Goal: Task Accomplishment & Management: Manage account settings

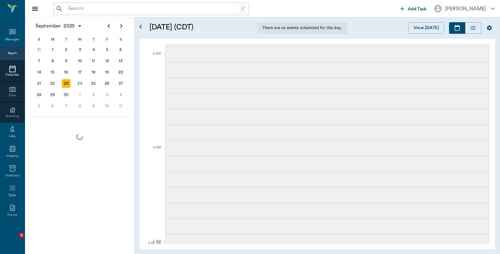
click at [76, 82] on div "24" at bounding box center [80, 83] width 9 height 9
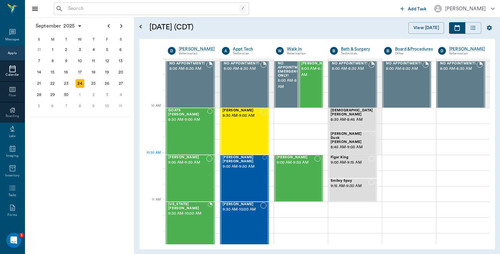
scroll to position [211, 0]
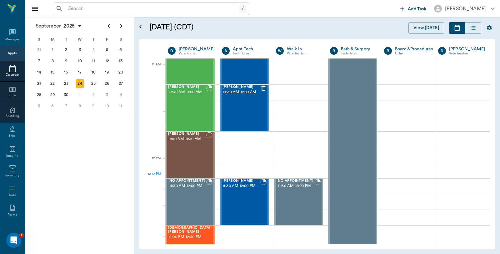
click at [180, 226] on div "SUNNI Crocker 12:00 PM - 12:30 PM" at bounding box center [189, 249] width 42 height 46
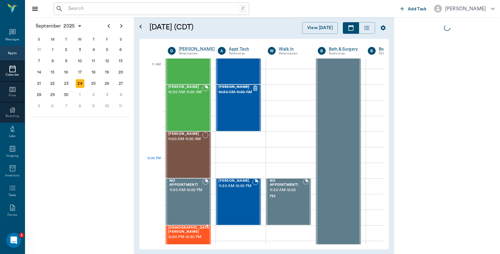
scroll to position [277, 0]
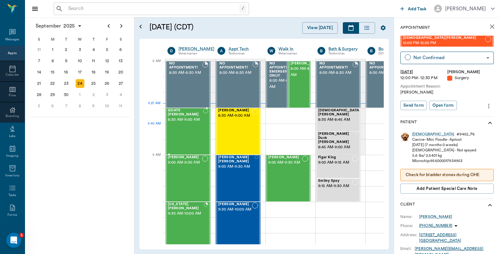
click at [189, 128] on div "GOATS [PERSON_NAME] 8:30 AM - 9:00 AM" at bounding box center [185, 131] width 35 height 46
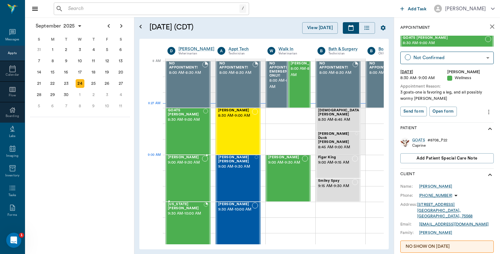
click at [187, 158] on span "[PERSON_NAME]" at bounding box center [185, 157] width 34 height 4
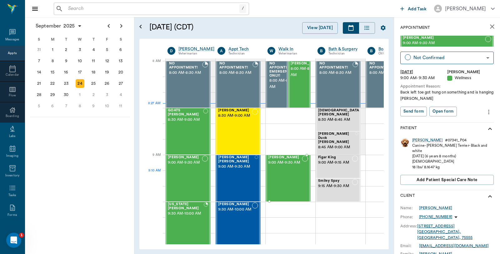
click at [284, 173] on div "Carley McClure 9:00 AM - 9:30 AM" at bounding box center [285, 178] width 34 height 46
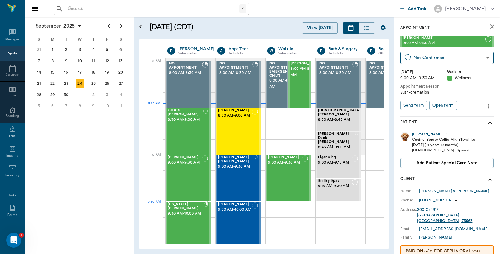
click at [187, 213] on span "9:30 AM - 10:00 AM" at bounding box center [186, 213] width 36 height 6
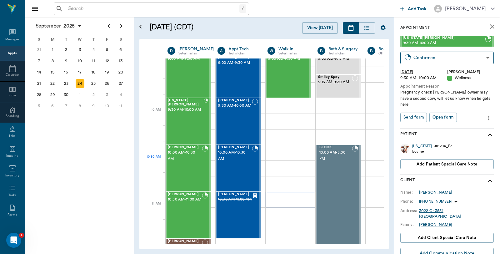
scroll to position [139, 0]
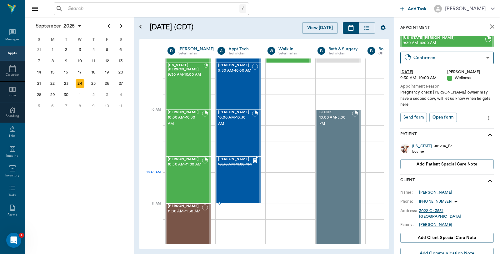
click at [240, 175] on div "Lilah Stephens 10:30 AM - 11:00 AM" at bounding box center [235, 180] width 34 height 46
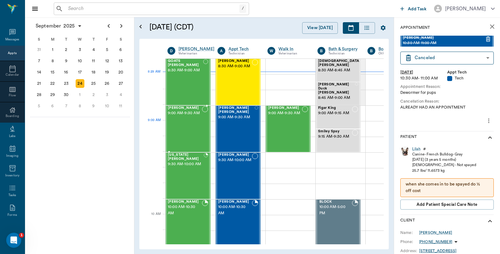
scroll to position [35, 0]
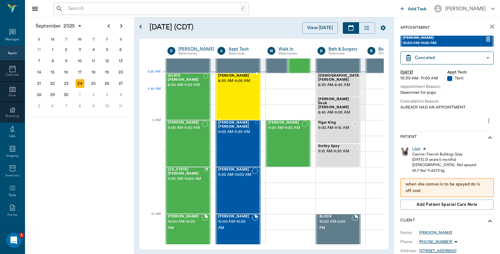
click at [239, 91] on div "Charlie Hart 8:30 AM - 9:00 AM" at bounding box center [235, 97] width 34 height 46
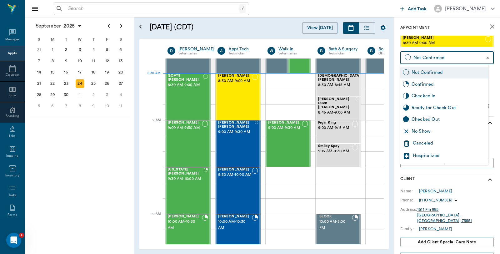
click at [442, 58] on body "/ ​ Add Task Dr. Bert Ellsworth Nectar Messages Appts Calendar Flow Boarding La…" at bounding box center [250, 127] width 500 height 254
click at [427, 93] on div "Checked In" at bounding box center [449, 95] width 74 height 7
type input "CHECKED_IN"
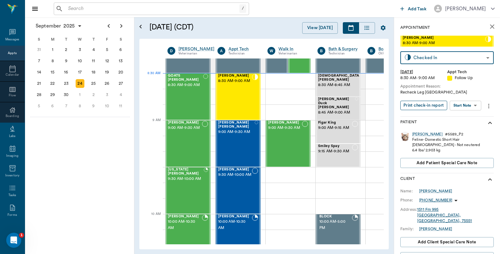
click at [424, 105] on button "Print check-in report" at bounding box center [423, 106] width 47 height 10
click at [193, 86] on span "8:30 AM - 9:00 AM" at bounding box center [185, 85] width 35 height 6
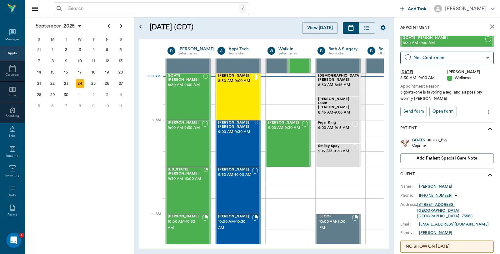
click at [488, 110] on icon "more" at bounding box center [488, 111] width 1 height 5
click at [439, 123] on span "Edit appointment" at bounding box center [457, 122] width 52 height 7
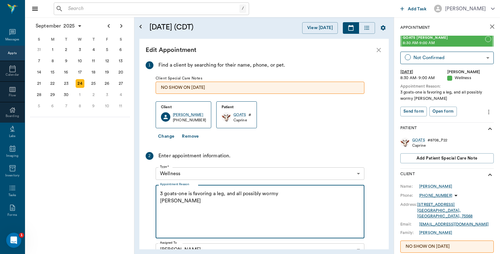
click at [161, 192] on textarea "3 goats-one is favoring a leg, and all possibly wormy Christy" at bounding box center [260, 211] width 200 height 43
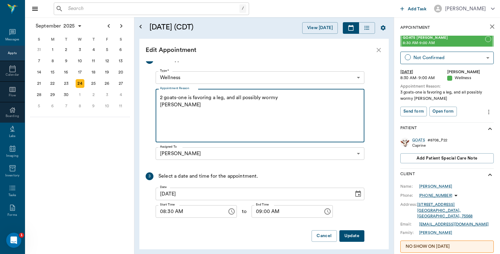
scroll to position [99, 0]
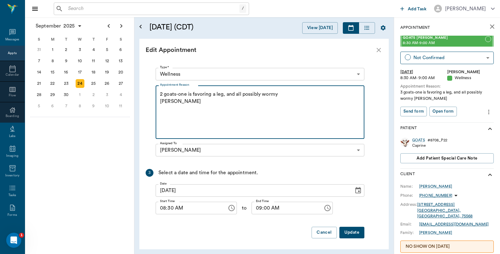
type textarea "2 goats-one is favoring a leg, and all possibly wormy Christy"
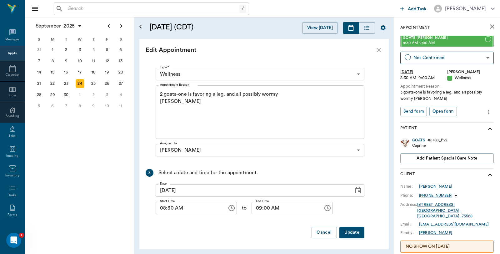
click at [357, 234] on button "Update" at bounding box center [351, 233] width 25 height 12
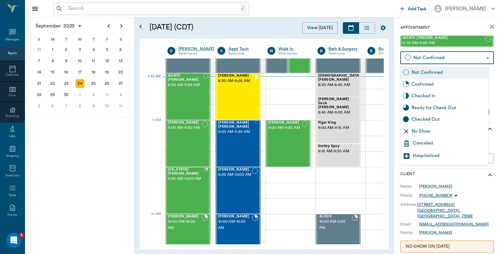
click at [440, 57] on body "/ ​ Add Task Dr. Bert Ellsworth Nectar Messages Appts Calendar Flow Boarding La…" at bounding box center [250, 127] width 500 height 254
click at [428, 94] on div "Checked In" at bounding box center [449, 95] width 74 height 7
type input "CHECKED_IN"
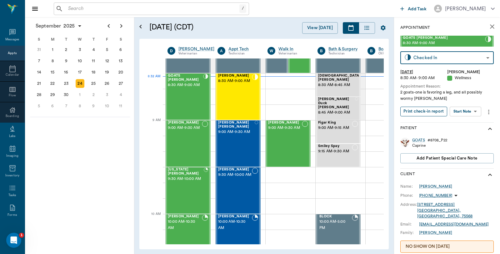
click at [421, 110] on button "Print check-in report" at bounding box center [423, 112] width 47 height 10
click at [91, 82] on div "25" at bounding box center [93, 83] width 9 height 9
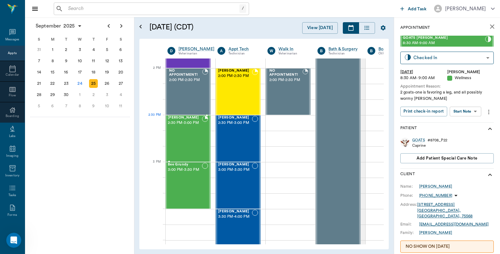
scroll to position [694, 0]
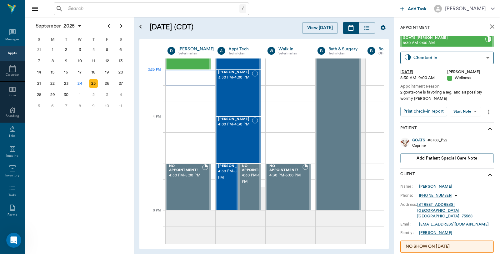
click at [185, 76] on div at bounding box center [190, 78] width 50 height 16
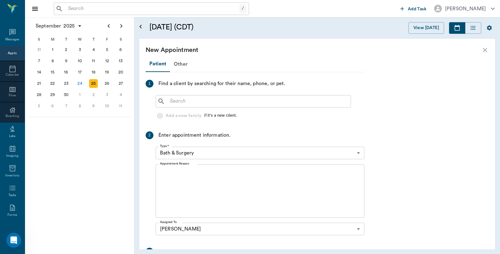
scroll to position [694, 0]
click at [202, 99] on input "text" at bounding box center [257, 101] width 181 height 9
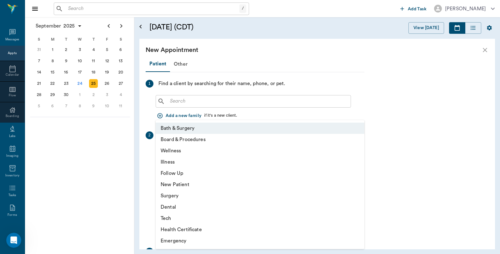
click at [190, 152] on body "/ ​ Add Task Dr. Bert Ellsworth Nectar Messages Appts Calendar Flow Boarding La…" at bounding box center [250, 127] width 500 height 254
click at [173, 151] on li "Wellness" at bounding box center [260, 150] width 209 height 11
type input "65d2be4f46e3a538d89b8c14"
type input "04:00 PM"
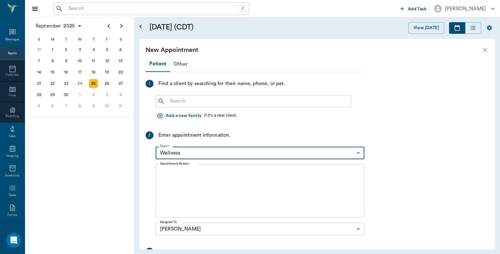
click at [207, 102] on input "text" at bounding box center [257, 101] width 181 height 9
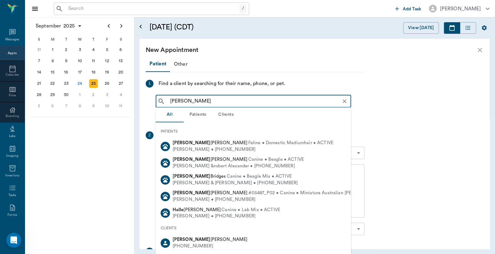
click at [175, 238] on b "Hallie" at bounding box center [191, 239] width 38 height 5
type input "Hallie"
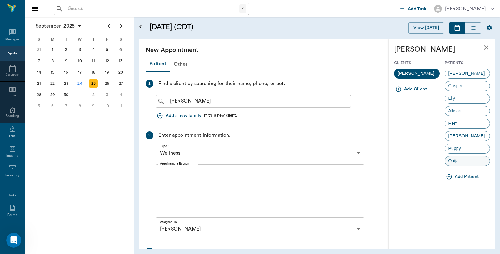
click at [473, 163] on div "Ouija" at bounding box center [468, 161] width 46 height 10
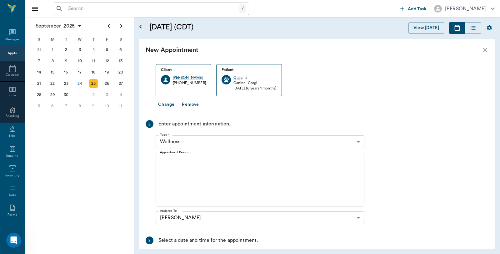
scroll to position [69, 0]
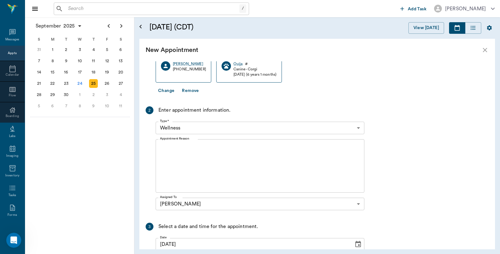
click at [217, 155] on textarea "Appointment Reason" at bounding box center [260, 165] width 200 height 43
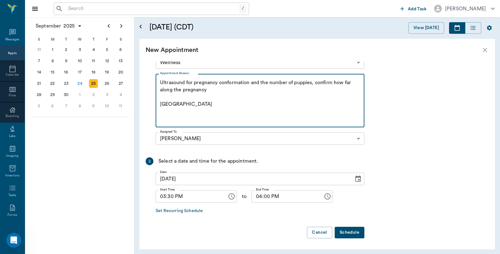
scroll to position [135, 0]
type textarea "Ultrasound for pregnancy conformation and the number of puppies, confirm how fa…"
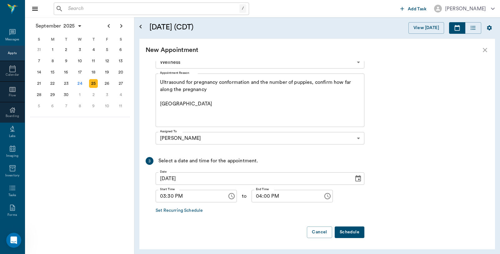
click at [360, 235] on button "Schedule" at bounding box center [350, 232] width 30 height 12
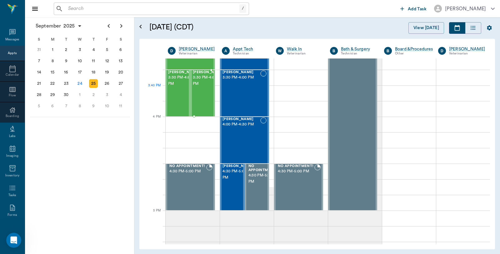
click at [206, 87] on span "3:30 PM - 4:00 PM" at bounding box center [208, 80] width 31 height 12
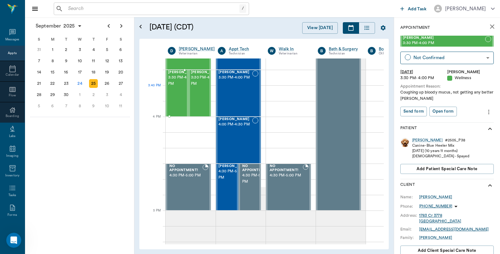
click at [174, 87] on span "3:30 PM - 4:00 PM" at bounding box center [183, 80] width 31 height 12
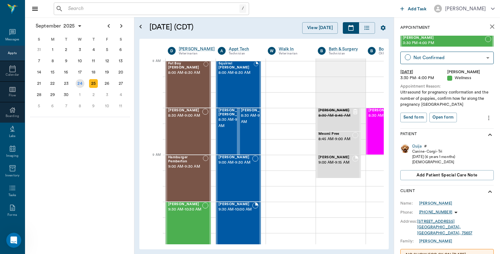
click at [80, 80] on div "24" at bounding box center [80, 83] width 9 height 9
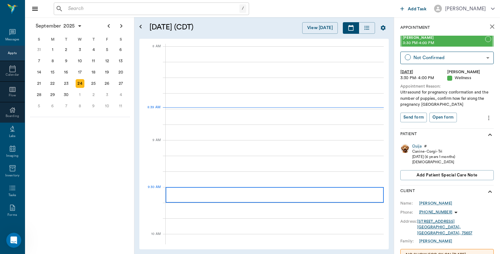
scroll to position [0, 0]
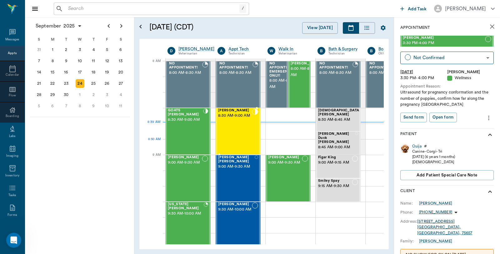
click at [236, 139] on div "Charlie Hart 8:30 AM - 9:00 AM" at bounding box center [235, 131] width 34 height 46
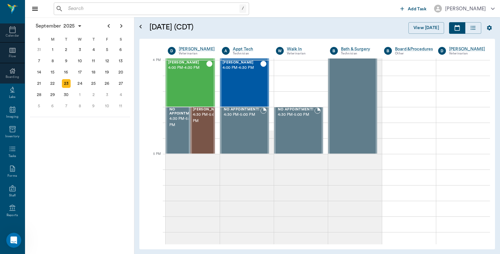
scroll to position [86, 0]
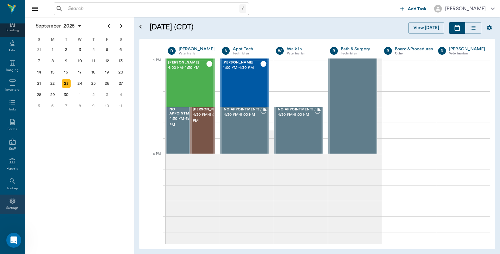
click at [4, 201] on div "Settings" at bounding box center [12, 204] width 25 height 20
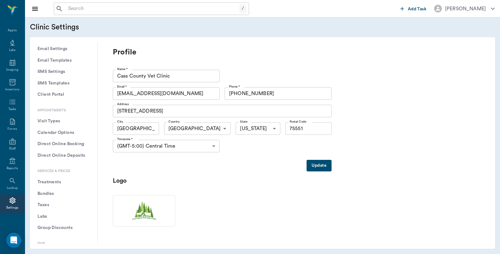
scroll to position [139, 0]
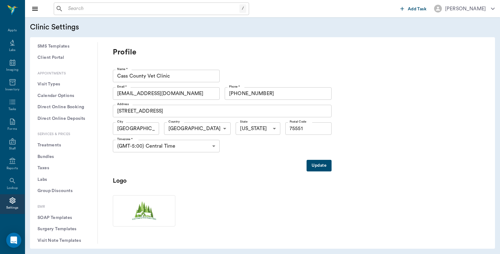
click at [60, 145] on button "Treatments" at bounding box center [63, 145] width 57 height 12
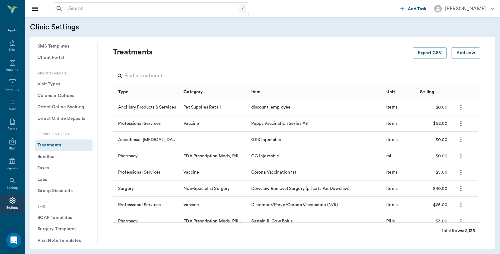
click at [167, 74] on input "Search" at bounding box center [296, 76] width 345 height 10
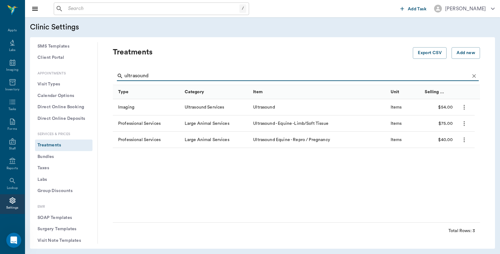
type input "ultrasound"
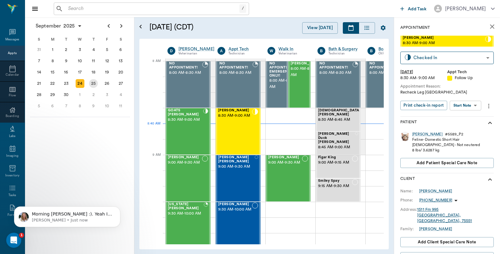
click at [95, 83] on div "25" at bounding box center [93, 83] width 9 height 9
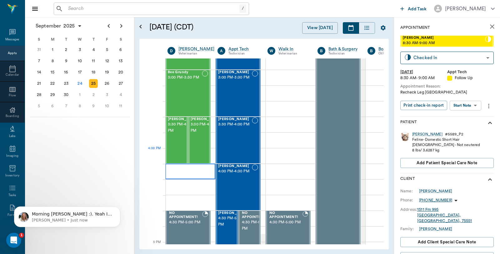
scroll to position [694, 0]
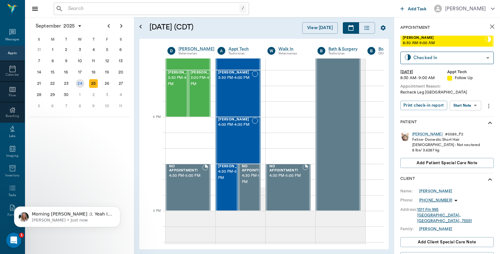
click at [76, 79] on div "24" at bounding box center [80, 83] width 9 height 9
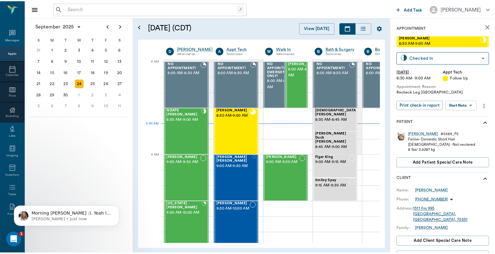
scroll to position [0, 0]
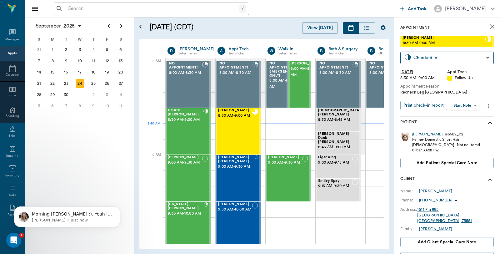
click at [417, 133] on div "[PERSON_NAME]" at bounding box center [427, 134] width 30 height 5
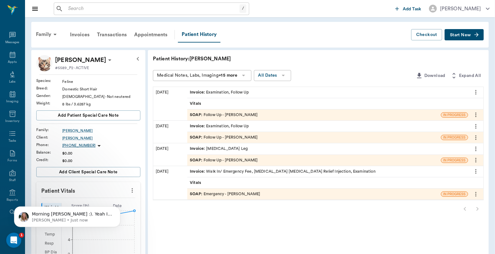
click at [226, 92] on div "Invoice : Examination, Follow Up" at bounding box center [219, 92] width 59 height 6
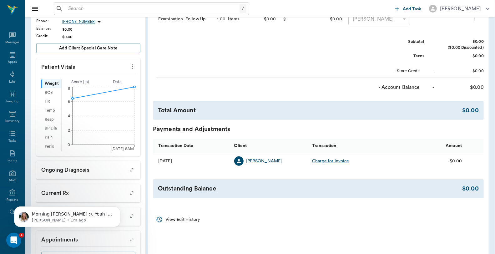
scroll to position [139, 0]
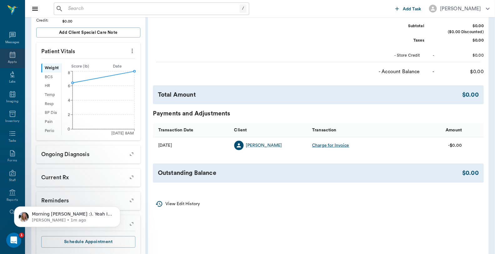
click at [12, 57] on icon at bounding box center [13, 55] width 6 height 6
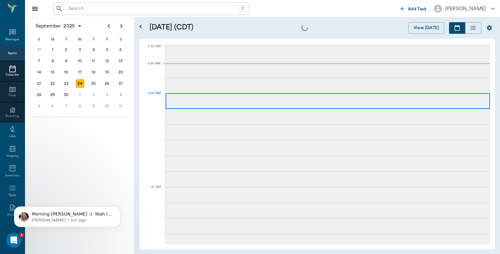
scroll to position [1, 0]
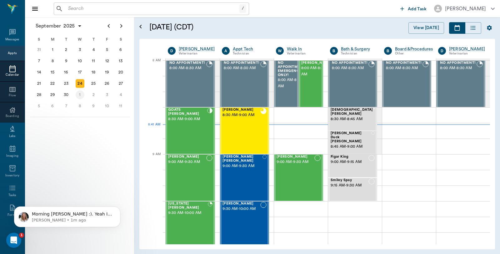
click at [81, 92] on div "1" at bounding box center [80, 94] width 9 height 9
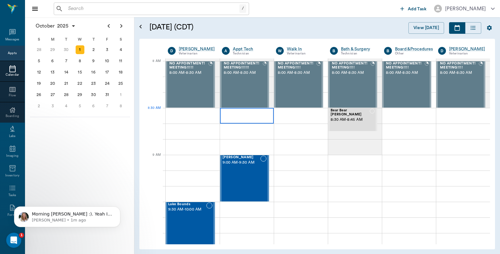
click at [242, 112] on div at bounding box center [247, 116] width 54 height 16
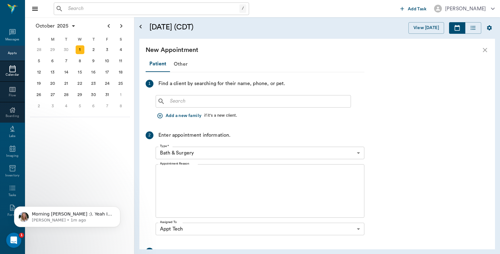
click at [219, 103] on input "text" at bounding box center [257, 101] width 181 height 9
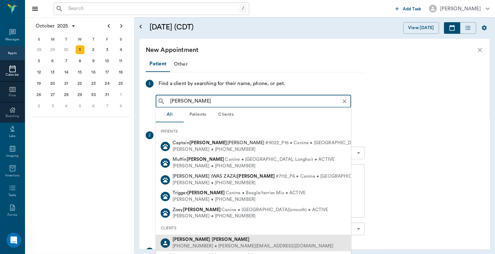
click at [182, 241] on b "[PERSON_NAME]" at bounding box center [191, 239] width 38 height 5
type input "[PERSON_NAME]"
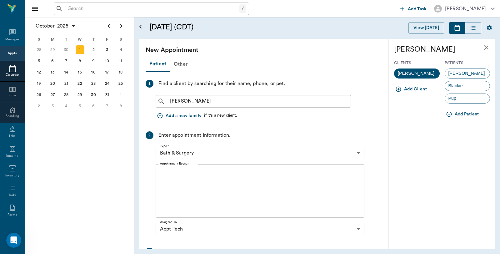
click at [486, 47] on icon "close" at bounding box center [486, 47] width 4 height 4
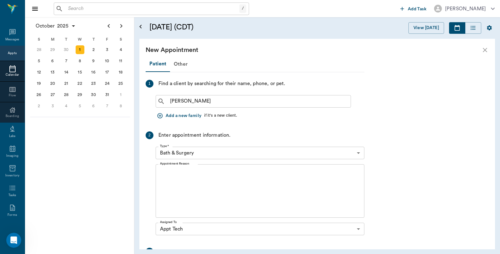
click at [482, 49] on icon "close" at bounding box center [484, 49] width 7 height 7
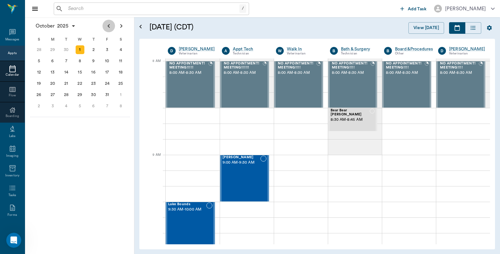
click at [106, 25] on icon "Previous page" at bounding box center [108, 25] width 7 height 7
click at [79, 80] on div "24" at bounding box center [80, 83] width 9 height 9
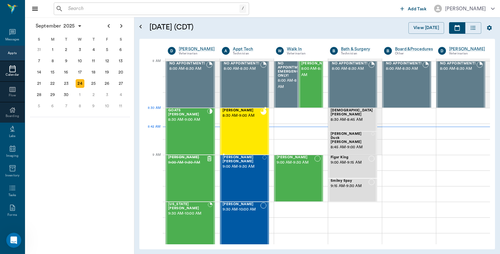
click at [241, 117] on span "8:30 AM - 9:00 AM" at bounding box center [241, 115] width 38 height 6
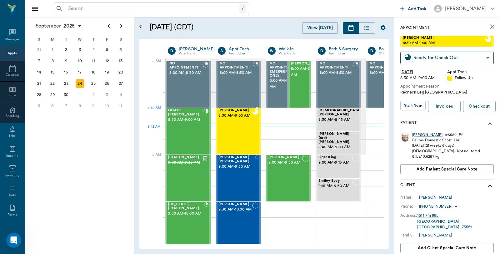
type input "READY_TO_CHECKOUT"
click at [449, 107] on link "Invoices" at bounding box center [444, 107] width 32 height 12
click at [79, 92] on div "1" at bounding box center [80, 94] width 9 height 9
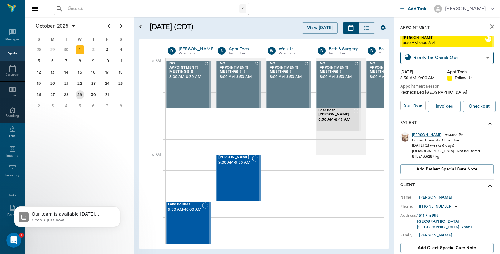
scroll to position [0, 0]
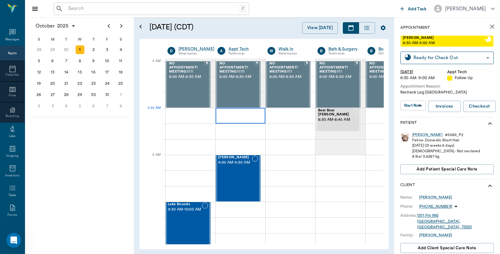
click at [221, 112] on div at bounding box center [241, 116] width 50 height 16
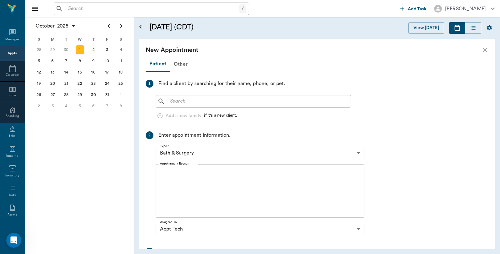
scroll to position [0, 0]
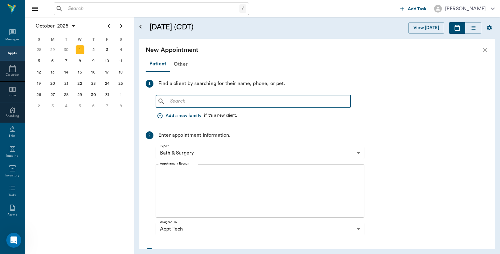
click at [190, 98] on input "text" at bounding box center [257, 101] width 181 height 9
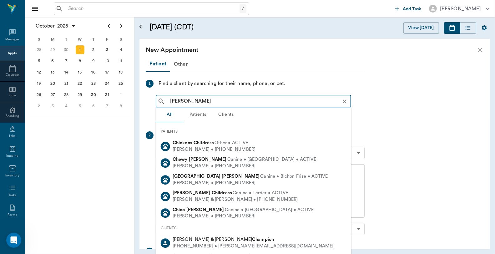
type input "[PERSON_NAME]"
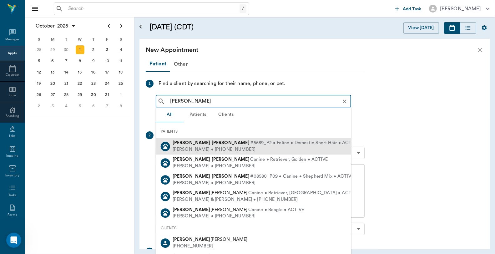
click at [212, 144] on b "[PERSON_NAME]" at bounding box center [231, 142] width 38 height 5
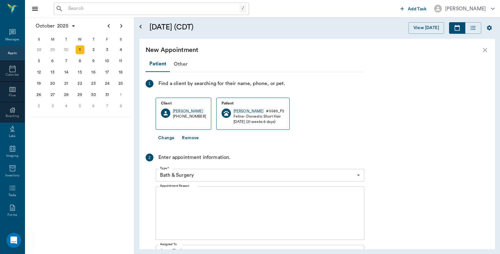
click at [196, 173] on body "/ ​ Add Task [PERSON_NAME] Nectar Messages Appts Calendar Flow Boarding Labs Im…" at bounding box center [250, 127] width 500 height 254
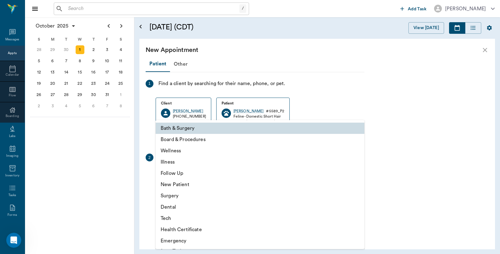
click at [187, 172] on li "Follow Up" at bounding box center [260, 172] width 209 height 11
type input "65d2be4f46e3a538d89b8c16"
type input "09:00 AM"
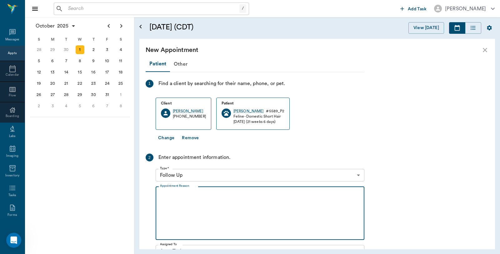
click at [193, 197] on textarea "Appointment Reason" at bounding box center [260, 213] width 200 height 43
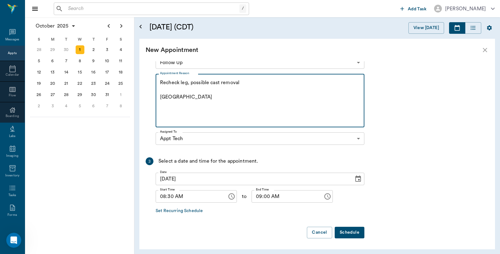
type textarea "Recheck leg, possible cast removal [GEOGRAPHIC_DATA]"
click at [357, 230] on button "Schedule" at bounding box center [350, 233] width 30 height 12
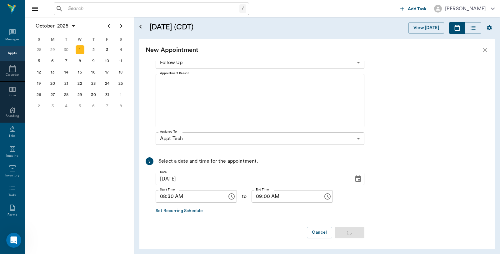
scroll to position [0, 0]
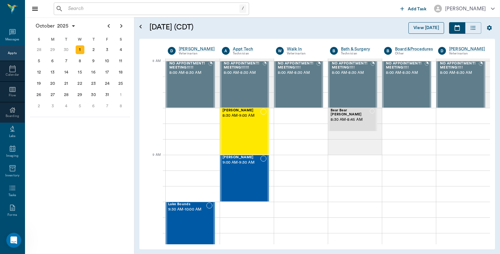
click at [418, 28] on button "View [DATE]" at bounding box center [426, 28] width 36 height 12
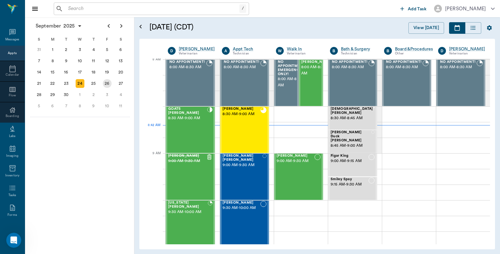
scroll to position [2, 0]
click at [90, 83] on div "25" at bounding box center [93, 83] width 9 height 9
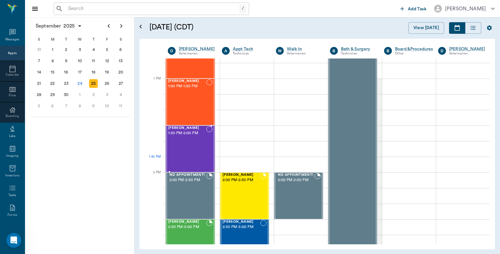
scroll to position [660, 0]
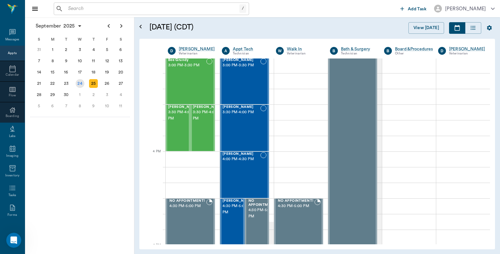
click at [78, 82] on div "24" at bounding box center [80, 83] width 9 height 9
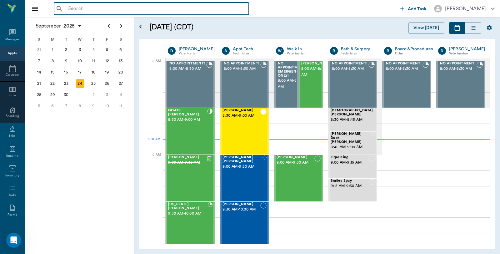
click at [139, 7] on input "text" at bounding box center [156, 8] width 181 height 9
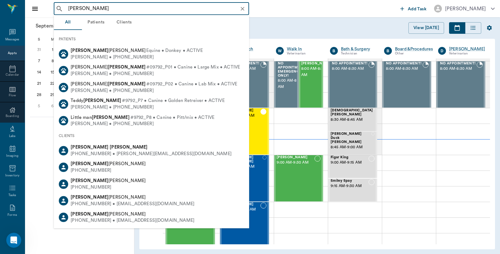
type input "[PERSON_NAME]"
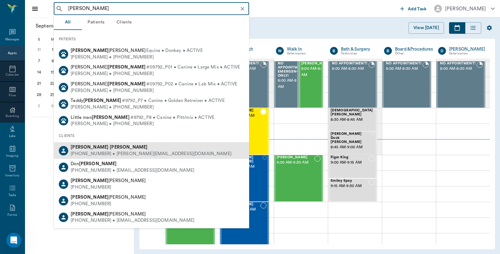
click at [97, 152] on div "[PHONE_NUMBER] • [PERSON_NAME][EMAIL_ADDRESS][DOMAIN_NAME]" at bounding box center [151, 154] width 161 height 7
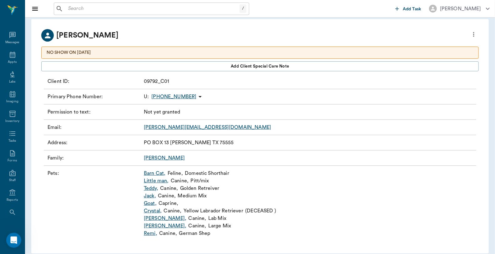
scroll to position [35, 0]
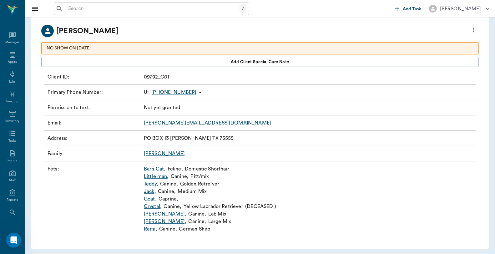
click at [147, 222] on link "[PERSON_NAME] ," at bounding box center [165, 220] width 42 height 7
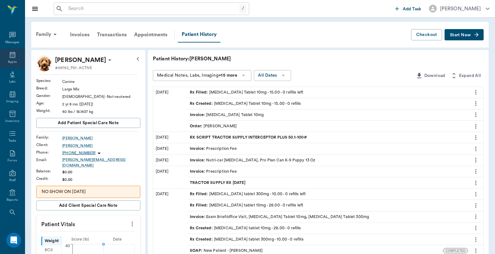
click at [9, 60] on div "Appts" at bounding box center [12, 62] width 9 height 5
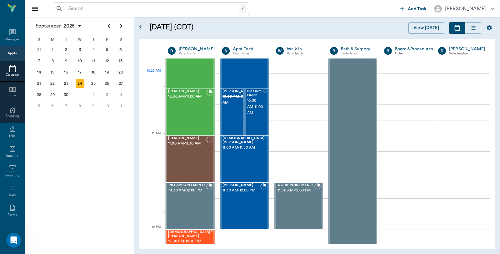
scroll to position [209, 0]
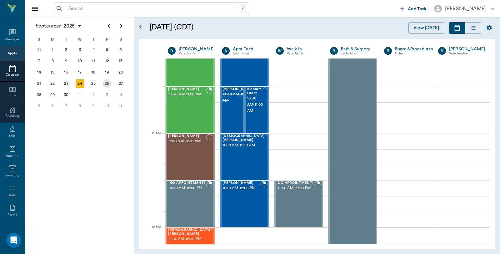
click at [106, 82] on div "26" at bounding box center [107, 83] width 9 height 9
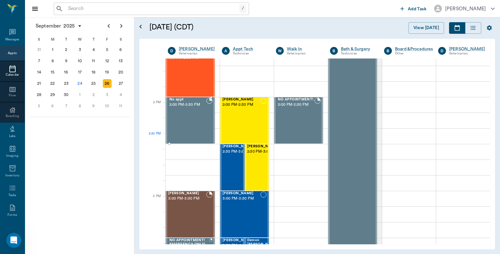
scroll to position [521, 0]
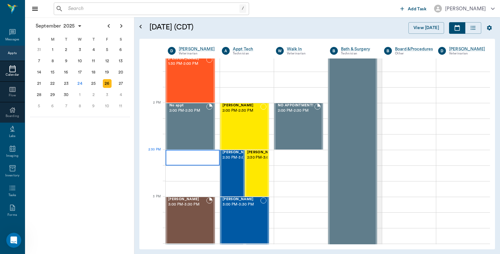
click at [186, 157] on div at bounding box center [193, 158] width 54 height 16
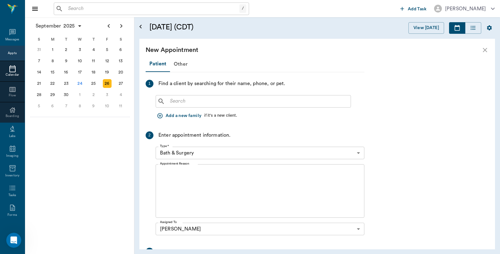
click at [229, 102] on input "text" at bounding box center [257, 101] width 181 height 9
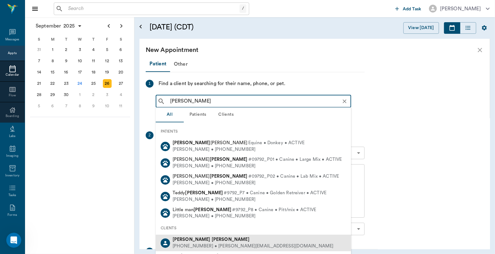
click at [193, 242] on div "Jessica Warrick" at bounding box center [252, 239] width 161 height 7
type input "Jessica Warrick"
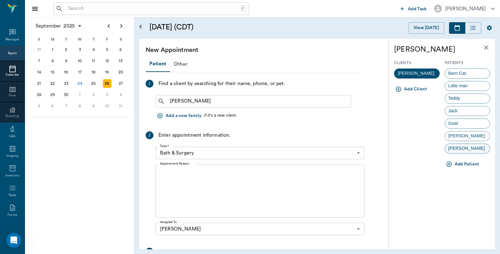
click at [457, 149] on span "Huff" at bounding box center [466, 148] width 43 height 7
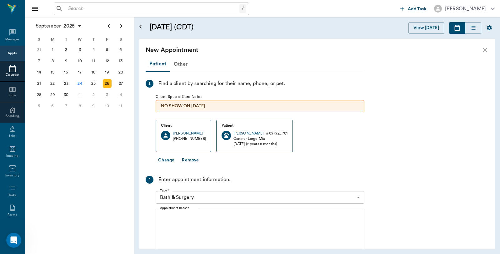
click at [202, 197] on body "/ ​ Add Task Dr. Bert Ellsworth Nectar Messages Appts Calendar Flow Boarding La…" at bounding box center [250, 127] width 500 height 254
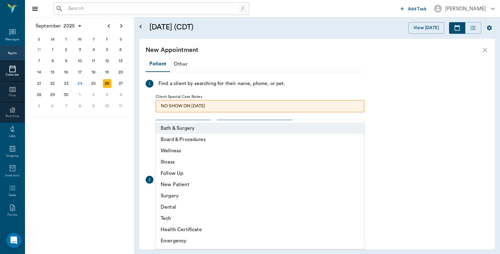
click at [179, 160] on li "Illness" at bounding box center [260, 161] width 209 height 11
type input "65d2be4f46e3a538d89b8c15"
type input "03:00 PM"
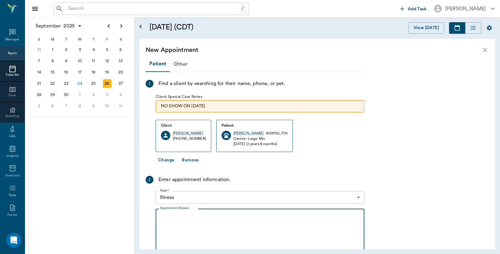
click at [201, 223] on textarea "Appointment Reason" at bounding box center [260, 235] width 200 height 43
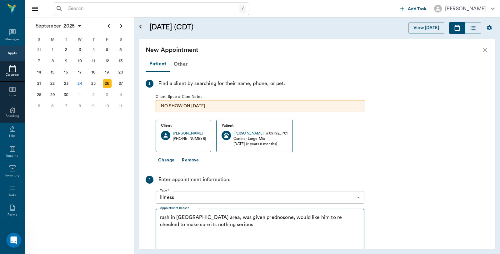
click at [253, 216] on textarea "rash in groin area, was given prednosone, would like him to re checked to make …" at bounding box center [260, 235] width 200 height 43
click at [218, 226] on textarea "rash in groin area, was given prednosone 8/28, would like him to re checked to …" at bounding box center [260, 235] width 200 height 43
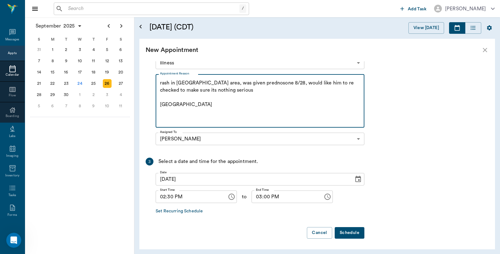
scroll to position [135, 0]
type textarea "rash in groin area, was given prednisone 8/28, would like him to re checked to …"
click at [352, 232] on button "Schedule" at bounding box center [350, 232] width 30 height 12
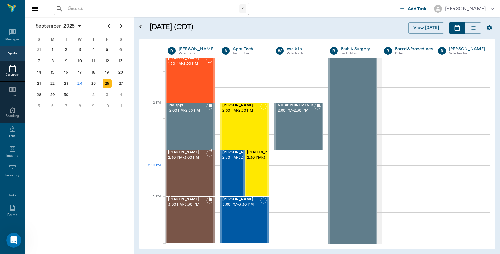
click at [173, 168] on div "Huff Warrick 2:30 PM - 3:00 PM" at bounding box center [187, 173] width 38 height 46
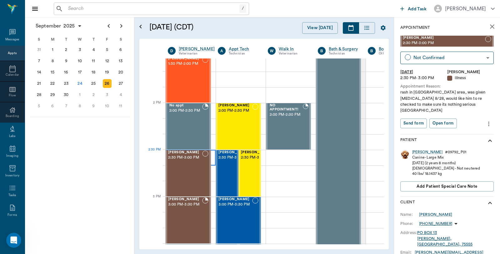
click at [212, 157] on div at bounding box center [191, 158] width 50 height 16
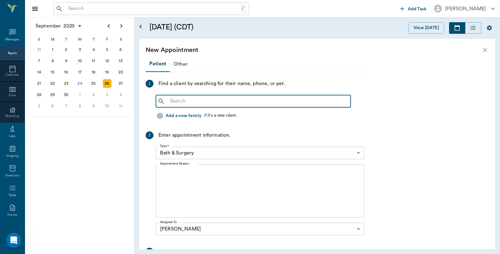
click at [207, 104] on input "text" at bounding box center [257, 101] width 181 height 9
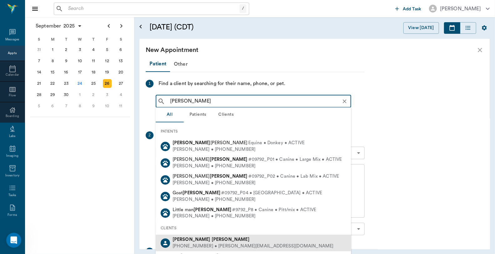
click at [210, 243] on div "(903) 650-2884 • JESSICA_ETTER@yahoo.com" at bounding box center [252, 246] width 161 height 7
type input "Jessica Warrick"
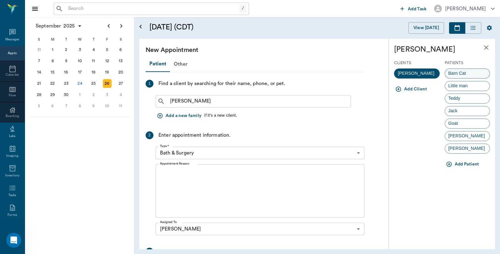
click at [458, 73] on span "Barn Cat" at bounding box center [457, 73] width 24 height 7
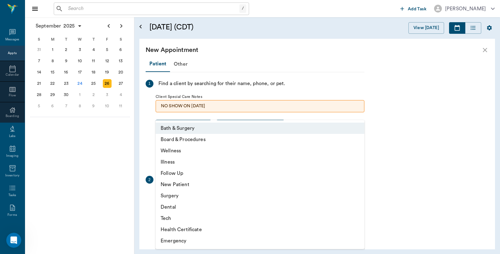
click at [186, 195] on body "/ ​ Add Task Dr. Bert Ellsworth Nectar Messages Appts Calendar Flow Boarding La…" at bounding box center [250, 127] width 500 height 254
click at [175, 162] on li "Illness" at bounding box center [260, 161] width 209 height 11
type input "65d2be4f46e3a538d89b8c15"
type input "03:00 PM"
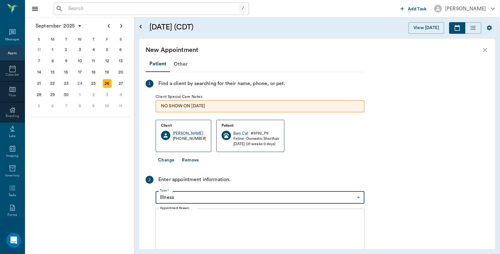
click at [195, 236] on textarea "Appointment Reason" at bounding box center [260, 235] width 200 height 43
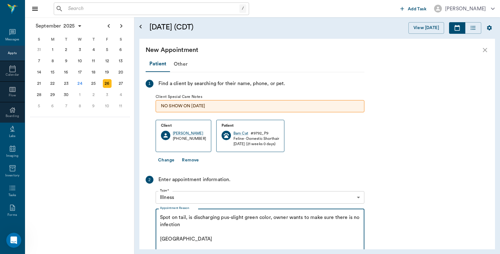
scroll to position [135, 0]
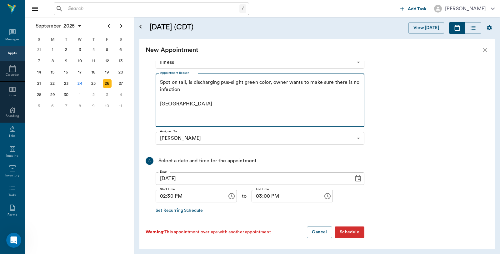
type textarea "Spot on tail, is discharging pus-slight green color, owner wants to make sure t…"
click at [350, 232] on button "Schedule" at bounding box center [350, 232] width 30 height 12
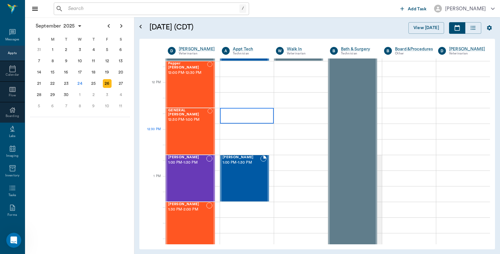
scroll to position [347, 0]
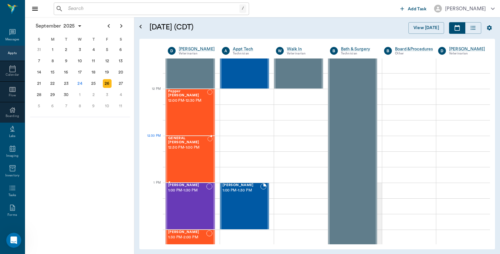
click at [185, 144] on span "12:30 PM - 1:00 PM" at bounding box center [187, 147] width 39 height 6
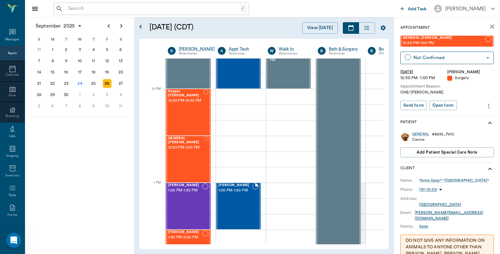
click at [488, 28] on icon "close" at bounding box center [491, 26] width 7 height 7
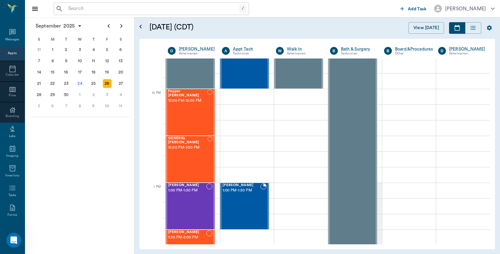
scroll to position [343, 0]
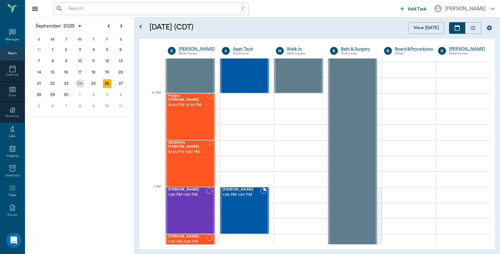
click at [80, 81] on div "24" at bounding box center [80, 83] width 9 height 9
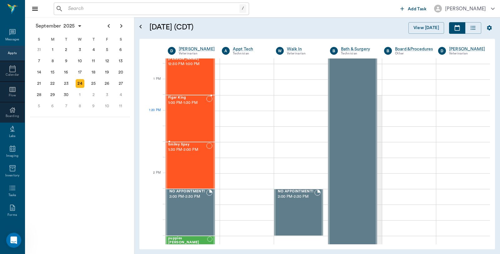
scroll to position [486, 0]
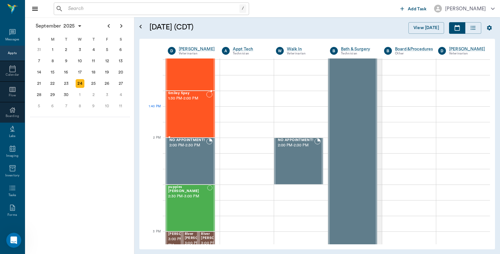
click at [188, 113] on div "Smiley Spay 1:30 PM - 2:00 PM" at bounding box center [187, 114] width 38 height 46
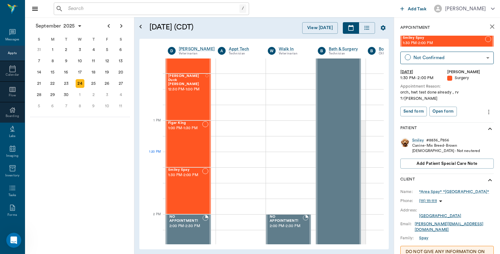
scroll to position [417, 0]
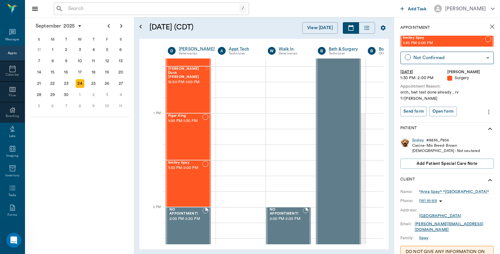
click at [488, 109] on icon "more" at bounding box center [488, 111] width 1 height 5
click at [455, 117] on span "Edit appointment" at bounding box center [457, 116] width 52 height 7
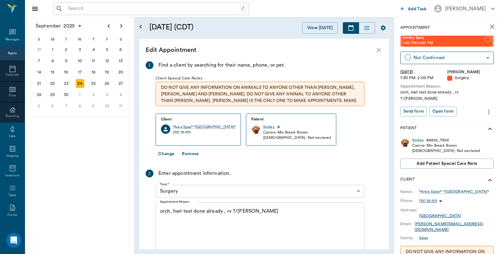
click at [165, 152] on button "Change" at bounding box center [166, 154] width 21 height 12
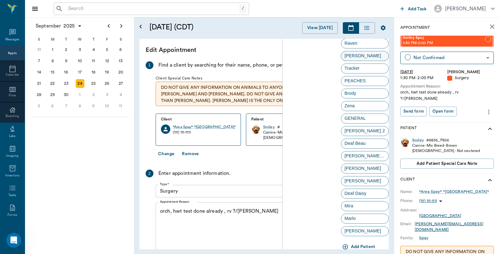
scroll to position [1339, 0]
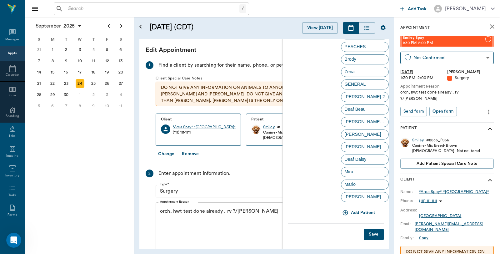
click at [358, 211] on button "Add Patient" at bounding box center [359, 213] width 37 height 12
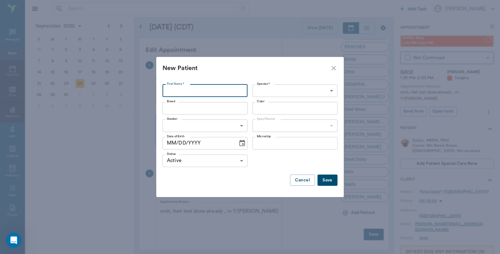
click at [216, 89] on input "First Name *" at bounding box center [204, 90] width 85 height 12
type input "Maranda"
click at [302, 88] on body "/ ​ Add Task Dr. Bert Ellsworth Nectar Messages Appts Calendar Flow Boarding La…" at bounding box center [250, 127] width 500 height 254
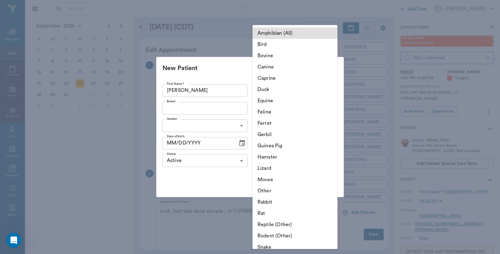
click at [272, 67] on li "Canine" at bounding box center [294, 66] width 85 height 11
type input "Canine"
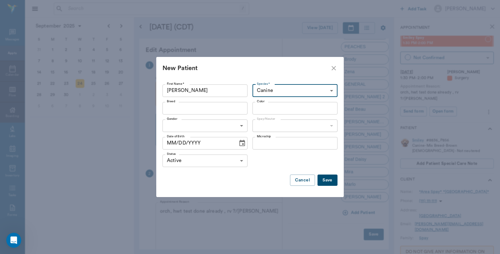
click at [200, 108] on input "Breed" at bounding box center [199, 108] width 71 height 9
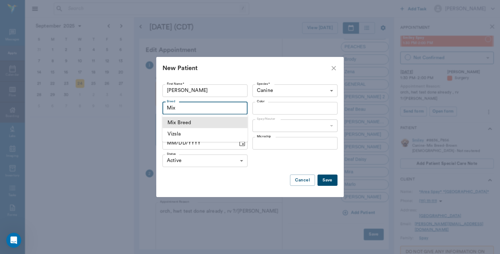
click at [187, 121] on li "Mix Breed" at bounding box center [204, 122] width 85 height 11
type input "Mix Breed"
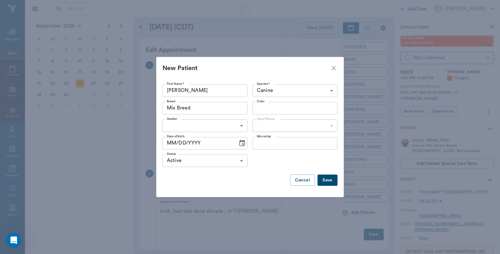
click at [282, 104] on input "Color" at bounding box center [289, 108] width 71 height 9
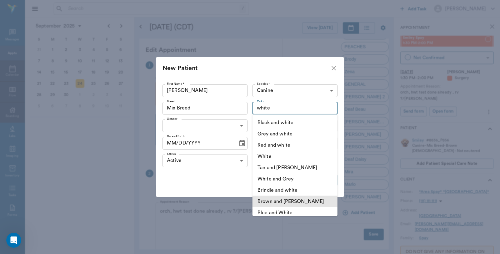
click at [279, 200] on li "Brown and White" at bounding box center [294, 201] width 85 height 11
type input "Brown and White"
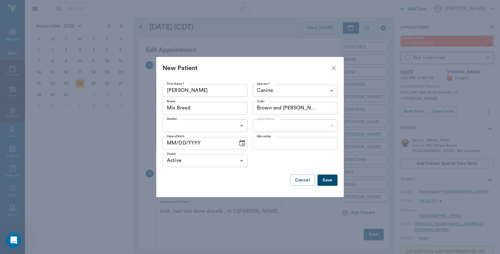
click at [227, 127] on body "/ ​ Add Task Dr. Bert Ellsworth Nectar Messages Appts Calendar Flow Boarding La…" at bounding box center [250, 127] width 500 height 254
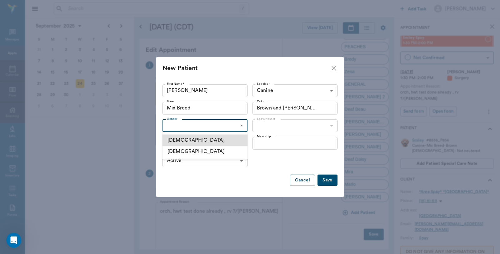
click at [204, 152] on li "Female" at bounding box center [204, 151] width 85 height 11
type input "FEMALE"
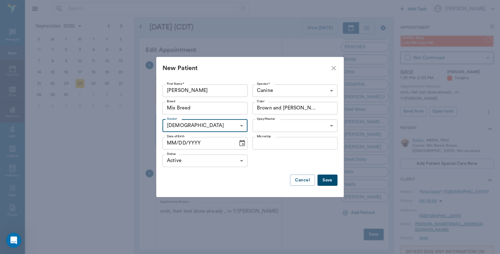
click at [310, 124] on body "/ ​ Add Task Dr. Bert Ellsworth Nectar Messages Appts Calendar Flow Boarding La…" at bounding box center [250, 127] width 500 height 254
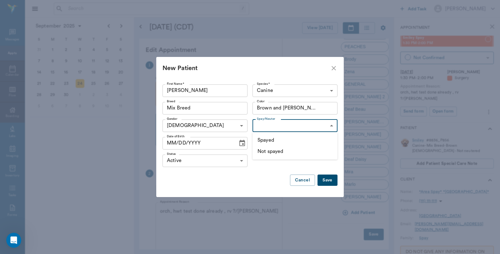
click at [285, 148] on li "Not spayed" at bounding box center [294, 151] width 85 height 11
type input "false"
click at [332, 182] on button "Save" at bounding box center [327, 180] width 20 height 12
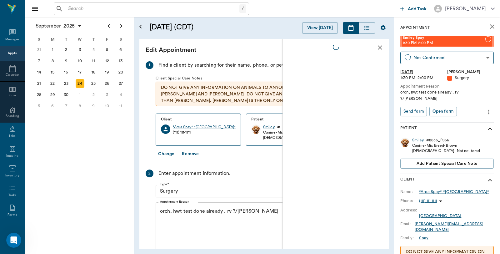
scroll to position [0, 0]
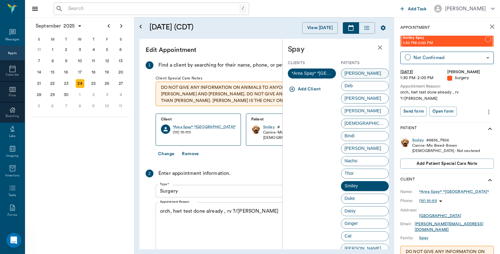
click at [349, 71] on span "Maranda" at bounding box center [362, 73] width 43 height 7
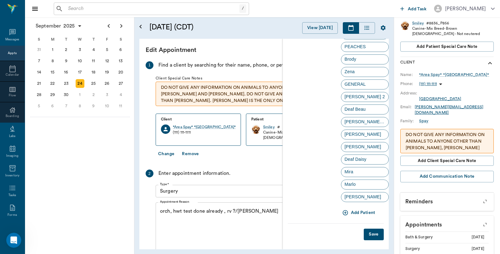
scroll to position [136, 0]
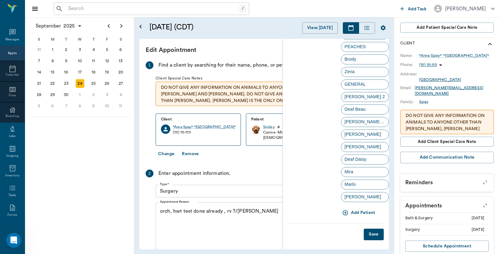
click at [364, 233] on button "Save" at bounding box center [374, 234] width 20 height 12
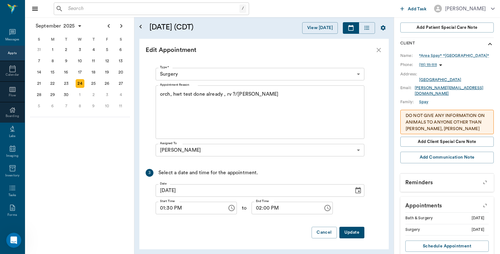
scroll to position [112, 0]
click at [351, 232] on button "Update" at bounding box center [351, 232] width 25 height 12
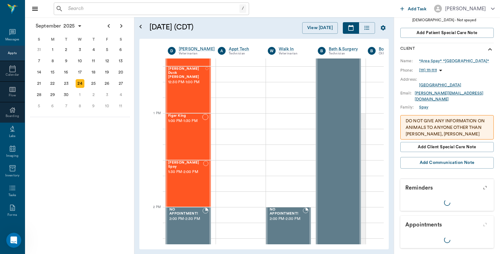
scroll to position [0, 0]
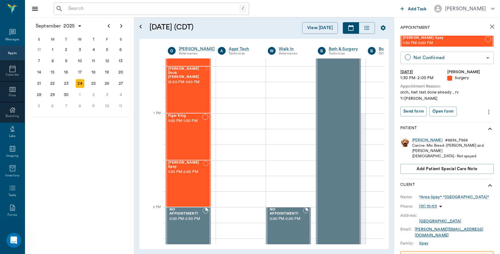
click at [463, 60] on body "/ ​ Add Task Dr. Bert Ellsworth Nectar Messages Appts Calendar Flow Boarding La…" at bounding box center [250, 127] width 500 height 254
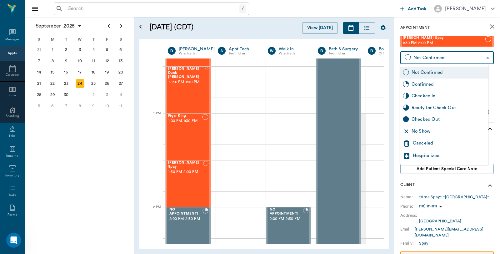
click at [433, 97] on div "Checked In" at bounding box center [449, 95] width 74 height 7
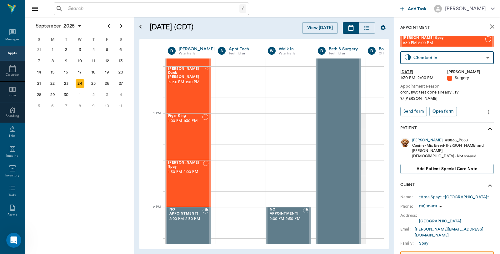
type input "CHECKED_IN"
click at [429, 107] on button "Print check-in report" at bounding box center [423, 112] width 47 height 10
click at [490, 27] on icon "close" at bounding box center [492, 26] width 4 height 4
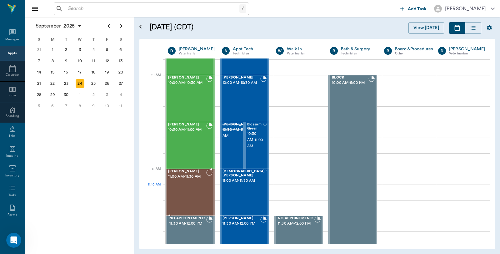
scroll to position [35, 0]
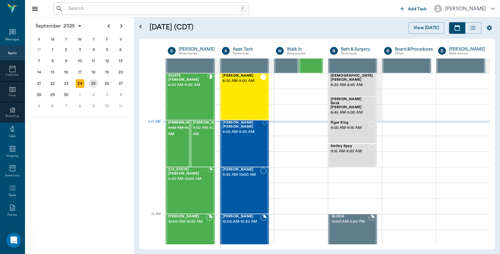
click at [92, 82] on div "25" at bounding box center [93, 83] width 9 height 9
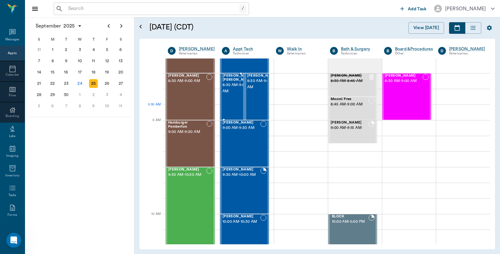
scroll to position [69, 0]
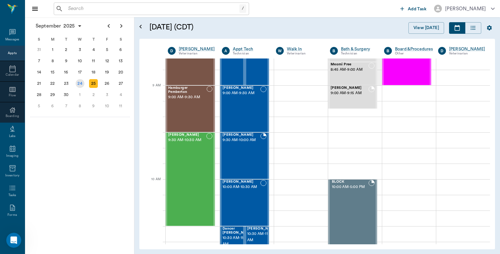
click at [77, 85] on div "24" at bounding box center [80, 83] width 9 height 9
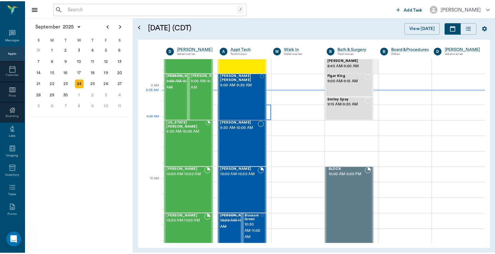
scroll to position [69, 0]
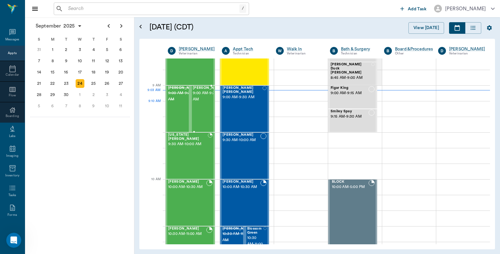
click at [199, 102] on span "9:00 AM - 9:30 AM" at bounding box center [208, 96] width 31 height 12
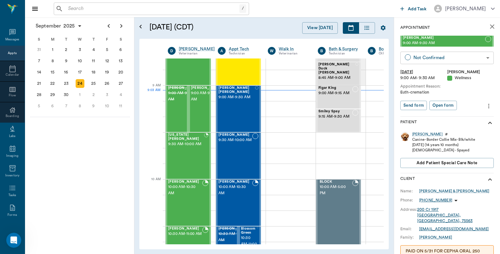
click at [429, 57] on body "/ ​ Add Task Dr. Bert Ellsworth Nectar Messages Appts Calendar Flow Boarding La…" at bounding box center [250, 127] width 500 height 254
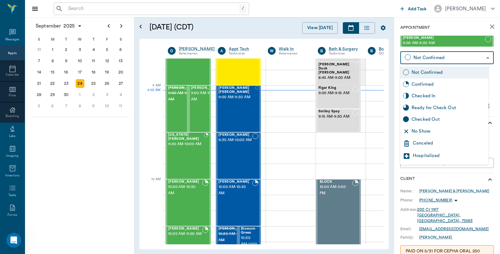
click at [421, 95] on div "Checked In" at bounding box center [449, 95] width 74 height 7
type input "CHECKED_IN"
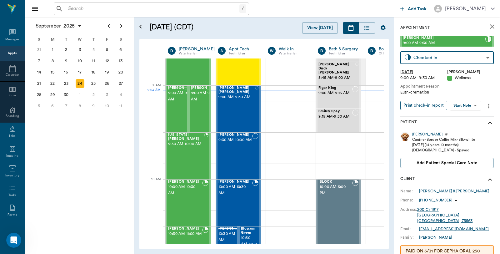
click at [421, 107] on button "Print check-in report" at bounding box center [423, 106] width 47 height 10
click at [413, 132] on div "Carley" at bounding box center [427, 134] width 30 height 5
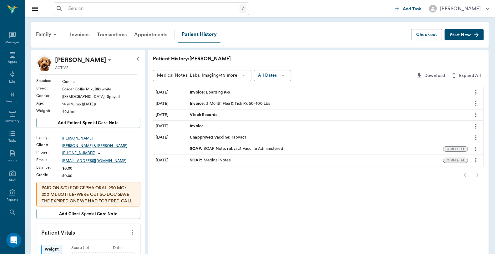
click at [457, 38] on button "Start New" at bounding box center [463, 35] width 39 height 12
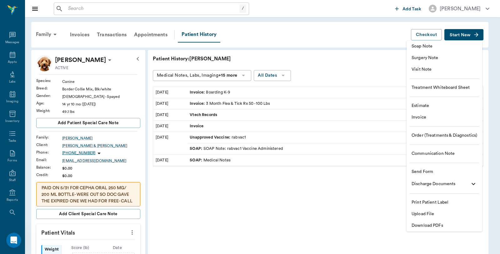
click at [427, 115] on span "Invoice" at bounding box center [445, 117] width 66 height 7
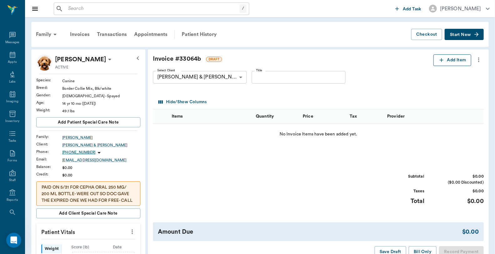
click at [453, 59] on button "Add Item" at bounding box center [452, 60] width 38 height 12
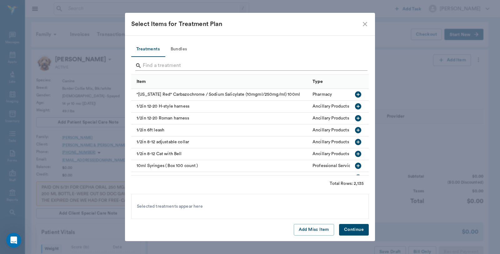
click at [209, 62] on input "Search" at bounding box center [250, 66] width 215 height 10
click at [202, 66] on input "Search" at bounding box center [250, 66] width 215 height 10
click at [203, 65] on input "Search" at bounding box center [250, 66] width 215 height 10
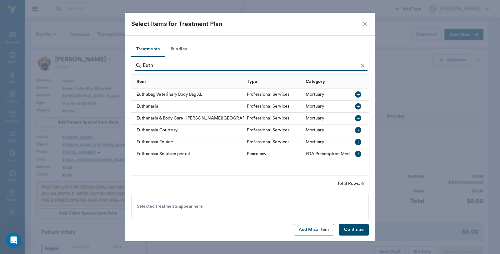
click at [358, 105] on icon "button" at bounding box center [357, 105] width 7 height 7
click at [169, 62] on input "Euth" at bounding box center [250, 66] width 215 height 10
type input "E"
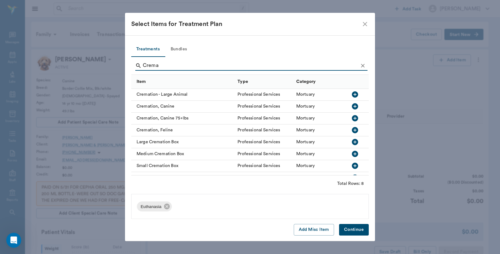
type input "Crema"
click at [357, 105] on icon "button" at bounding box center [355, 106] width 6 height 6
click at [354, 228] on button "Continue" at bounding box center [354, 230] width 30 height 12
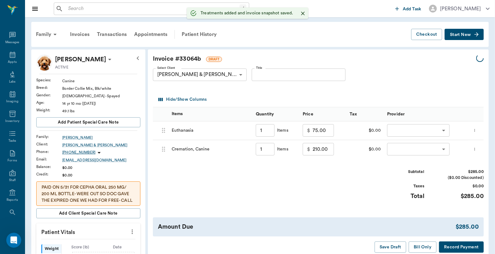
type input "1.00"
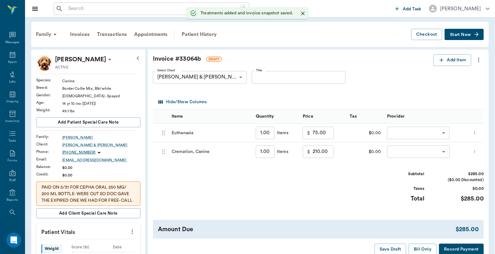
click at [409, 132] on body "/ ​ Add Task Dr. Bert Ellsworth Nectar Messages Appts Labs Imaging Inventory Ta…" at bounding box center [247, 229] width 495 height 459
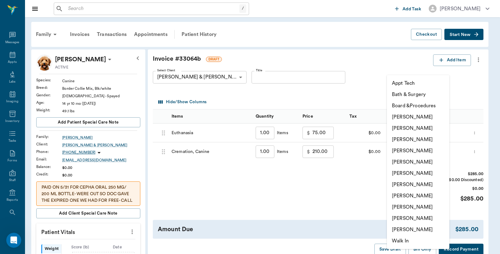
click at [411, 116] on li "Caryn Watson" at bounding box center [418, 116] width 62 height 11
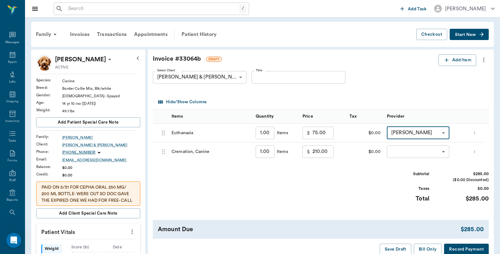
type input "none-6899ea08ed37b777db10de45"
click at [407, 154] on body "/ ​ Add Task Dr. Bert Ellsworth Nectar Messages Appts Labs Imaging Inventory Ta…" at bounding box center [247, 229] width 495 height 459
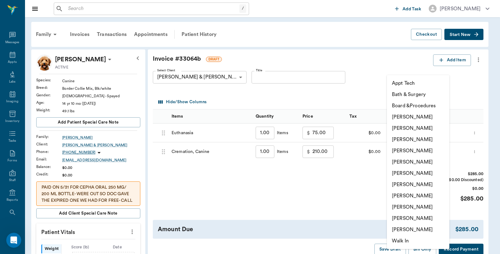
click at [417, 117] on li "Caryn Watson" at bounding box center [418, 116] width 62 height 11
type input "none-6899ea08ed37b777db10de45"
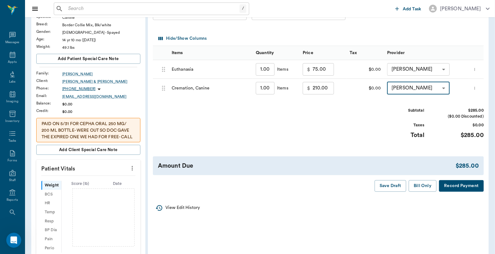
scroll to position [69, 0]
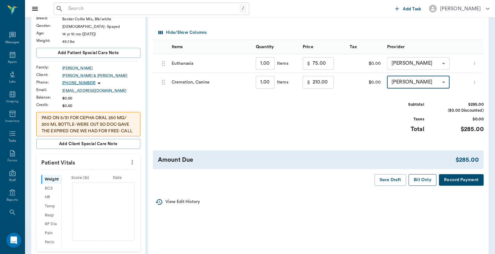
click at [423, 179] on button "Bill Only" at bounding box center [422, 180] width 28 height 12
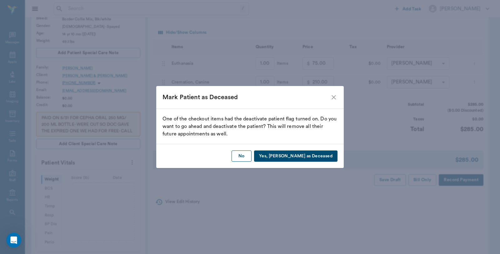
click at [252, 158] on button "No" at bounding box center [242, 156] width 20 height 12
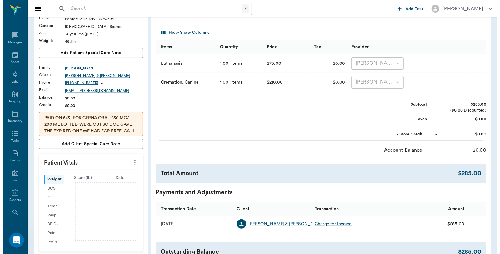
scroll to position [205, 0]
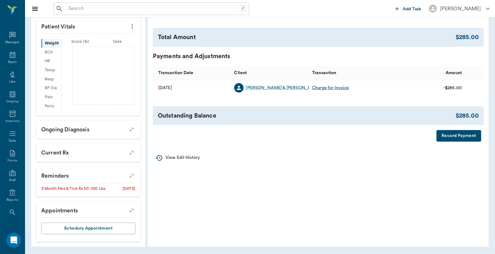
click at [445, 133] on button "Record Payment" at bounding box center [458, 136] width 45 height 12
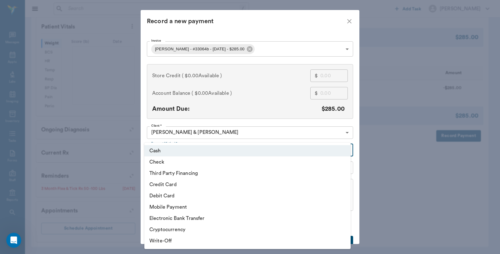
click at [198, 147] on body "/ ​ Add Task Dr. Bert Ellsworth Nectar Messages Appts Labs Imaging Inventory Ta…" at bounding box center [250, 24] width 500 height 459
click at [180, 196] on li "Debit Card" at bounding box center [247, 195] width 206 height 11
type input "DEBIT_CARD"
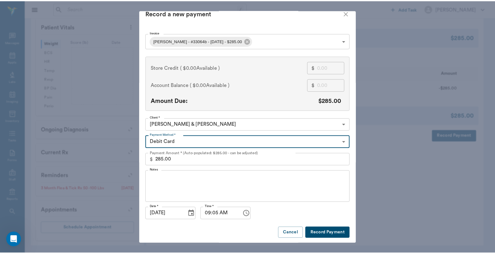
scroll to position [9, 0]
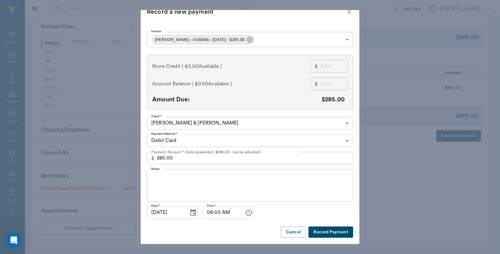
click at [332, 231] on button "Record Payment" at bounding box center [330, 232] width 45 height 12
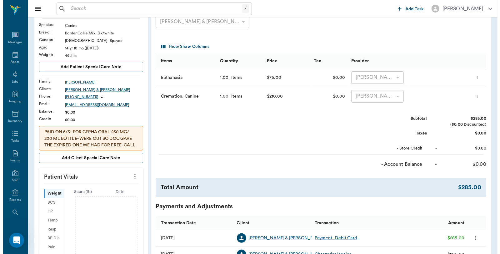
scroll to position [0, 0]
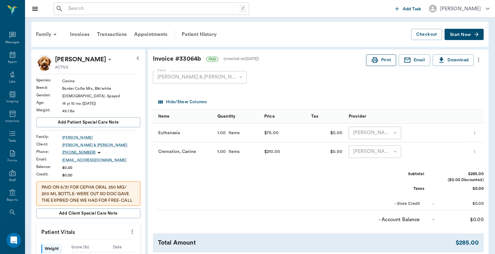
click at [380, 59] on button "Print" at bounding box center [381, 60] width 30 height 12
click at [375, 60] on icon "button" at bounding box center [374, 59] width 7 height 7
click at [10, 55] on icon at bounding box center [12, 54] width 7 height 7
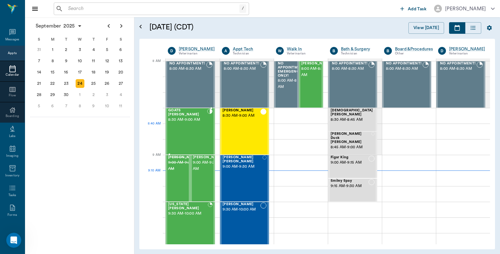
click at [207, 127] on div at bounding box center [209, 131] width 5 height 46
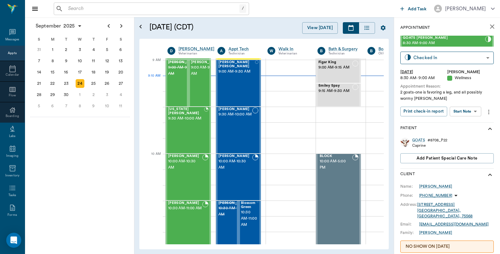
scroll to position [95, 0]
click at [420, 139] on div "GOATS" at bounding box center [418, 139] width 13 height 5
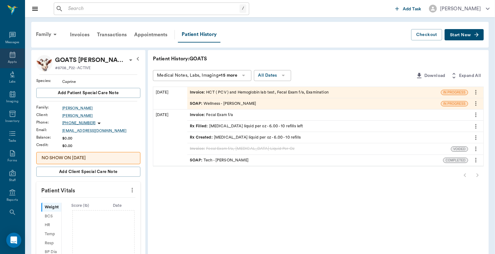
click at [11, 55] on icon at bounding box center [13, 55] width 6 height 6
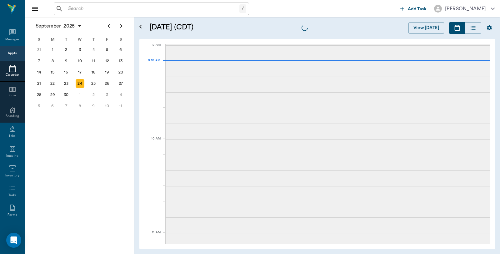
scroll to position [95, 0]
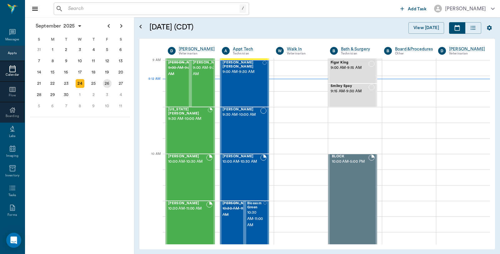
click at [110, 83] on div "26" at bounding box center [107, 83] width 9 height 9
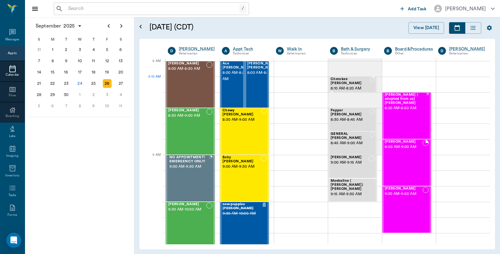
click at [360, 85] on span "8:10 AM - 8:20 AM" at bounding box center [350, 88] width 39 height 6
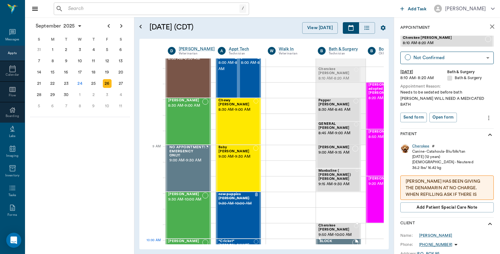
scroll to position [27, 0]
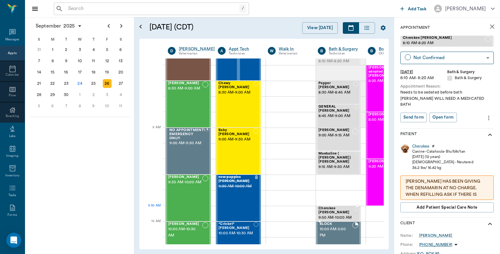
drag, startPoint x: 341, startPoint y: 82, endPoint x: 335, endPoint y: 211, distance: 129.2
click at [93, 82] on div "25" at bounding box center [93, 83] width 9 height 9
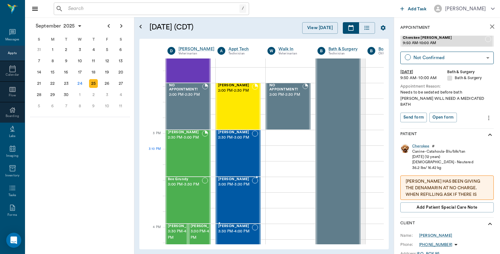
scroll to position [590, 0]
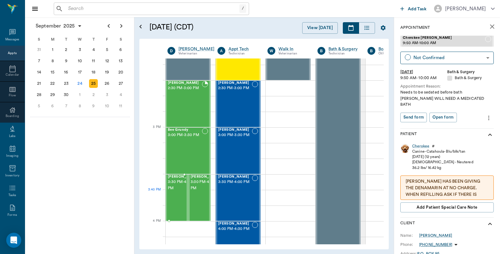
click at [177, 191] on span "3:30 PM - 4:00 PM" at bounding box center [183, 185] width 31 height 12
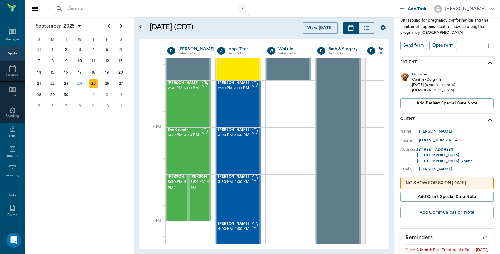
scroll to position [104, 0]
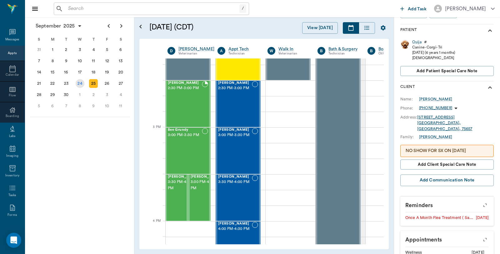
click at [80, 84] on div "24" at bounding box center [80, 83] width 9 height 9
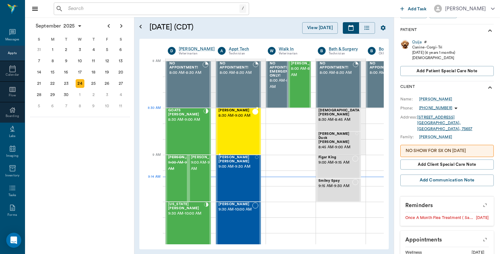
scroll to position [0, 0]
click at [186, 129] on div "GOATS [PERSON_NAME] 8:30 AM - 9:00 AM" at bounding box center [185, 131] width 35 height 46
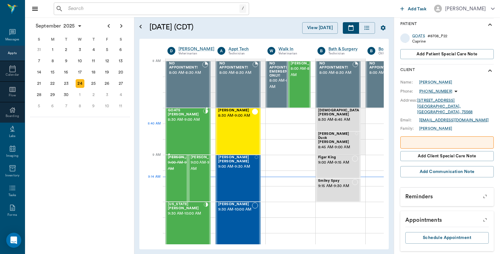
scroll to position [102, 0]
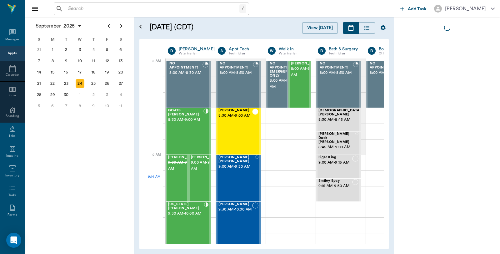
scroll to position [0, 0]
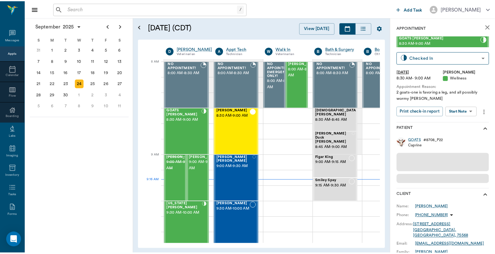
scroll to position [0, 0]
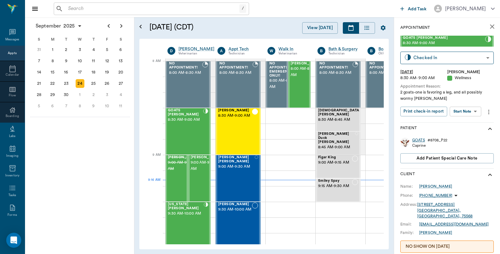
click at [420, 141] on div "GOATS" at bounding box center [418, 139] width 13 height 5
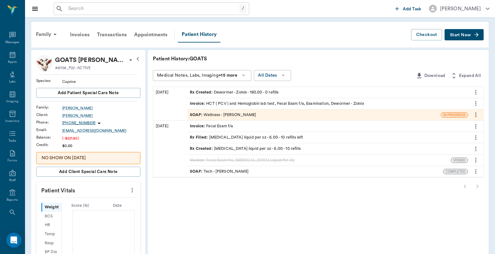
click at [222, 104] on div "Invoice : HCT ( PCV ) and Hemoglobin lab test, Fecal Exam f/a, Examination, Dew…" at bounding box center [277, 104] width 174 height 6
click at [239, 104] on div "Invoice : HCT ( PCV ) and Hemoglobin lab test, Fecal Exam f/a, Examination, Dew…" at bounding box center [277, 104] width 174 height 6
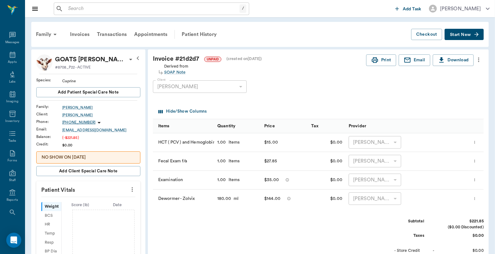
scroll to position [104, 0]
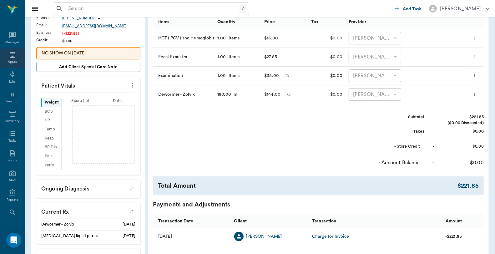
click at [11, 54] on icon at bounding box center [12, 54] width 7 height 7
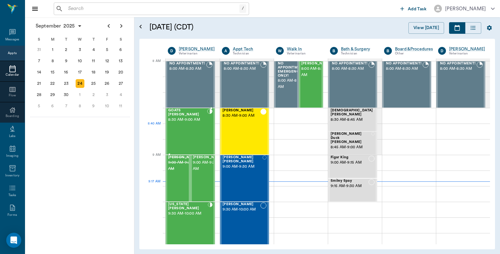
click at [197, 127] on div "GOATS [PERSON_NAME] 8:30 AM - 9:00 AM" at bounding box center [187, 131] width 39 height 46
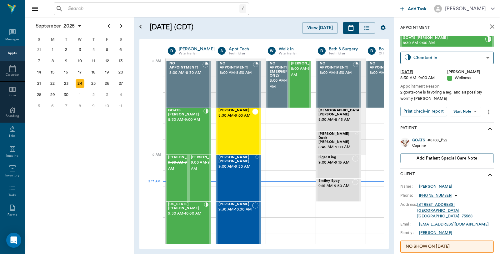
click at [416, 138] on div "GOATS" at bounding box center [418, 139] width 13 height 5
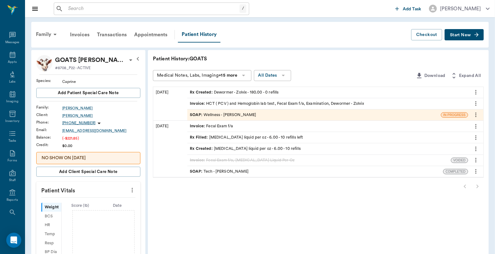
click at [252, 104] on div "Invoice : HCT ( PCV ) and Hemoglobin lab test, Fecal Exam f/a, Examination, Dew…" at bounding box center [277, 104] width 174 height 6
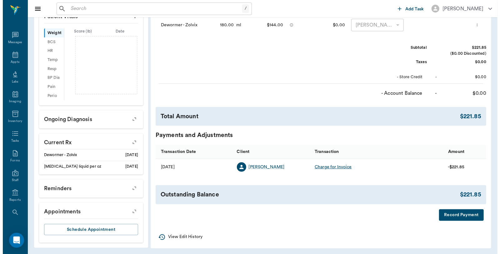
scroll to position [174, 0]
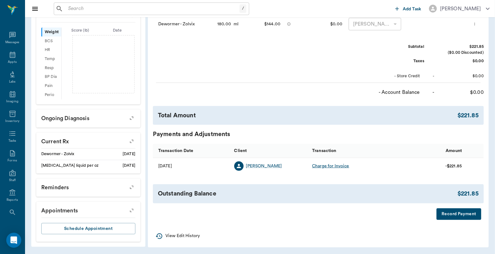
click at [439, 214] on button "Record Payment" at bounding box center [458, 214] width 45 height 12
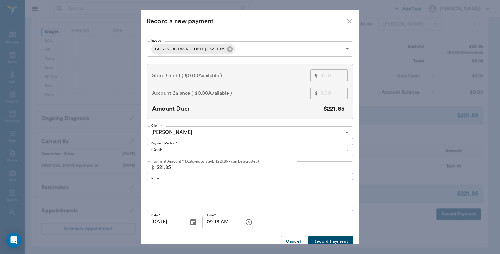
click at [167, 168] on input "221.85" at bounding box center [255, 167] width 196 height 12
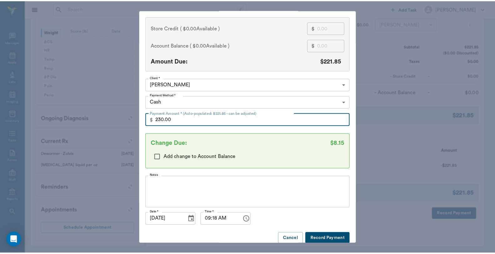
scroll to position [55, 0]
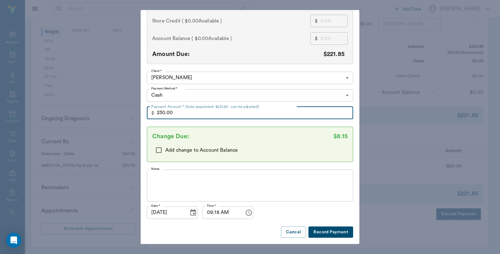
type input "230.00"
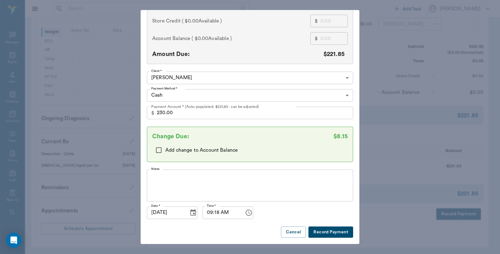
click at [331, 229] on button "Record Payment" at bounding box center [330, 232] width 45 height 12
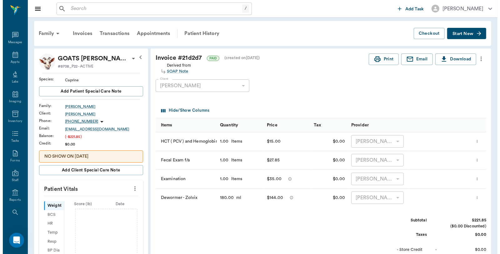
scroll to position [0, 0]
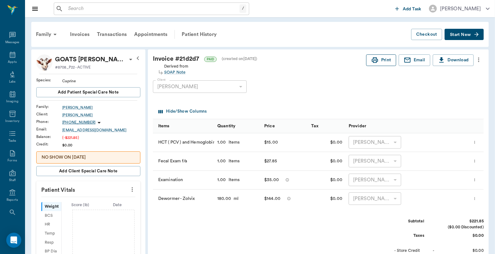
click at [382, 58] on button "Print" at bounding box center [381, 60] width 30 height 12
click at [9, 57] on icon at bounding box center [12, 54] width 7 height 7
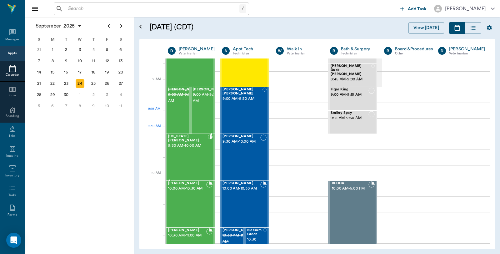
scroll to position [26, 0]
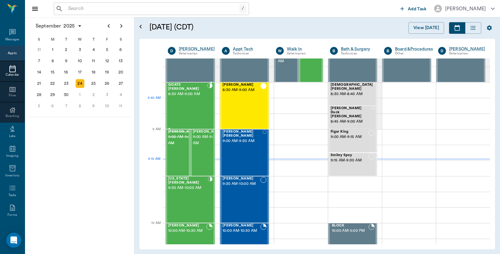
click at [195, 107] on div "GOATS Finney 8:30 AM - 9:00 AM" at bounding box center [187, 106] width 39 height 46
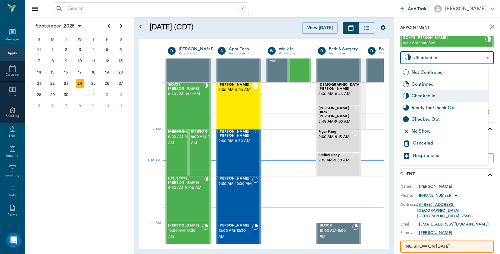
click at [427, 57] on body "/ ​ Add Task Dr. Bert Ellsworth Nectar Messages Appts Calendar Flow Boarding La…" at bounding box center [250, 127] width 500 height 254
click at [421, 120] on div "Checked Out" at bounding box center [449, 119] width 74 height 7
type input "CHECKED_OUT"
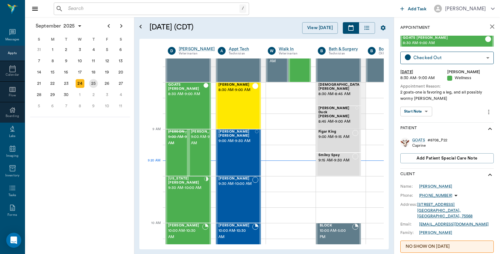
click at [97, 81] on div "25" at bounding box center [93, 83] width 9 height 9
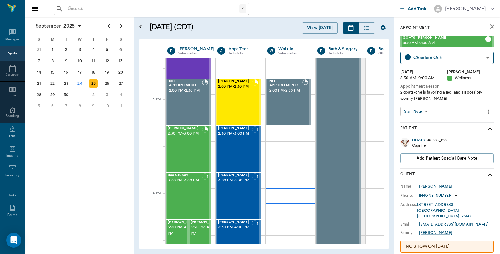
scroll to position [625, 0]
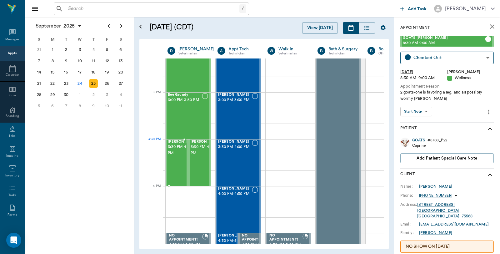
click at [170, 154] on span "3:30 PM - 4:00 PM" at bounding box center [183, 150] width 31 height 12
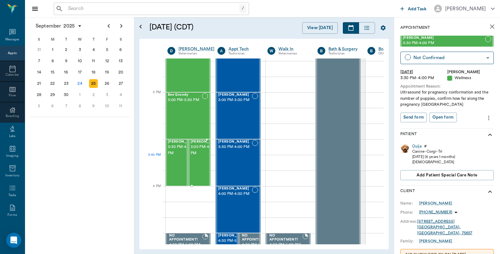
click at [201, 156] on span "3:30 PM - 4:00 PM" at bounding box center [206, 150] width 31 height 12
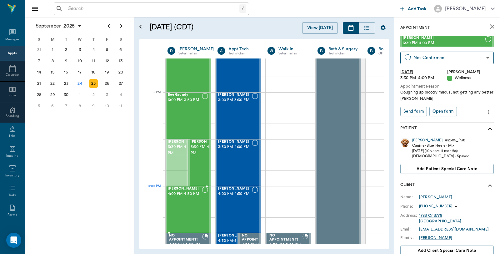
drag, startPoint x: 173, startPoint y: 153, endPoint x: 180, endPoint y: 201, distance: 47.6
click at [78, 82] on div "24" at bounding box center [80, 83] width 9 height 9
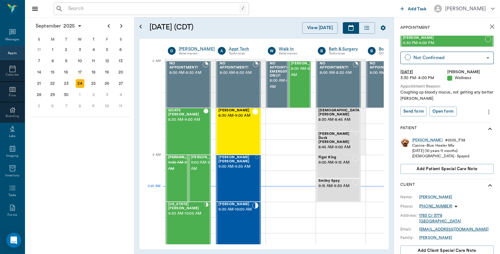
scroll to position [0, 0]
click at [488, 30] on icon "close" at bounding box center [491, 26] width 7 height 7
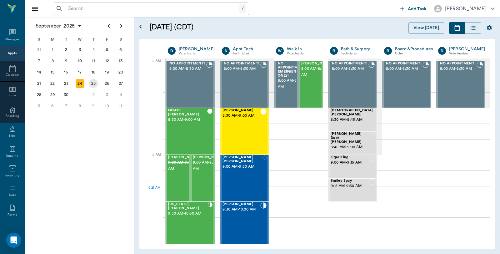
click at [97, 79] on div "25" at bounding box center [94, 83] width 14 height 11
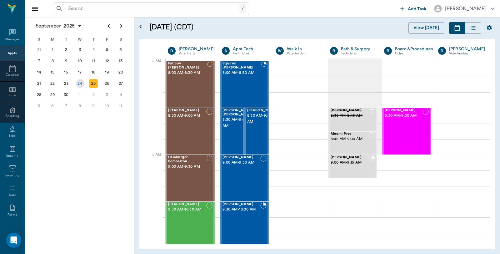
click at [79, 81] on div "24" at bounding box center [80, 83] width 9 height 9
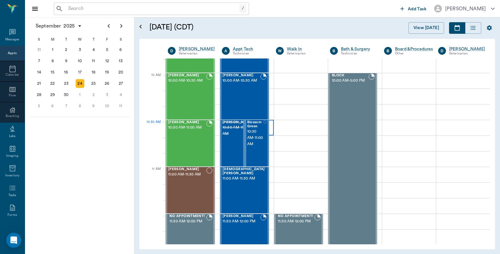
scroll to position [173, 0]
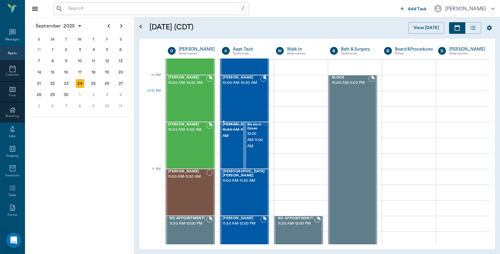
click at [249, 99] on div "[PERSON_NAME] 10:00 AM - 10:30 AM" at bounding box center [241, 99] width 38 height 46
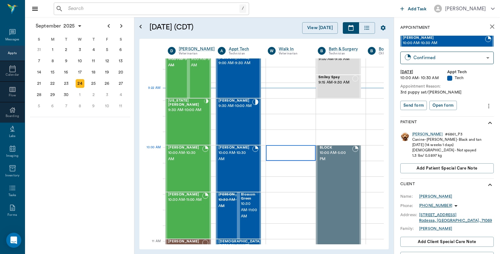
scroll to position [104, 0]
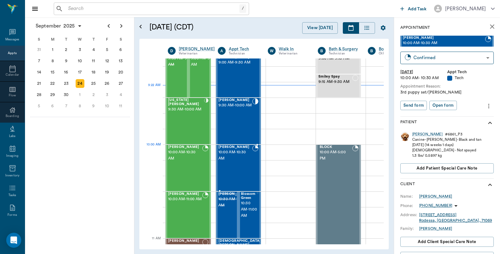
click at [253, 158] on div at bounding box center [255, 168] width 6 height 46
click at [262, 155] on div at bounding box center [241, 152] width 50 height 16
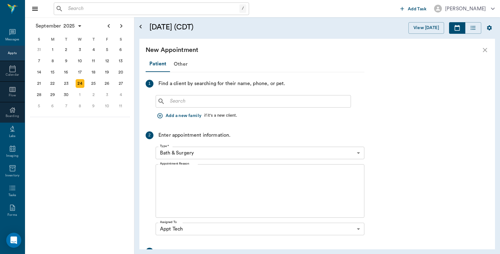
click at [207, 104] on input "text" at bounding box center [257, 101] width 181 height 9
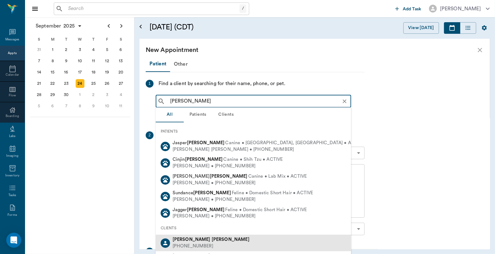
click at [203, 241] on div "[PERSON_NAME] [PHONE_NUMBER]" at bounding box center [253, 242] width 195 height 17
type input "[PERSON_NAME]"
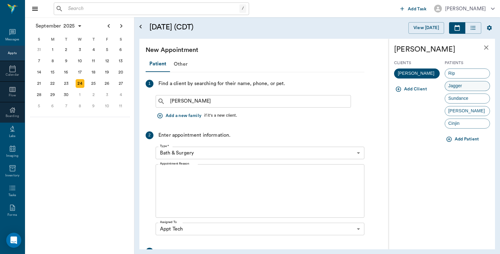
click at [458, 86] on span "Jagger" at bounding box center [455, 85] width 21 height 7
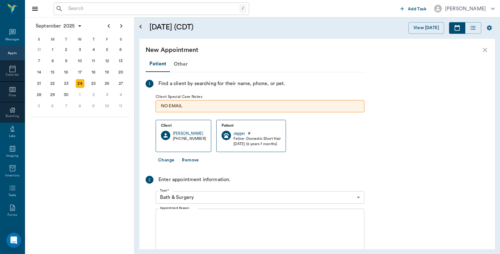
click at [207, 192] on body "/ ​ Add Task Dr. Bert Ellsworth Nectar Messages Appts Calendar Flow Boarding La…" at bounding box center [250, 127] width 500 height 254
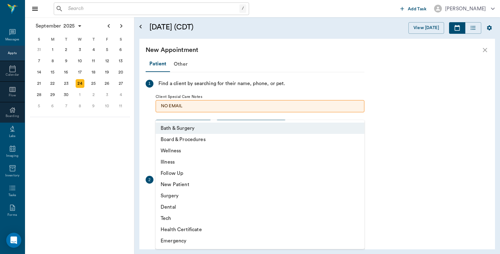
click at [160, 218] on li "Tech" at bounding box center [260, 217] width 209 height 11
type input "65d2be4f46e3a538d89b8c1a"
type input "10:30 AM"
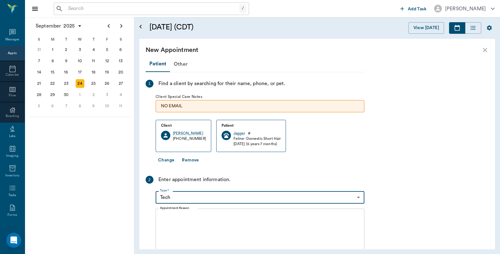
click at [182, 217] on textarea "Appointment Reason" at bounding box center [260, 235] width 200 height 43
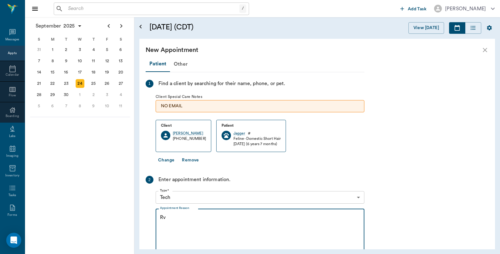
type textarea "R"
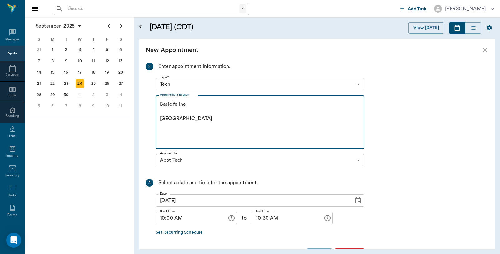
scroll to position [135, 0]
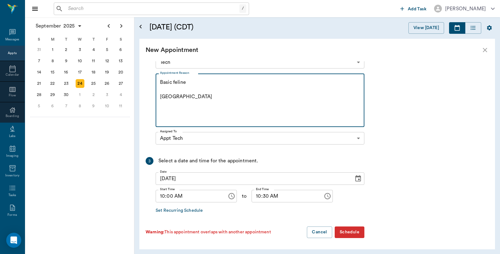
type textarea "Basic feline Caryn"
click at [343, 229] on button "Schedule" at bounding box center [350, 232] width 30 height 12
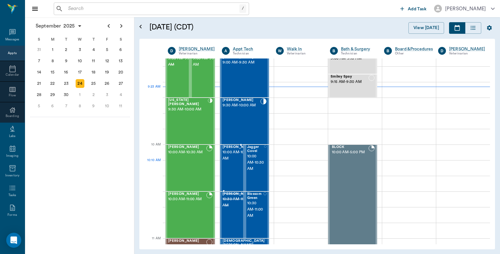
click at [233, 162] on span "10:00 AM - 10:30 AM" at bounding box center [237, 155] width 31 height 12
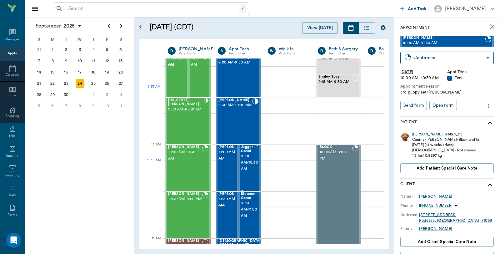
click at [252, 161] on span "10:00 AM - 10:30 AM" at bounding box center [249, 162] width 17 height 19
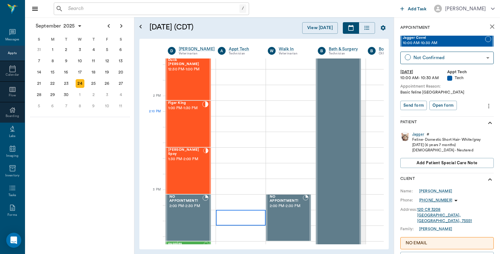
scroll to position [417, 0]
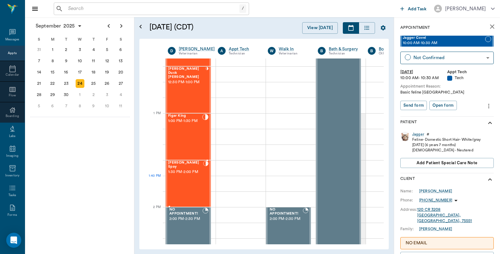
click at [194, 184] on div "Maranda Spay 1:30 PM - 2:00 PM" at bounding box center [185, 184] width 35 height 46
click at [488, 26] on icon "close" at bounding box center [491, 26] width 7 height 7
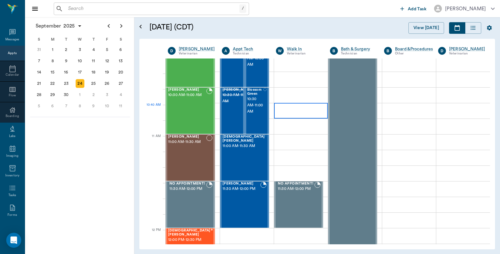
scroll to position [173, 0]
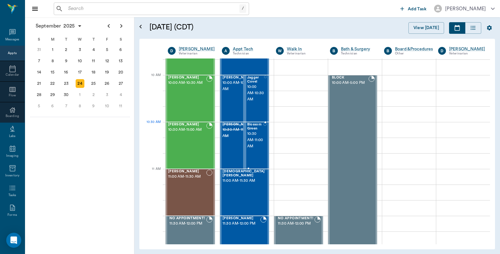
click at [251, 137] on span "10:30 AM - 11:00 AM" at bounding box center [255, 140] width 17 height 19
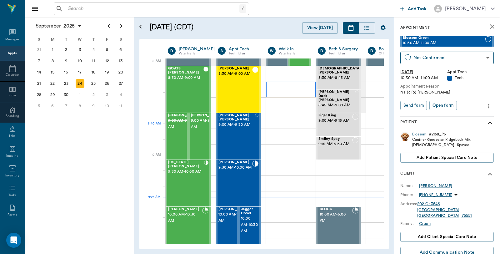
scroll to position [69, 0]
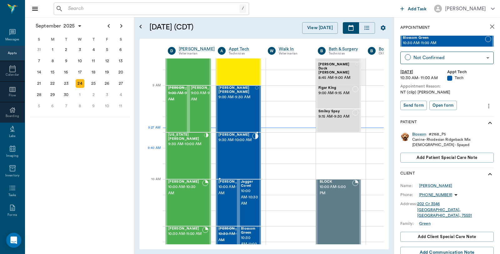
click at [246, 151] on div "Drako Holt 9:30 AM - 10:00 AM" at bounding box center [235, 156] width 34 height 46
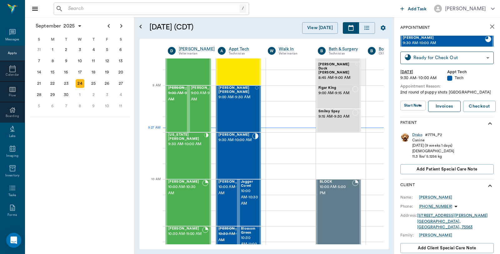
click at [446, 107] on link "Invoices" at bounding box center [444, 107] width 32 height 12
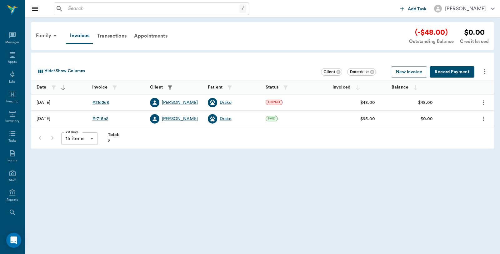
click at [98, 102] on div "# 21d2e8" at bounding box center [100, 102] width 17 height 6
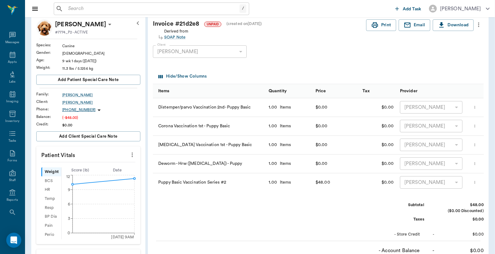
scroll to position [35, 0]
click at [373, 27] on icon "button" at bounding box center [374, 25] width 7 height 7
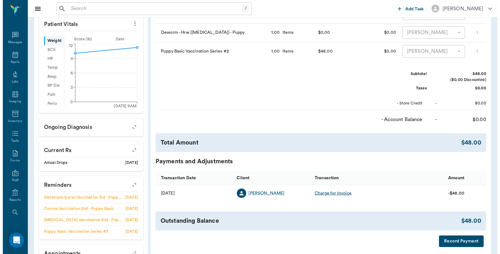
scroll to position [173, 0]
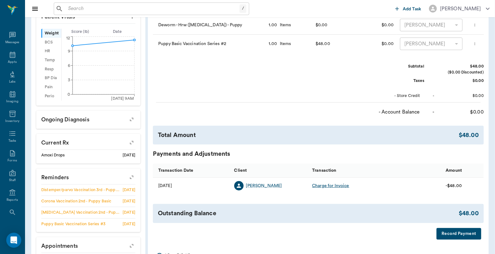
click at [457, 237] on button "Record Payment" at bounding box center [458, 234] width 45 height 12
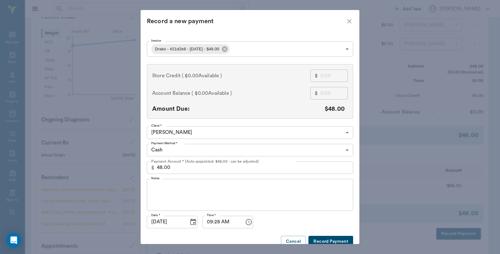
click at [177, 165] on input "48.00" at bounding box center [255, 167] width 196 height 12
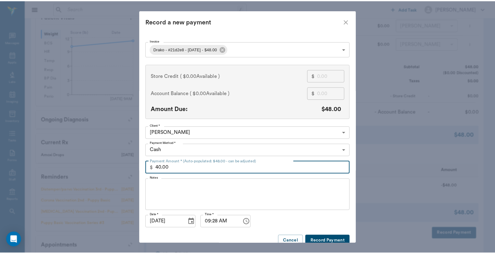
scroll to position [9, 0]
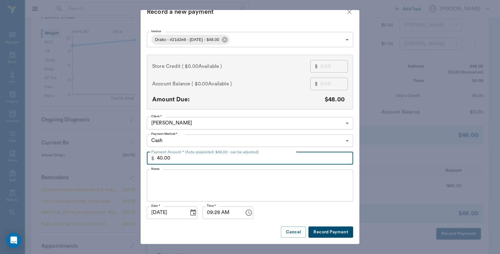
type input "40.00"
click at [322, 228] on button "Record Payment" at bounding box center [330, 232] width 45 height 12
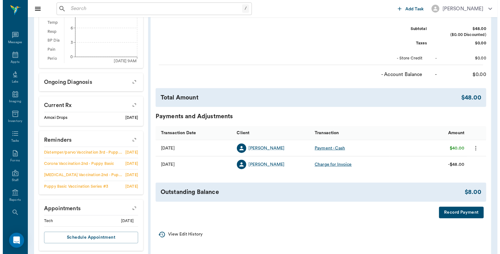
scroll to position [220, 0]
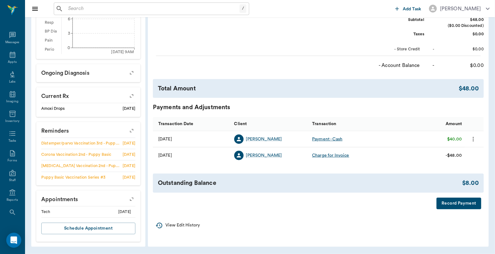
click at [454, 204] on button "Record Payment" at bounding box center [458, 203] width 45 height 12
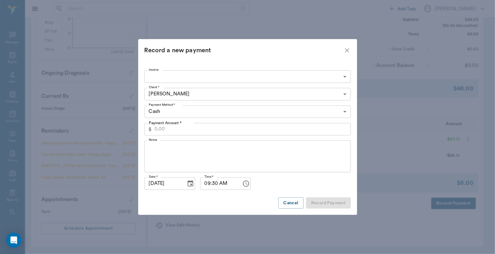
type input "68d3feab2b9f2706f521d2e8"
type input "8.00"
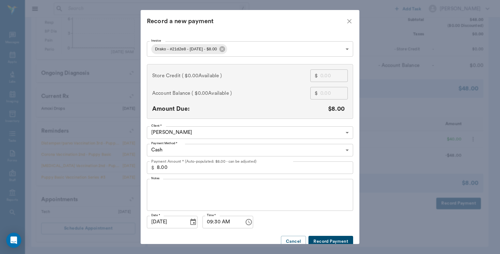
click at [179, 149] on body "/ ​ Add Task [PERSON_NAME] Nectar Messages Appts Labs Imaging Inventory Tasks F…" at bounding box center [250, 17] width 500 height 474
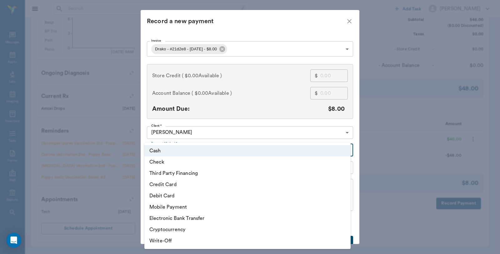
click at [169, 194] on li "Debit Card" at bounding box center [247, 195] width 206 height 11
type input "DEBIT_CARD"
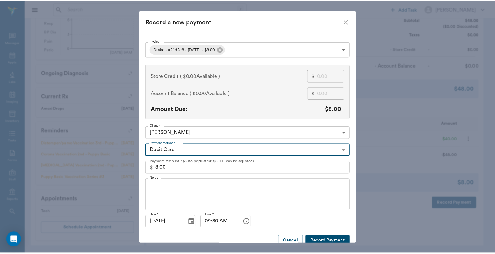
scroll to position [9, 0]
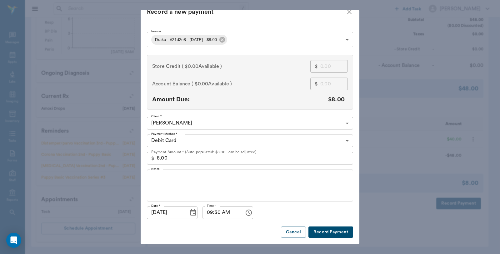
click at [338, 229] on button "Record Payment" at bounding box center [330, 232] width 45 height 12
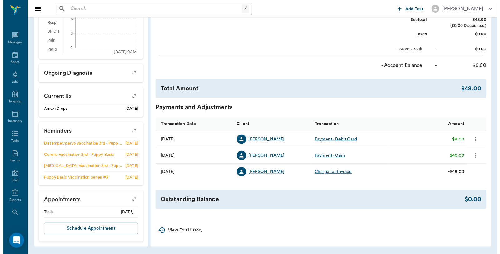
scroll to position [0, 0]
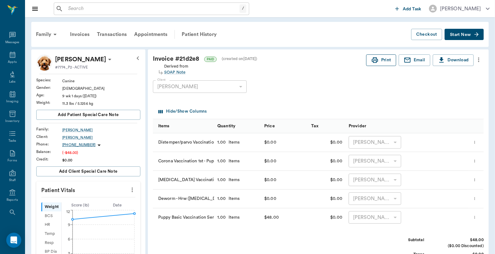
click at [380, 55] on button "Print" at bounding box center [381, 60] width 30 height 12
click at [9, 61] on div "Appts" at bounding box center [12, 62] width 9 height 5
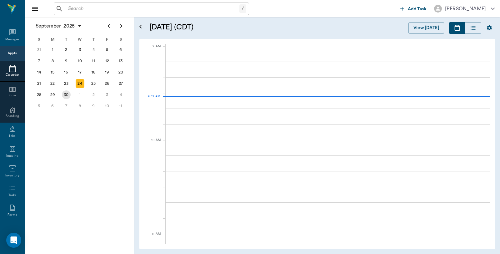
scroll to position [94, 0]
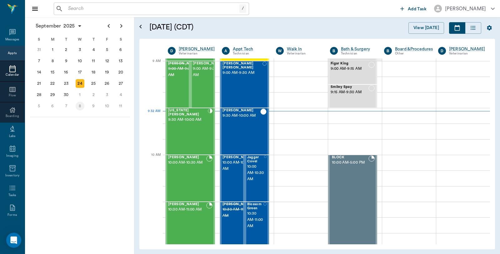
click at [82, 104] on div "8" at bounding box center [80, 106] width 9 height 9
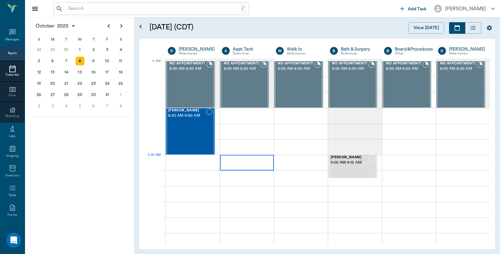
click at [238, 162] on div at bounding box center [247, 163] width 54 height 16
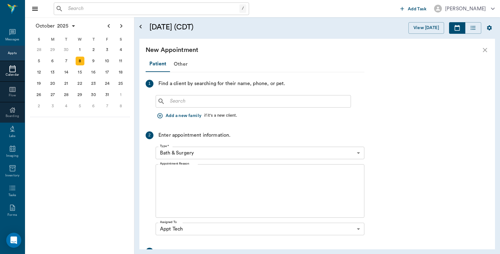
click at [192, 102] on input "text" at bounding box center [257, 101] width 181 height 9
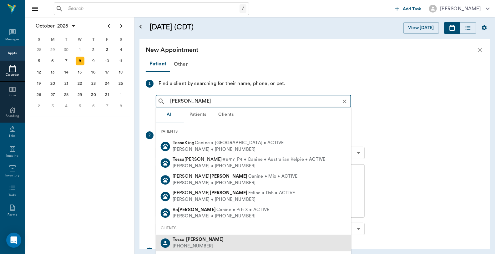
click at [197, 241] on div "[PERSON_NAME]" at bounding box center [197, 239] width 51 height 7
type input "[PERSON_NAME]"
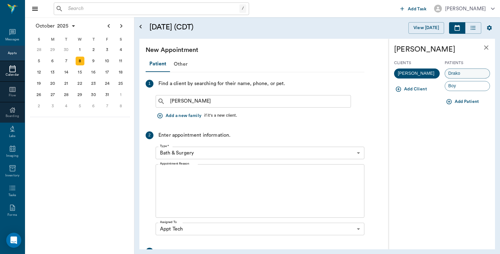
click at [458, 74] on span "Drako" at bounding box center [454, 73] width 19 height 7
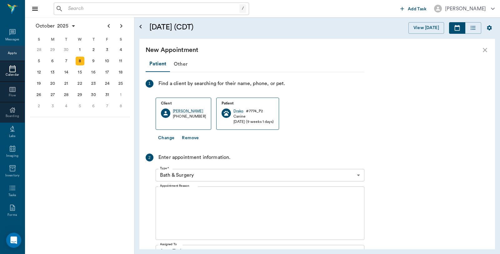
click at [195, 172] on body "/ ​ Add Task [PERSON_NAME] Nectar Messages Appts Calendar Flow Boarding Labs Im…" at bounding box center [250, 127] width 500 height 254
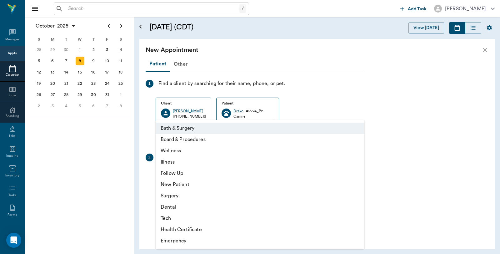
click at [172, 220] on li "Tech" at bounding box center [260, 217] width 209 height 11
type input "65d2be4f46e3a538d89b8c1a"
type input "09:30 AM"
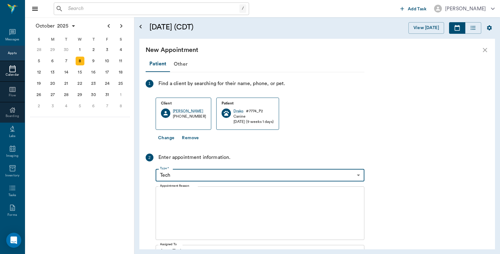
click at [191, 201] on textarea "Appointment Reason" at bounding box center [260, 213] width 200 height 43
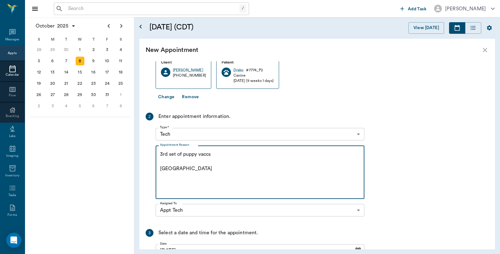
scroll to position [112, 0]
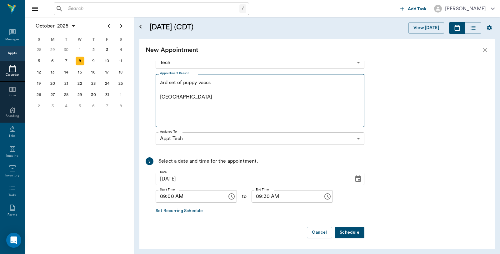
type textarea "3rd set of puppy vaccs [GEOGRAPHIC_DATA]"
click at [343, 231] on button "Schedule" at bounding box center [350, 233] width 30 height 12
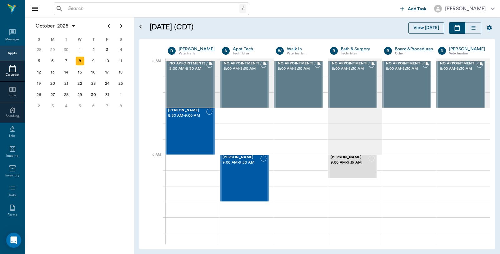
click at [424, 27] on button "View [DATE]" at bounding box center [426, 28] width 36 height 12
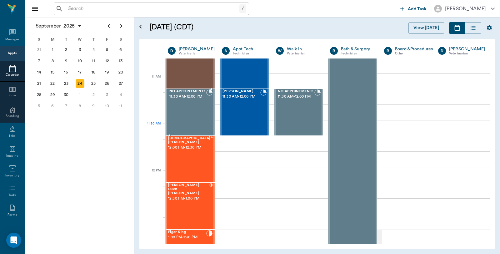
scroll to position [303, 0]
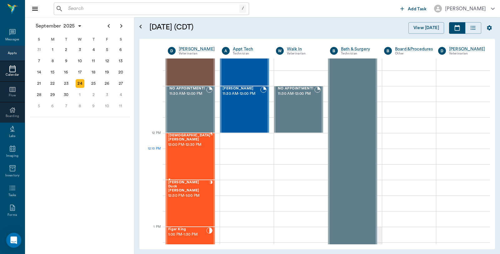
click at [183, 161] on div "SUNNI Crocker 12:00 PM - 12:30 PM" at bounding box center [189, 156] width 42 height 46
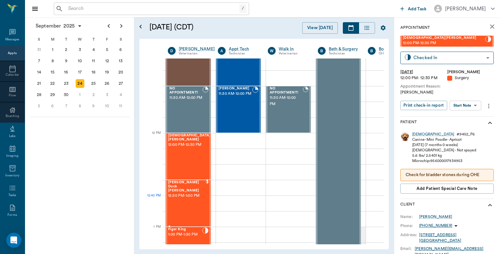
click at [183, 202] on div "Donald Duck King 12:30 PM - 1:00 PM" at bounding box center [186, 203] width 37 height 46
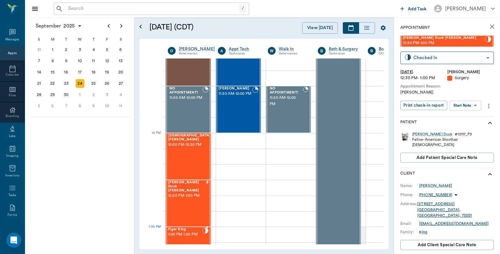
click at [183, 231] on span "Figar King" at bounding box center [185, 229] width 34 height 4
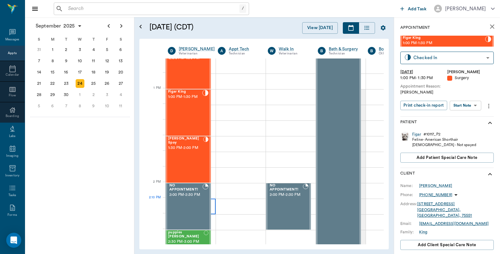
scroll to position [442, 0]
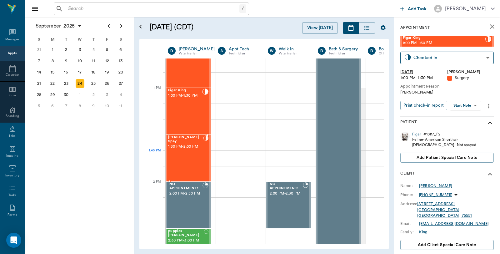
click at [188, 150] on div "Maranda Spay 1:30 PM - 2:00 PM" at bounding box center [185, 158] width 35 height 46
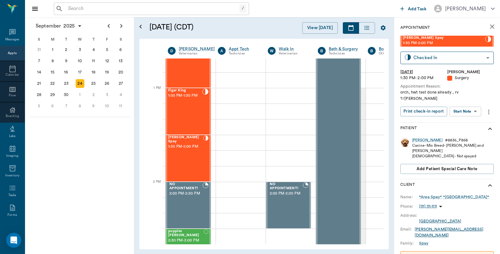
click at [490, 26] on icon "close" at bounding box center [492, 26] width 4 height 4
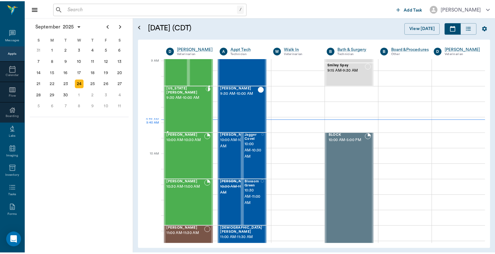
scroll to position [95, 0]
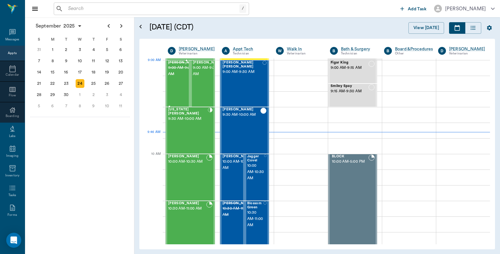
click at [177, 65] on span "[PERSON_NAME]" at bounding box center [183, 63] width 31 height 4
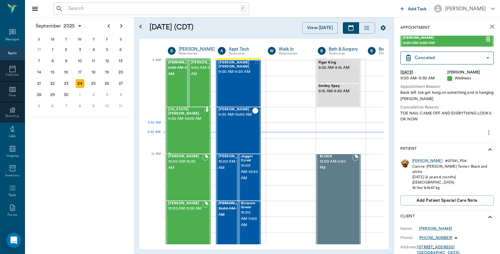
click at [187, 128] on div "[US_STATE][PERSON_NAME] 9:30 AM - 10:00 AM" at bounding box center [186, 130] width 36 height 46
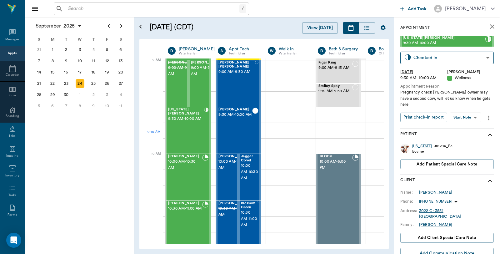
click at [417, 143] on div "[US_STATE]" at bounding box center [422, 145] width 20 height 5
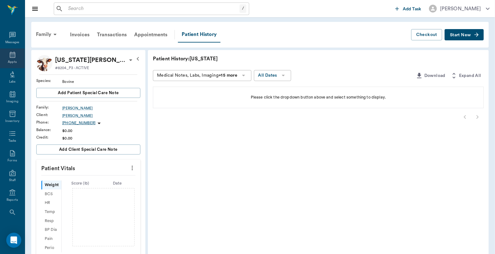
click at [10, 54] on icon at bounding box center [12, 54] width 7 height 7
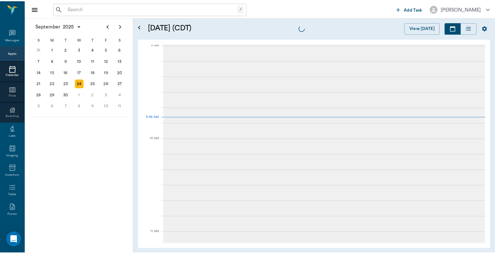
scroll to position [95, 0]
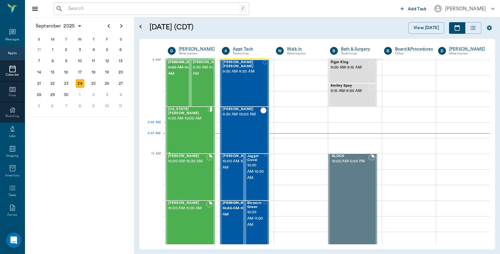
click at [192, 124] on div "[US_STATE][PERSON_NAME] 9:30 AM - 10:00 AM" at bounding box center [188, 130] width 40 height 46
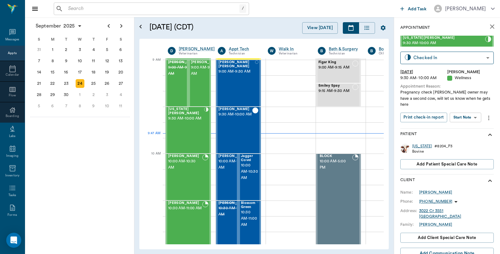
click at [420, 143] on div "[US_STATE]" at bounding box center [422, 145] width 20 height 5
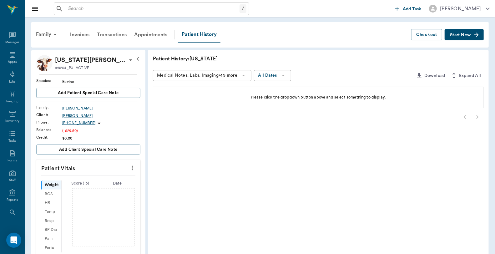
click at [107, 37] on div "Transactions" at bounding box center [111, 34] width 37 height 15
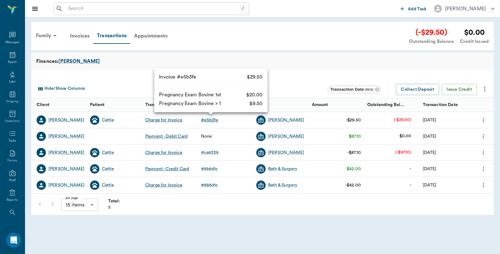
click at [214, 117] on div "# e5b3fe" at bounding box center [209, 120] width 17 height 6
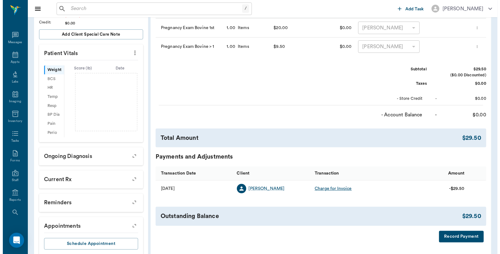
scroll to position [102, 0]
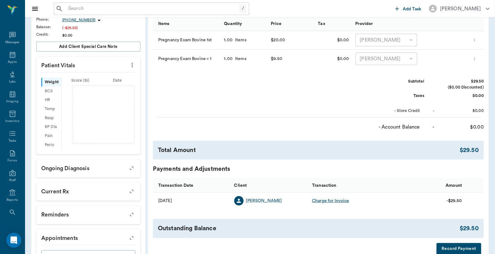
click at [462, 249] on button "Record Payment" at bounding box center [458, 249] width 45 height 12
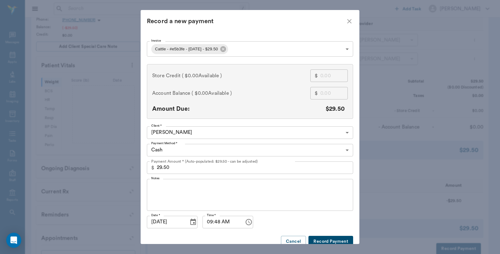
click at [174, 149] on body "/ ​ Add Task [PERSON_NAME] Nectar Messages Appts Labs Imaging Inventory Tasks F…" at bounding box center [250, 93] width 500 height 391
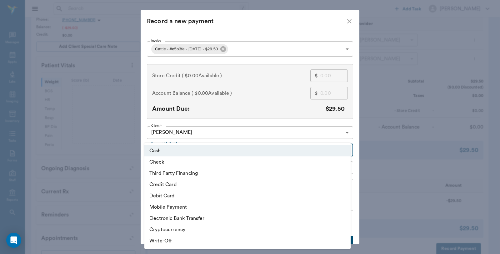
click at [170, 196] on li "Debit Card" at bounding box center [247, 195] width 206 height 11
type input "DEBIT_CARD"
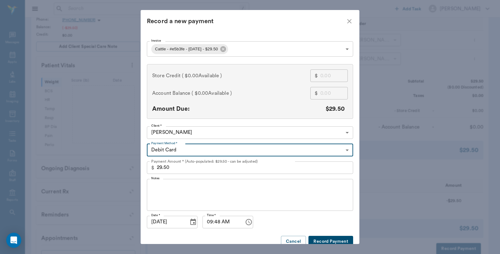
click at [330, 238] on button "Record Payment" at bounding box center [330, 242] width 45 height 12
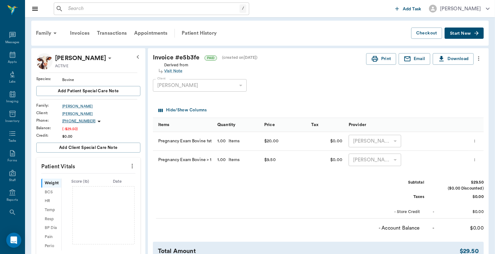
scroll to position [0, 0]
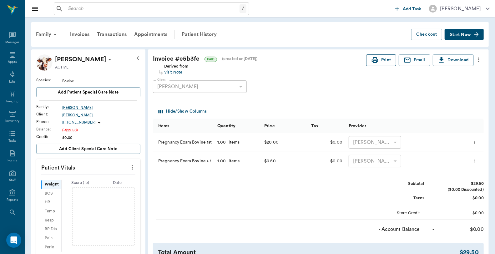
click at [378, 61] on button "Print" at bounding box center [381, 60] width 30 height 12
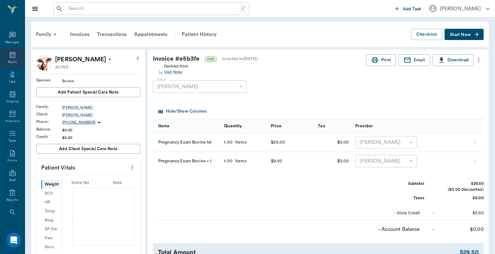
click at [9, 58] on icon at bounding box center [12, 54] width 7 height 7
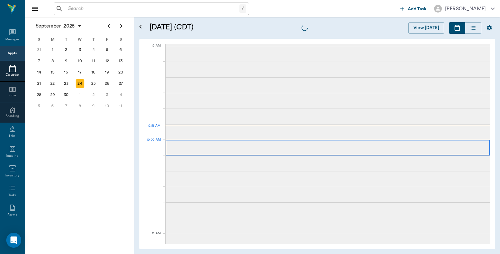
scroll to position [94, 0]
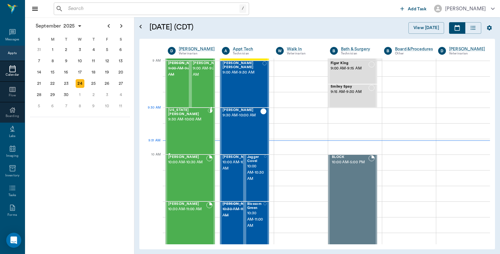
click at [202, 118] on div "[US_STATE][PERSON_NAME] 9:30 AM - 10:00 AM" at bounding box center [188, 131] width 40 height 46
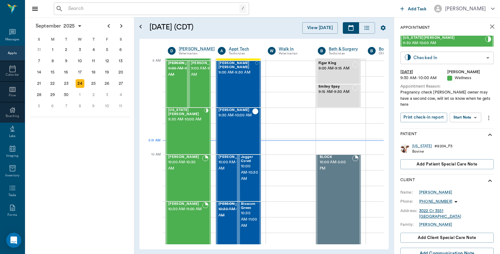
click at [449, 57] on body "/ ​ Add Task [PERSON_NAME] Nectar Messages Appts Calendar Flow Boarding Labs Im…" at bounding box center [250, 127] width 500 height 254
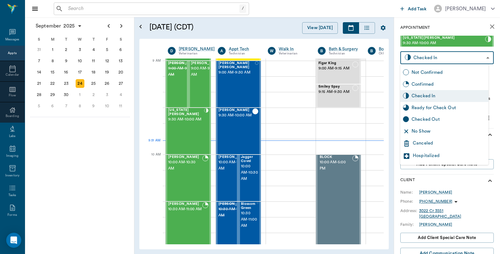
click at [430, 122] on div "Checked Out" at bounding box center [449, 119] width 74 height 7
type input "CHECKED_OUT"
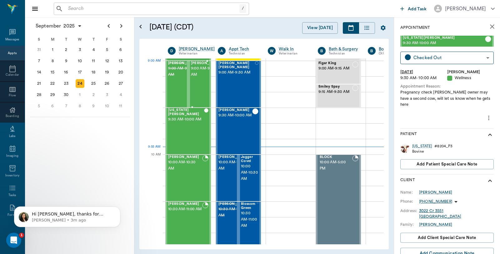
click at [200, 76] on span "9:00 AM - 9:30 AM" at bounding box center [206, 71] width 31 height 12
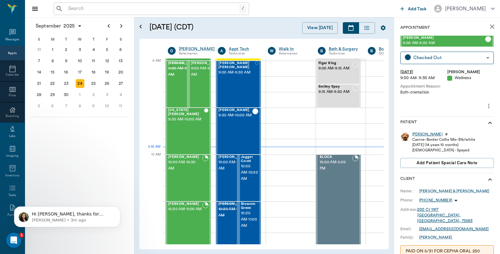
click at [418, 132] on div "[PERSON_NAME]" at bounding box center [427, 134] width 30 height 5
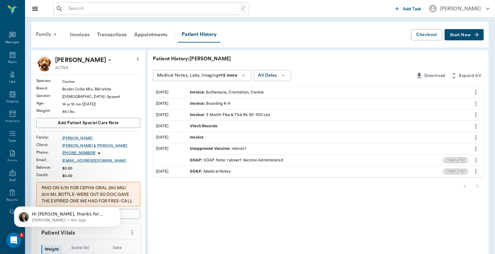
click at [43, 32] on div "Family" at bounding box center [47, 34] width 30 height 15
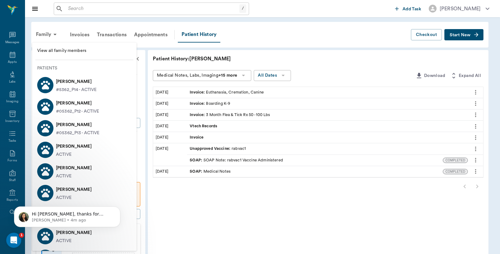
click at [58, 48] on span "View all family members" at bounding box center [84, 50] width 94 height 7
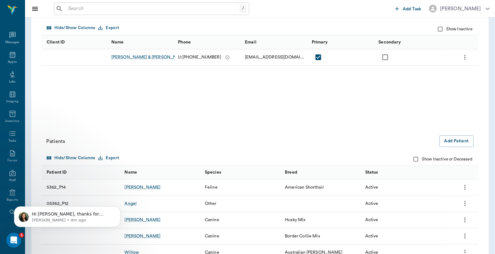
scroll to position [185, 0]
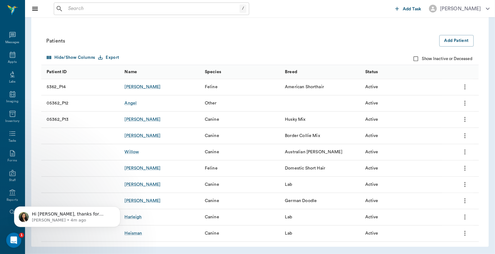
click at [463, 136] on icon "more" at bounding box center [464, 135] width 7 height 7
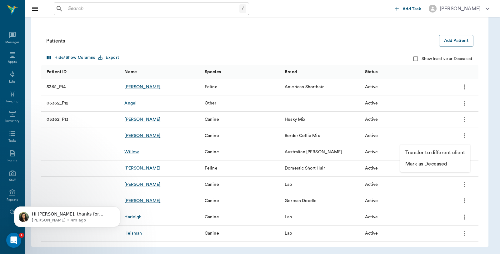
click at [436, 164] on p "Mark as Deceased" at bounding box center [426, 163] width 42 height 7
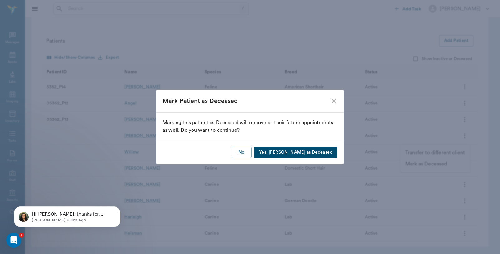
click at [316, 150] on button "Yes, [PERSON_NAME] as Deceased" at bounding box center [295, 153] width 83 height 12
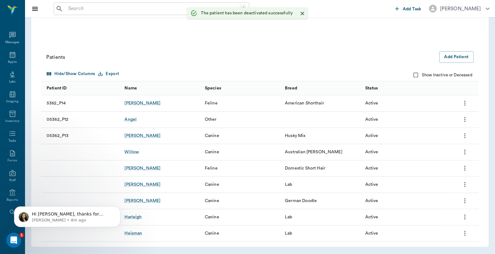
scroll to position [169, 0]
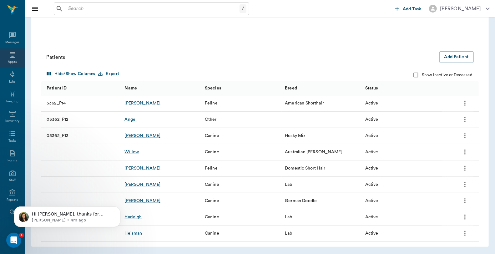
click at [9, 61] on div "Appts" at bounding box center [12, 62] width 9 height 5
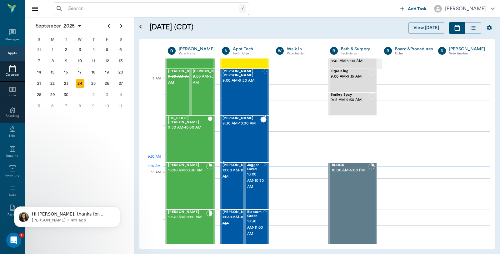
scroll to position [95, 0]
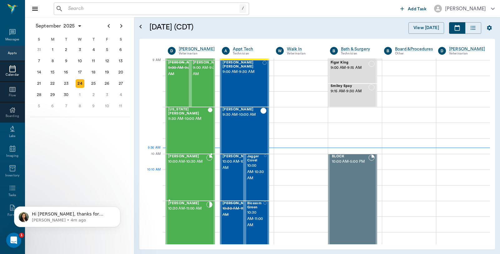
click at [192, 165] on span "10:00 AM - 10:30 AM" at bounding box center [187, 161] width 38 height 6
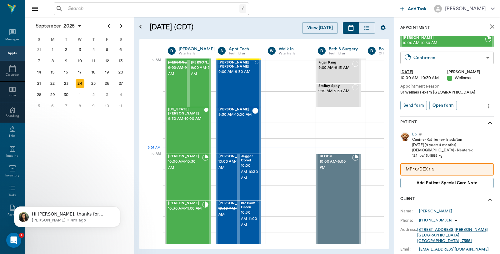
click at [457, 58] on body "/ ​ Add Task [PERSON_NAME] Nectar Messages Appts Calendar Flow Boarding Labs Im…" at bounding box center [250, 127] width 500 height 254
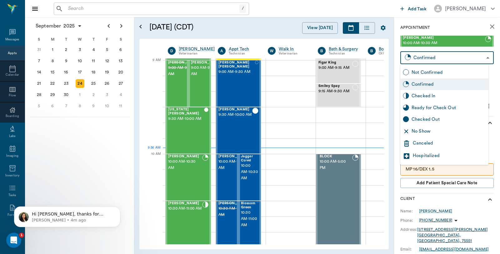
click at [433, 97] on div "Checked In" at bounding box center [449, 95] width 74 height 7
type input "CHECKED_IN"
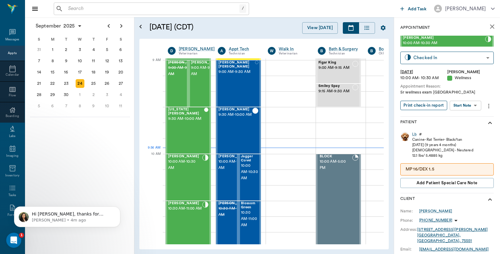
click at [435, 108] on button "Print check-in report" at bounding box center [423, 106] width 47 height 10
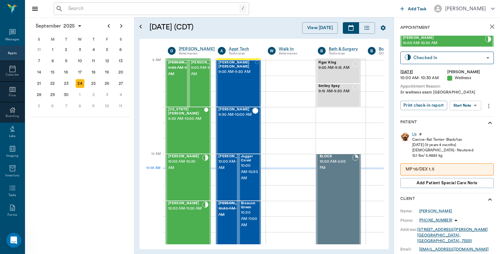
click at [82, 3] on div "/ ​" at bounding box center [151, 8] width 195 height 12
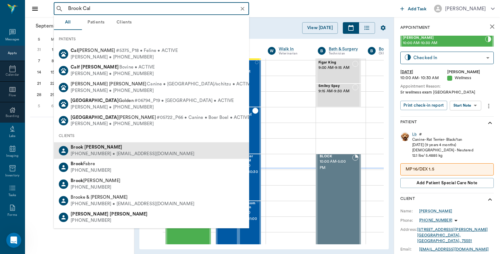
click at [107, 154] on div "(903) 650-2359 • BROOKJESTER@gmail.com" at bounding box center [133, 154] width 124 height 7
type input "Brook Cal"
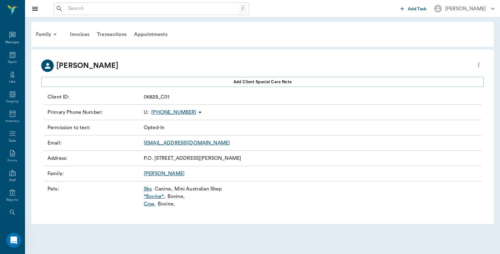
click at [148, 202] on link "Cow ," at bounding box center [150, 203] width 12 height 7
click at [151, 197] on link "*Bovine* ," at bounding box center [155, 195] width 22 height 7
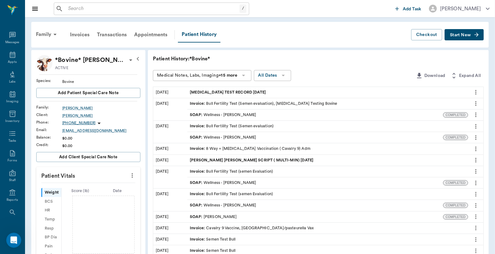
click at [476, 160] on icon "more" at bounding box center [475, 159] width 7 height 7
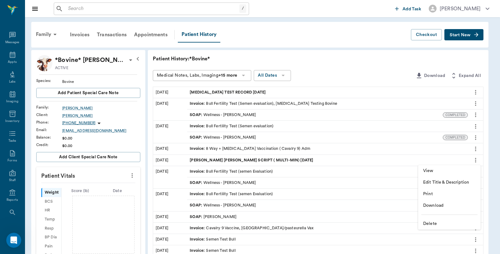
click at [432, 195] on span "Print" at bounding box center [449, 194] width 52 height 7
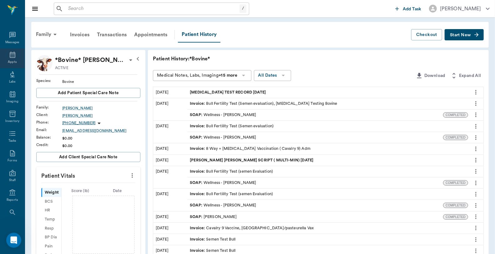
click at [9, 57] on icon at bounding box center [12, 54] width 7 height 7
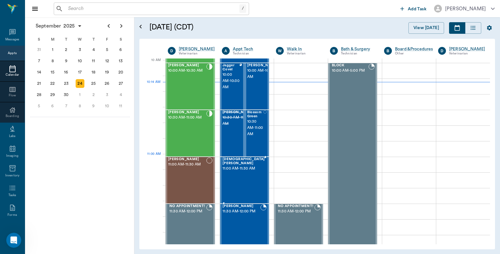
scroll to position [188, 0]
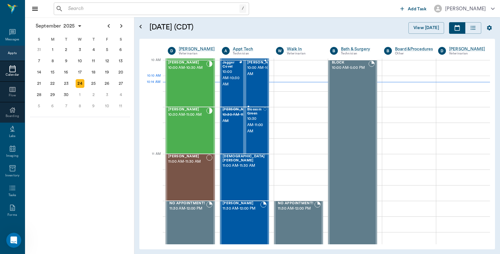
click at [253, 77] on span "10:00 AM - 10:30 AM" at bounding box center [262, 71] width 31 height 12
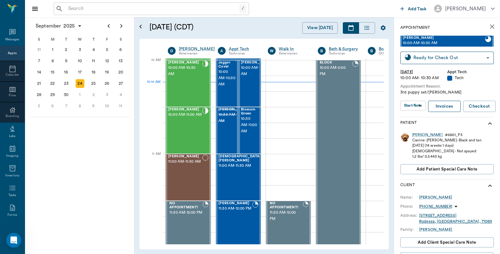
click at [434, 104] on link "Invoices" at bounding box center [444, 107] width 32 height 12
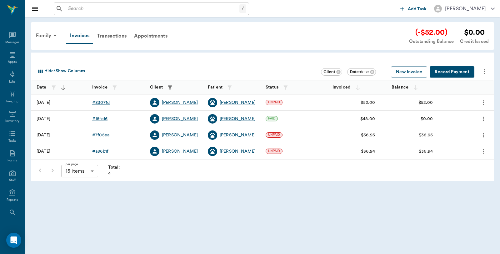
click at [101, 99] on div "# 33071d" at bounding box center [100, 102] width 17 height 6
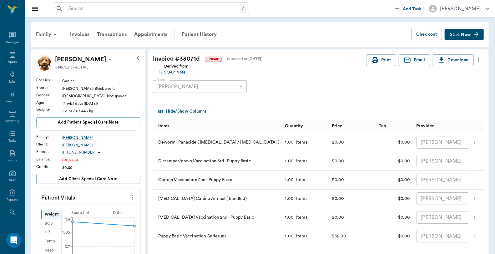
click at [477, 62] on icon "more" at bounding box center [478, 59] width 7 height 7
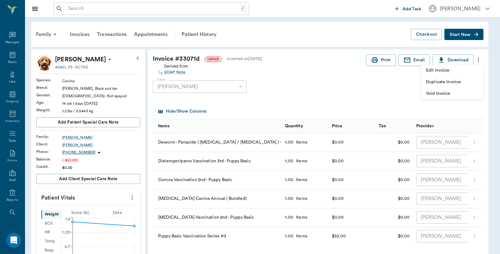
click at [446, 68] on span "Edit Invoice" at bounding box center [452, 70] width 52 height 7
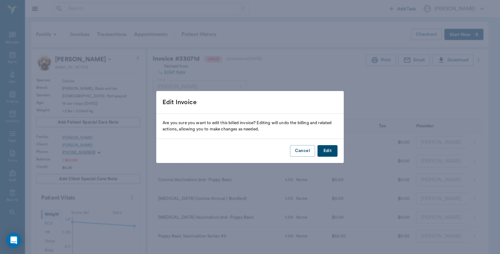
click at [334, 148] on button "Edit" at bounding box center [327, 151] width 20 height 12
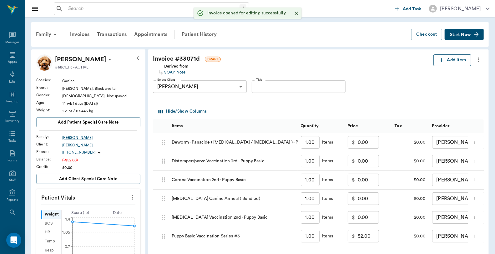
click at [443, 58] on icon "button" at bounding box center [441, 60] width 6 height 6
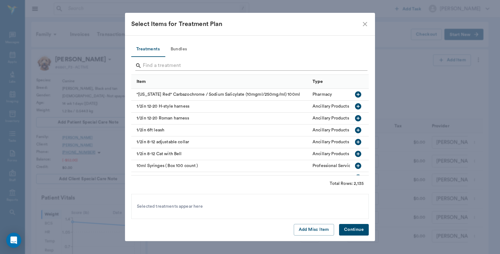
click at [229, 64] on input "Search" at bounding box center [250, 66] width 215 height 10
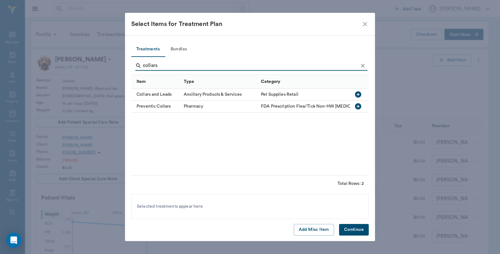
type input "collars"
click at [358, 95] on icon "button" at bounding box center [357, 94] width 7 height 7
click at [359, 95] on icon "button" at bounding box center [358, 94] width 6 height 6
click at [228, 207] on icon at bounding box center [229, 206] width 7 height 7
click at [348, 226] on button "Continue" at bounding box center [354, 230] width 30 height 12
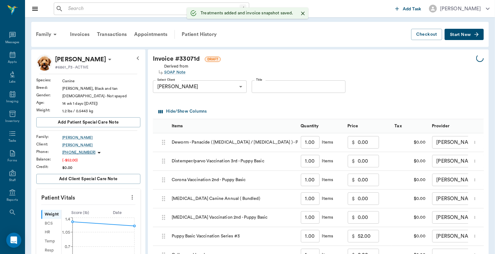
type input "1.00"
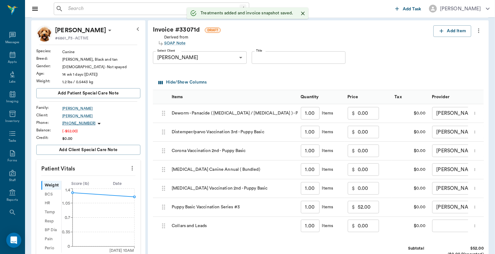
scroll to position [173, 0]
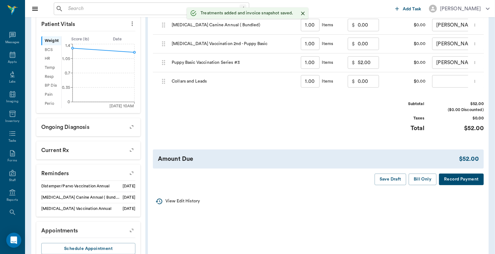
click at [370, 79] on input "0.00" at bounding box center [367, 81] width 21 height 12
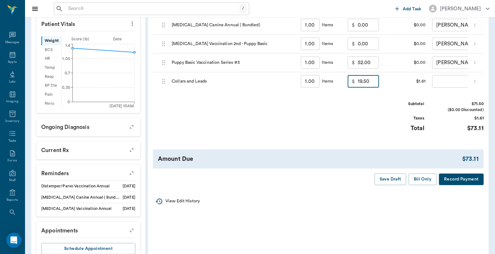
type input "19.50"
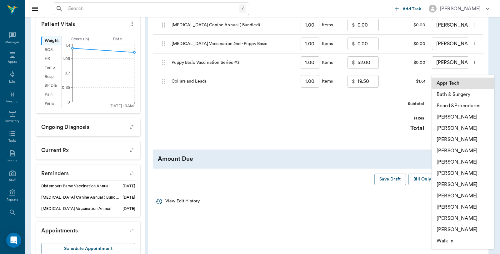
click at [446, 83] on body "/ ​ Add Task Dr. Bert Ellsworth Nectar Messages Appts Labs Imaging Inventory Ta…" at bounding box center [250, 50] width 500 height 447
click at [452, 115] on li "[PERSON_NAME]" at bounding box center [463, 116] width 62 height 11
type input "none-6899ea08ed37b777db10de45"
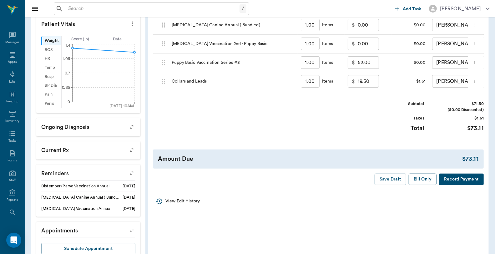
click at [420, 185] on button "Bill Only" at bounding box center [422, 179] width 28 height 12
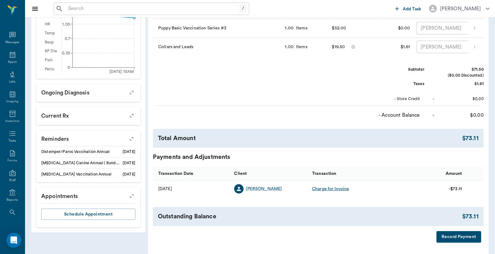
scroll to position [208, 0]
click at [460, 240] on button "Record Payment" at bounding box center [458, 237] width 45 height 12
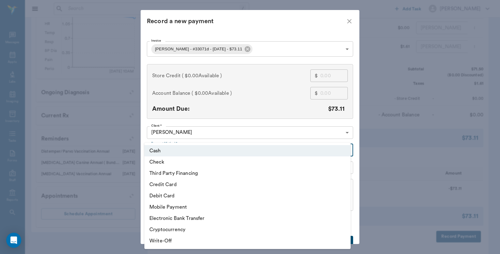
click at [180, 147] on body "/ ​ Add Task Dr. Bert Ellsworth Nectar Messages Appts Labs Imaging Inventory Ta…" at bounding box center [250, 34] width 500 height 485
click at [171, 193] on li "Debit Card" at bounding box center [247, 195] width 206 height 11
type input "DEBIT_CARD"
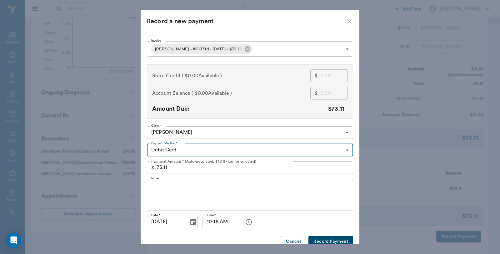
click at [331, 237] on button "Record Payment" at bounding box center [330, 242] width 45 height 12
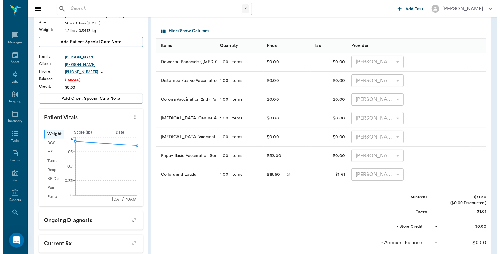
scroll to position [0, 0]
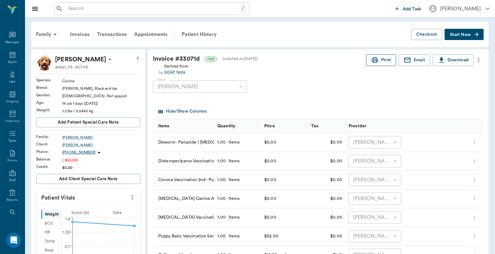
click at [384, 61] on button "Print" at bounding box center [381, 60] width 30 height 12
click at [4, 54] on div "Appts" at bounding box center [12, 58] width 25 height 20
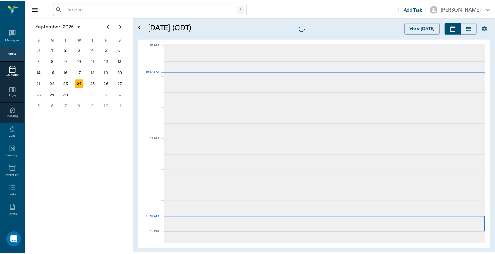
scroll to position [188, 0]
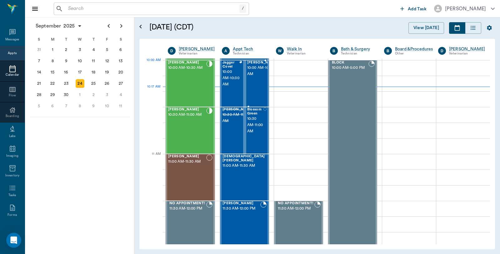
click at [252, 74] on span "10:00 AM - 10:30 AM" at bounding box center [262, 71] width 31 height 12
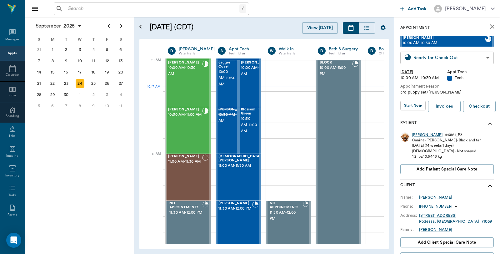
click at [462, 57] on body "/ ​ Add Task Dr. Bert Ellsworth Nectar Messages Appts Calendar Flow Boarding La…" at bounding box center [250, 127] width 500 height 254
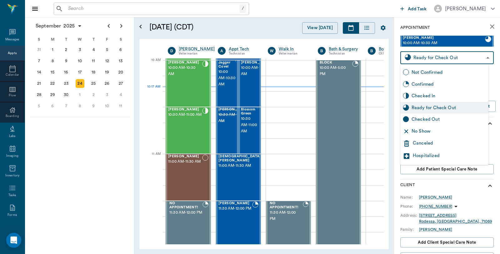
click at [430, 120] on div "Checked Out" at bounding box center [449, 119] width 74 height 7
type input "CHECKED_OUT"
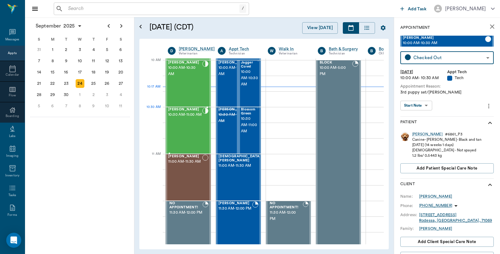
click at [187, 116] on span "10:30 AM - 11:00 AM" at bounding box center [185, 115] width 34 height 6
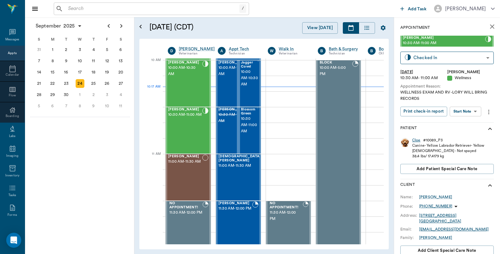
click at [414, 139] on div "Cloe" at bounding box center [416, 139] width 8 height 5
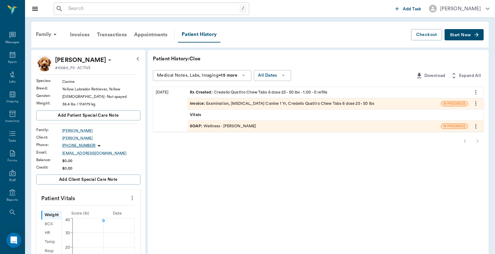
click at [316, 102] on div "Invoice : Examination, Rabies Vaccination Canine 1 Yr, Credelio Quattro Chew Ta…" at bounding box center [282, 104] width 184 height 6
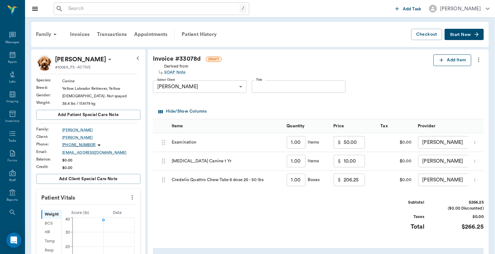
click at [447, 60] on button "Add Item" at bounding box center [452, 60] width 38 height 12
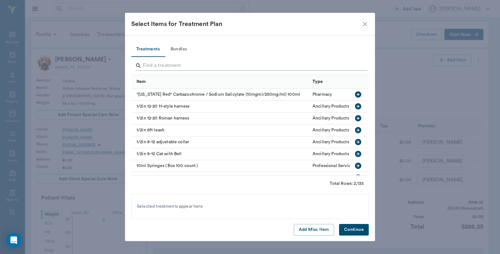
click at [192, 63] on input "Search" at bounding box center [250, 66] width 215 height 10
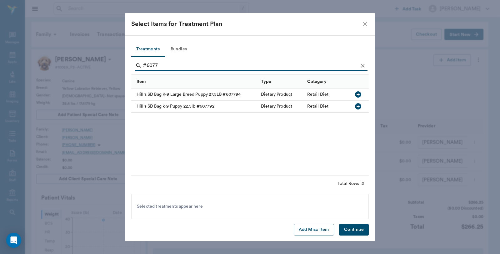
type input "#6077"
click at [359, 92] on icon "button" at bounding box center [358, 94] width 6 height 6
click at [350, 226] on button "Continue" at bounding box center [354, 230] width 30 height 12
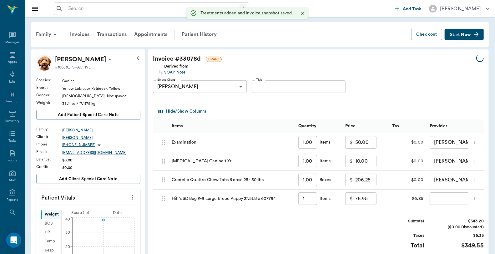
type input "1.00"
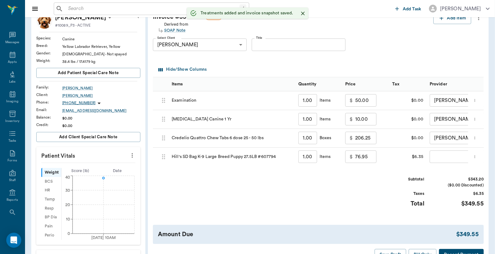
scroll to position [69, 0]
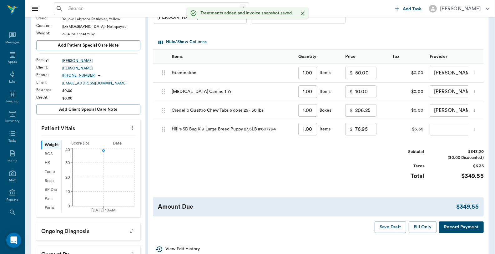
click at [443, 129] on body "/ ​ Add Task Dr. Bert Ellsworth Nectar Messages Appts Labs Imaging Inventory Ta…" at bounding box center [247, 149] width 495 height 436
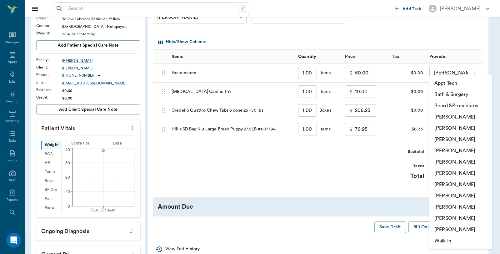
click at [452, 117] on li "Caryn Watson" at bounding box center [460, 116] width 62 height 11
type input "none-6899ea08ed37b777db10de45"
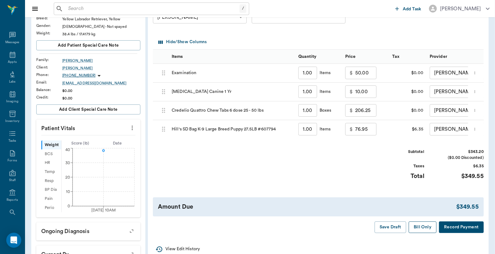
click at [419, 232] on button "Bill Only" at bounding box center [422, 227] width 28 height 12
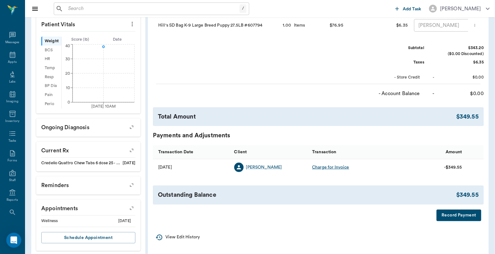
scroll to position [173, 0]
click at [467, 219] on button "Record Payment" at bounding box center [458, 215] width 45 height 12
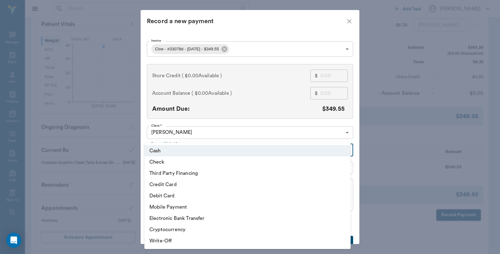
click at [157, 152] on body "/ ​ Add Task Dr. Bert Ellsworth Nectar Messages Appts Labs Imaging Inventory Ta…" at bounding box center [250, 45] width 500 height 436
click at [161, 196] on li "Debit Card" at bounding box center [247, 195] width 206 height 11
type input "DEBIT_CARD"
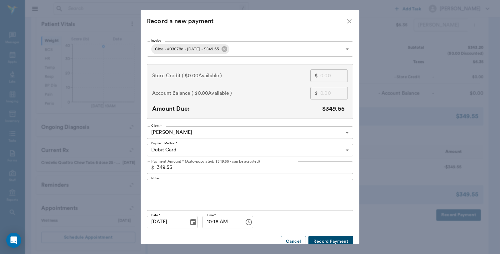
click at [323, 238] on button "Record Payment" at bounding box center [330, 242] width 45 height 12
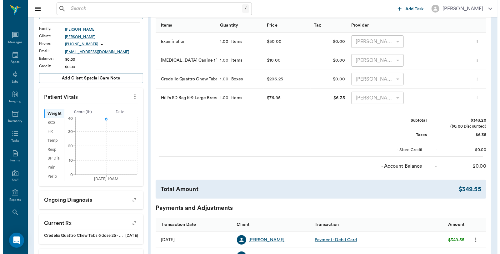
scroll to position [0, 0]
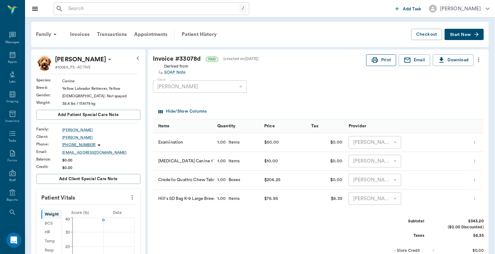
click at [388, 60] on button "Print" at bounding box center [381, 60] width 30 height 12
click at [5, 58] on div "Appts" at bounding box center [12, 58] width 25 height 20
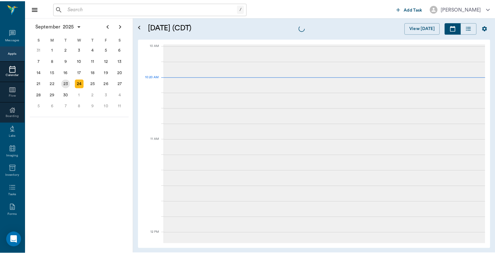
scroll to position [188, 0]
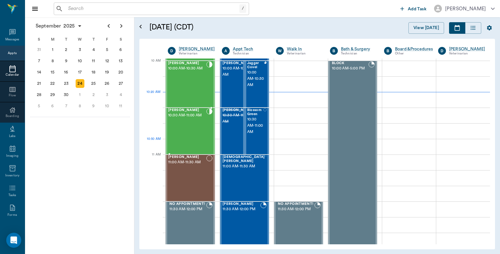
click at [182, 114] on span "10:30 AM - 11:00 AM" at bounding box center [187, 115] width 38 height 6
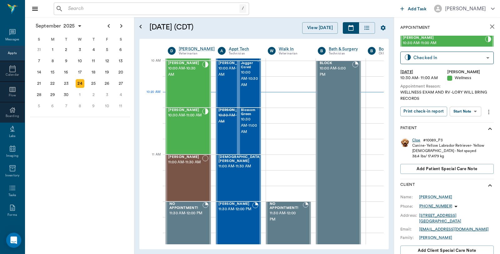
click at [415, 140] on div "Cloe" at bounding box center [416, 139] width 8 height 5
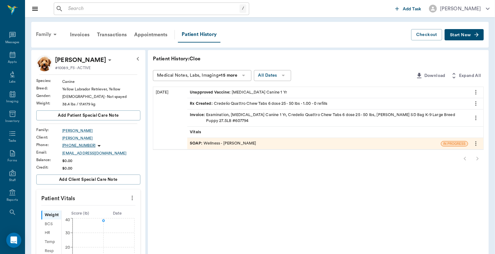
click at [47, 31] on div "Family" at bounding box center [47, 34] width 30 height 15
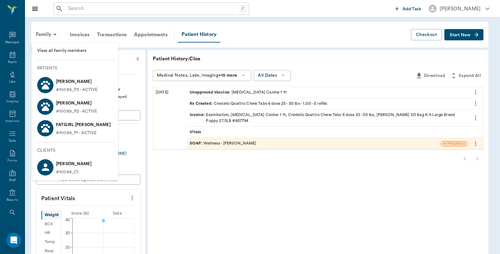
click at [56, 107] on p "[PERSON_NAME]" at bounding box center [76, 103] width 41 height 10
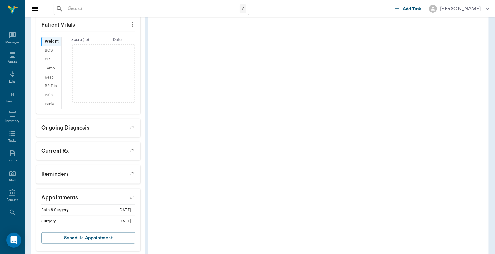
scroll to position [182, 0]
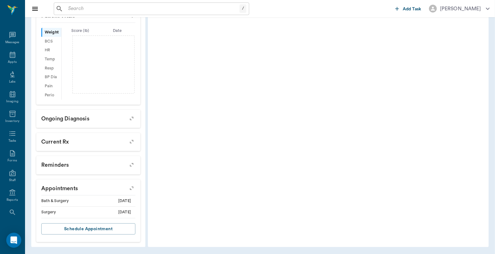
click at [132, 188] on icon "button" at bounding box center [131, 188] width 9 height 9
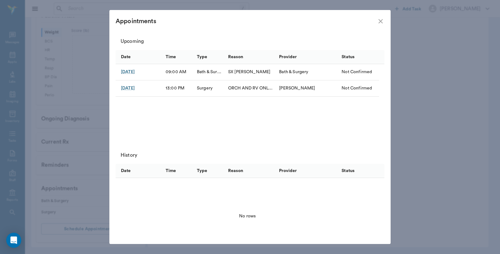
click at [377, 20] on icon "close" at bounding box center [380, 20] width 7 height 7
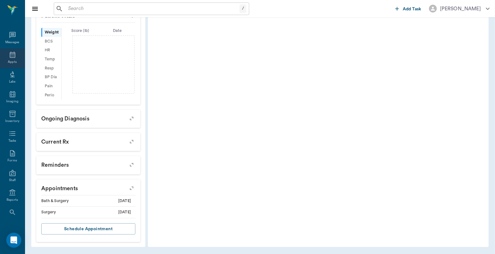
click at [10, 57] on icon at bounding box center [13, 55] width 6 height 6
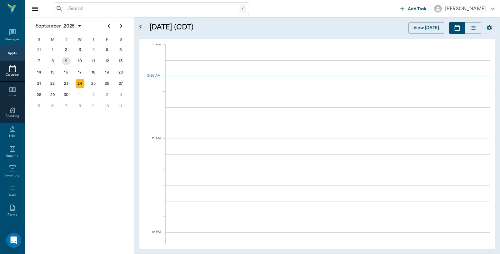
scroll to position [189, 0]
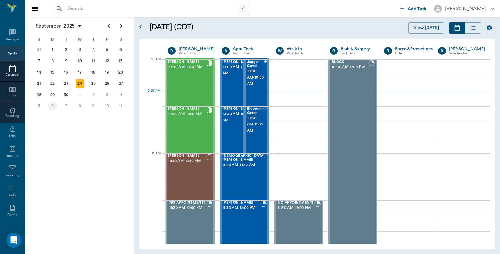
click at [49, 103] on div "6" at bounding box center [52, 106] width 9 height 9
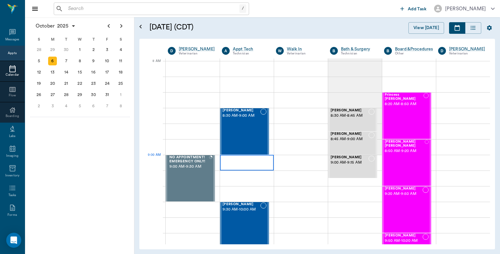
click at [242, 167] on div at bounding box center [247, 163] width 54 height 16
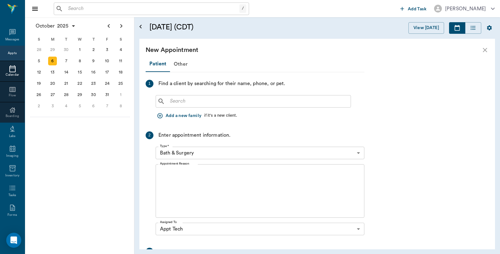
click at [214, 100] on input "text" at bounding box center [257, 101] width 181 height 9
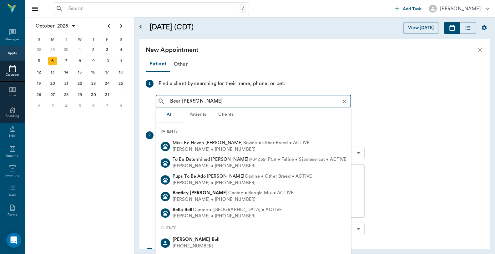
type input "Bear Williams"
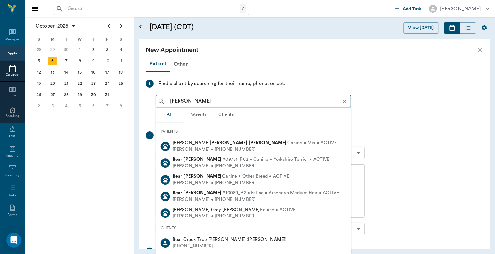
click at [205, 192] on b "WILLIAMS" at bounding box center [203, 193] width 38 height 5
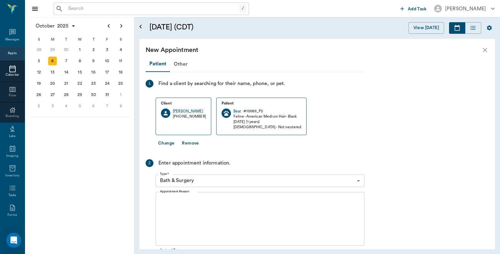
click at [201, 204] on textarea "Appointment Reason" at bounding box center [260, 218] width 200 height 43
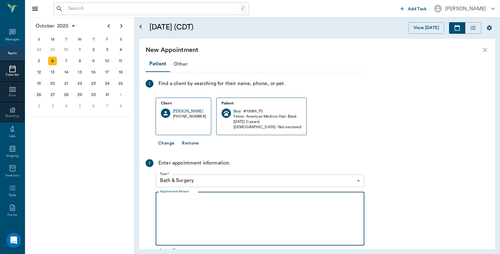
click at [203, 177] on body "/ ​ Add Task Dr. Bert Ellsworth Nectar Messages Appts Calendar Flow Boarding La…" at bounding box center [250, 127] width 500 height 254
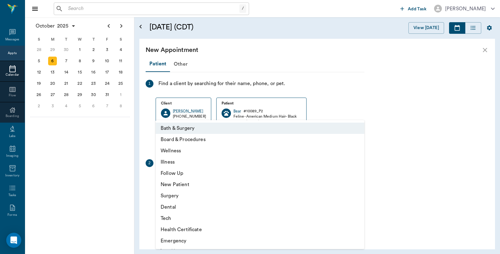
click at [173, 222] on li "Tech" at bounding box center [260, 217] width 209 height 11
type input "65d2be4f46e3a538d89b8c1a"
type input "09:30 AM"
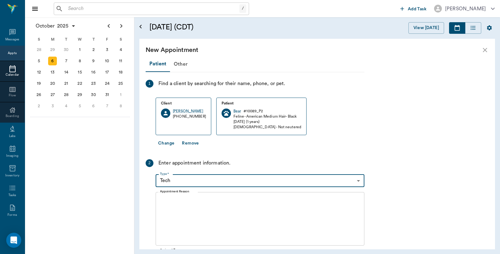
click at [166, 142] on button "Change" at bounding box center [166, 143] width 21 height 12
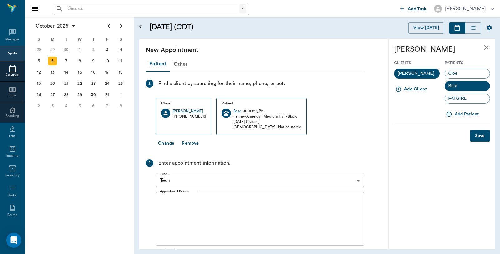
click at [461, 114] on button "Add Patient" at bounding box center [463, 114] width 37 height 12
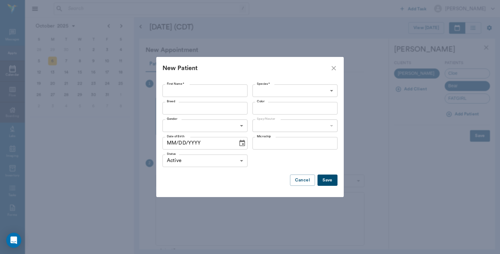
click at [210, 92] on input "First Name *" at bounding box center [204, 90] width 85 height 12
type input "Spanky"
click at [261, 91] on body "/ ​ Add Task Dr. Bert Ellsworth Nectar Messages Appts Calendar Flow Boarding La…" at bounding box center [250, 127] width 500 height 254
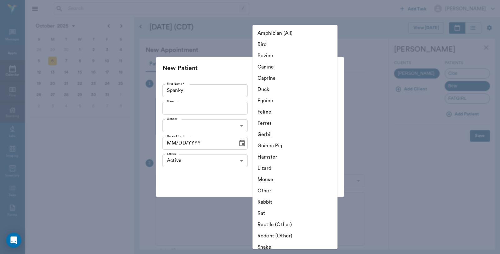
click at [277, 67] on li "Canine" at bounding box center [294, 66] width 85 height 11
type input "Canine"
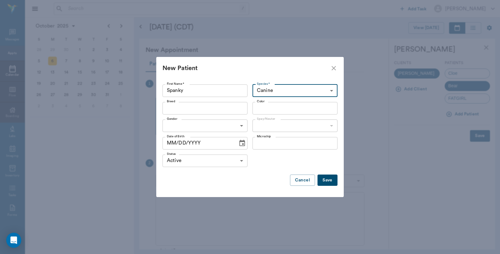
click at [234, 107] on input "Breed" at bounding box center [199, 108] width 71 height 9
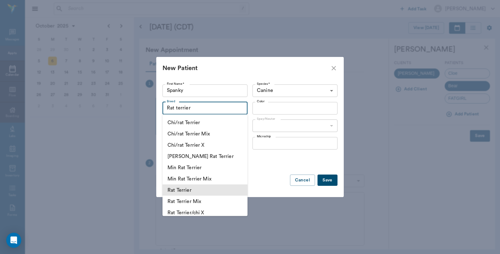
click at [186, 192] on li "Rat Terrier" at bounding box center [204, 189] width 85 height 11
type input "Rat Terrier"
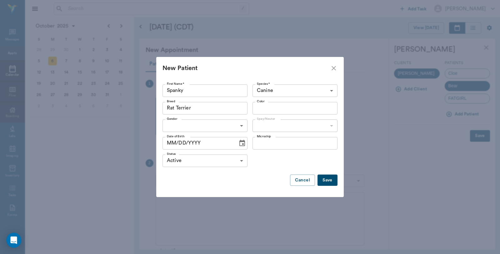
click at [289, 104] on input "Color" at bounding box center [289, 108] width 71 height 9
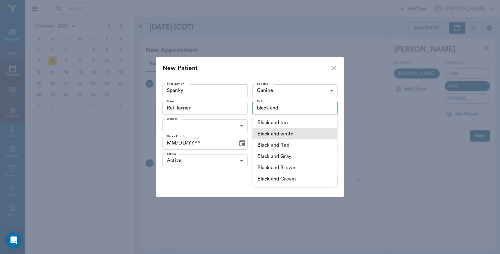
click at [285, 130] on li "Black and white" at bounding box center [294, 133] width 85 height 11
type input "Black and white"
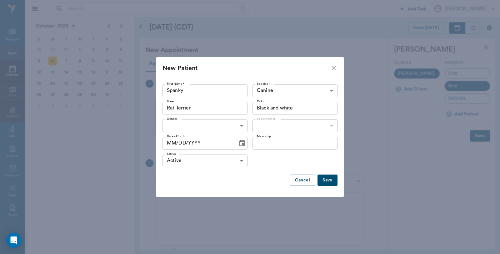
click at [208, 125] on body "/ ​ Add Task Dr. Bert Ellsworth Nectar Messages Appts Calendar Flow Boarding La…" at bounding box center [250, 127] width 500 height 254
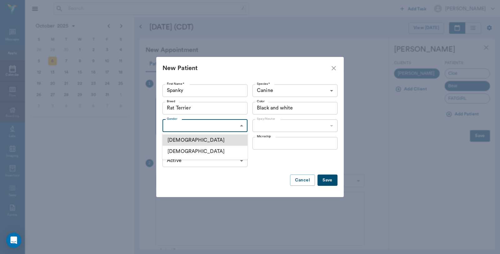
click at [199, 137] on li "Male" at bounding box center [204, 139] width 85 height 11
type input "MALE"
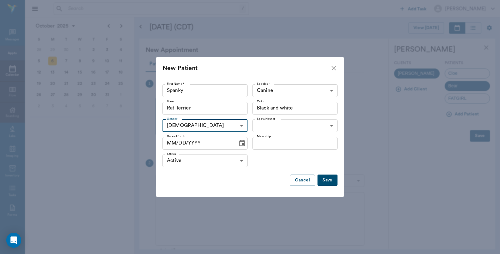
click at [289, 122] on body "/ ​ Add Task Dr. Bert Ellsworth Nectar Messages Appts Calendar Flow Boarding La…" at bounding box center [250, 127] width 500 height 254
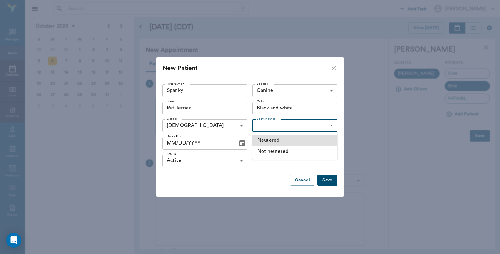
click at [280, 142] on li "Neutered" at bounding box center [294, 139] width 85 height 11
type input "true"
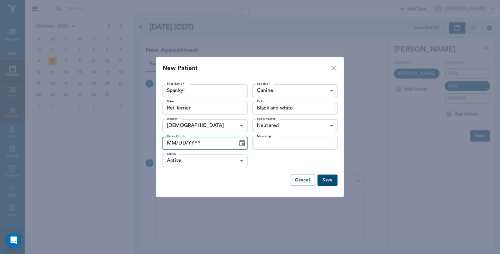
click at [201, 144] on input "MM/DD/YYYY" at bounding box center [197, 143] width 71 height 12
type input "07/24/2017"
click at [329, 179] on button "Save" at bounding box center [327, 180] width 20 height 12
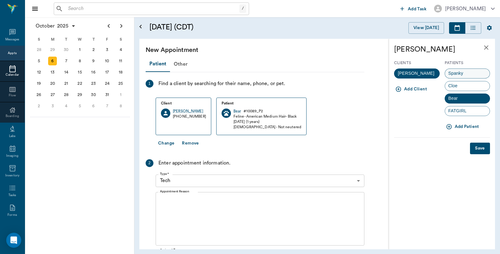
click at [460, 70] on span "Spanky" at bounding box center [456, 73] width 22 height 7
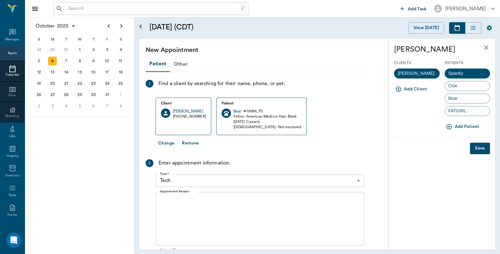
click at [180, 207] on textarea "Appointment Reason" at bounding box center [260, 218] width 200 height 43
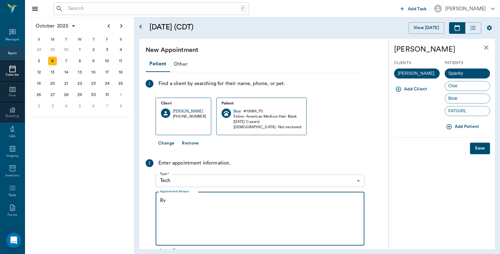
type textarea "R"
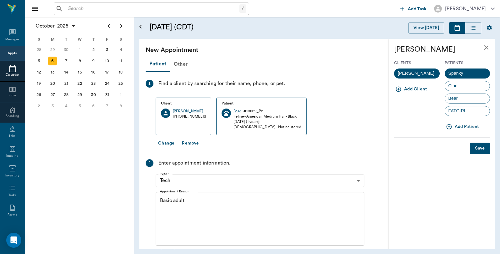
click at [478, 151] on button "Save" at bounding box center [480, 148] width 20 height 12
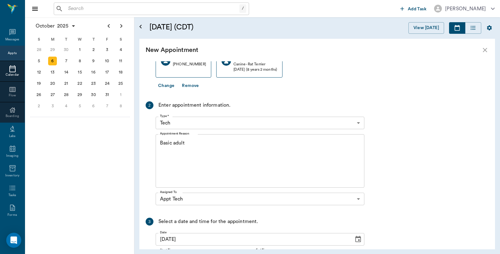
scroll to position [112, 0]
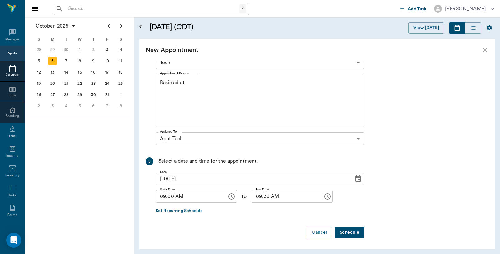
click at [189, 83] on textarea "Basic adult" at bounding box center [260, 100] width 200 height 43
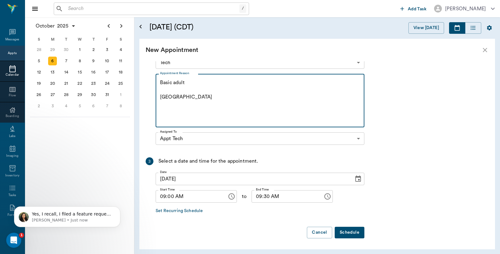
type textarea "Basic adult Caryn"
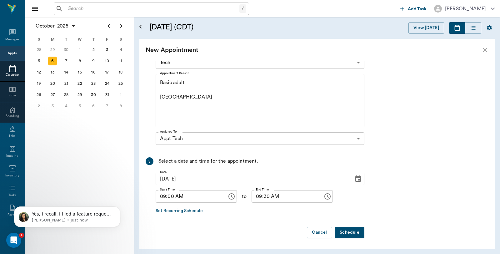
click at [360, 232] on button "Schedule" at bounding box center [350, 233] width 30 height 12
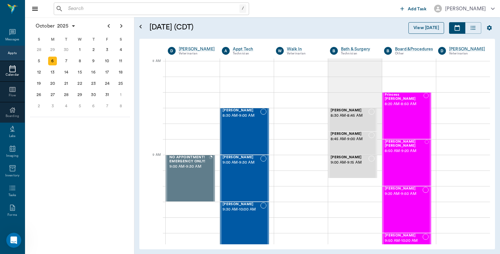
click at [414, 25] on button "View [DATE]" at bounding box center [426, 28] width 36 height 12
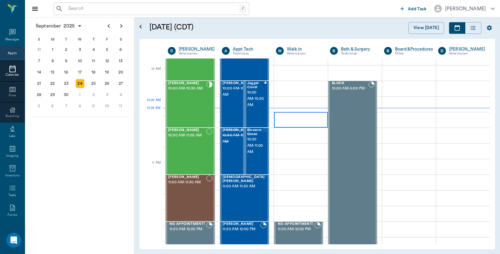
scroll to position [188, 0]
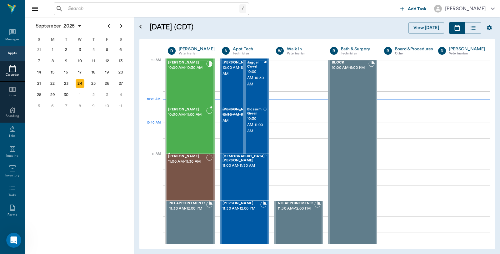
click at [194, 123] on div "Cloe WILLIAMS 10:30 AM - 11:00 AM" at bounding box center [187, 130] width 38 height 46
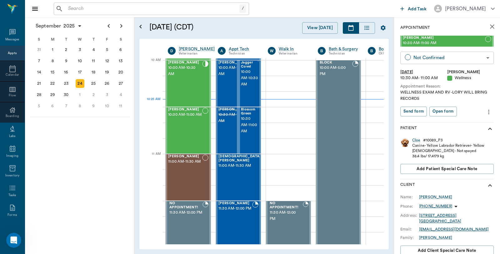
click at [442, 55] on body "/ ​ Add Task Dr. Bert Ellsworth Nectar Messages Appts Calendar Flow Boarding La…" at bounding box center [250, 127] width 500 height 254
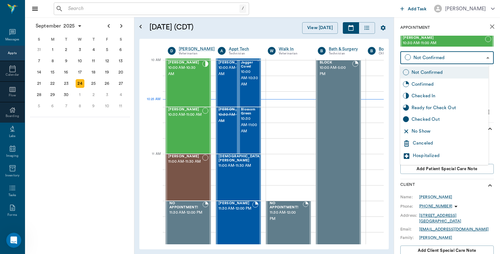
click at [428, 119] on div "Checked Out" at bounding box center [449, 119] width 74 height 7
type input "CHECKED_OUT"
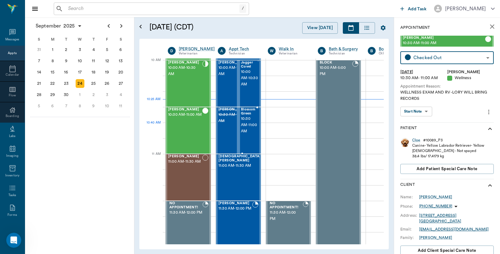
click at [255, 124] on span "10:30 AM - 11:00 AM" at bounding box center [249, 125] width 16 height 19
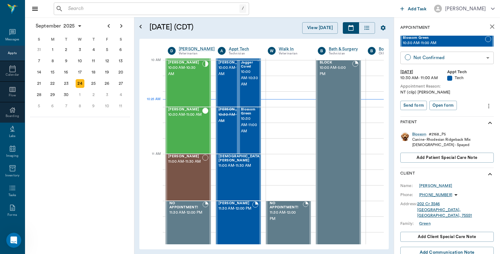
click at [432, 55] on body "/ ​ Add Task Dr. Bert Ellsworth Nectar Messages Appts Calendar Flow Boarding La…" at bounding box center [250, 127] width 500 height 254
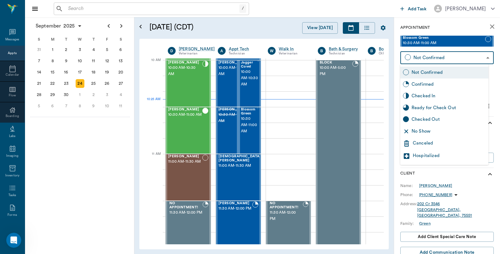
click at [425, 95] on div "Checked In" at bounding box center [449, 95] width 74 height 7
type input "CHECKED_IN"
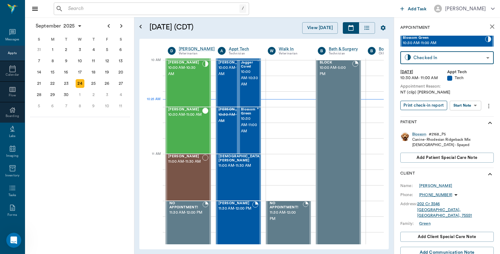
click at [431, 110] on button "Print check-in report" at bounding box center [423, 106] width 47 height 10
click at [431, 108] on button "Print check-in report" at bounding box center [423, 106] width 47 height 10
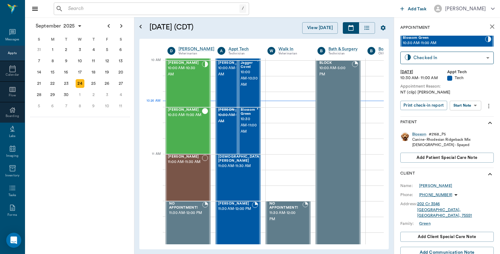
scroll to position [188, 0]
click at [168, 115] on span "10:30 AM - 11:00 AM" at bounding box center [185, 115] width 34 height 6
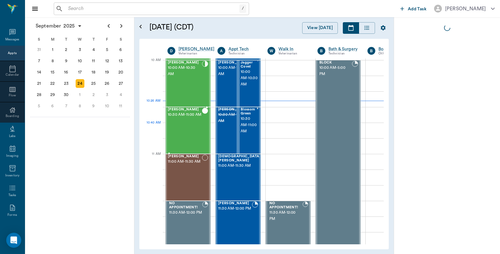
click at [177, 124] on div "Cloe WILLIAMS 10:30 AM - 11:00 AM" at bounding box center [185, 130] width 34 height 46
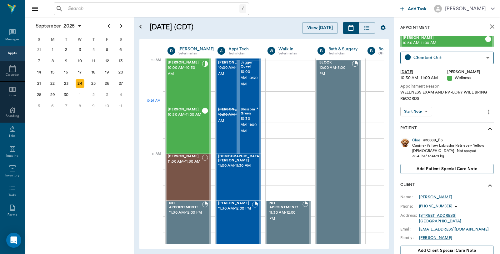
click at [418, 140] on div "Cloe" at bounding box center [416, 139] width 8 height 5
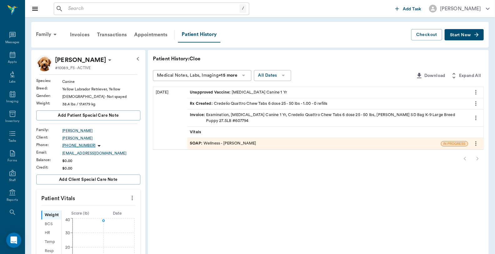
click at [261, 118] on div "Invoice : Examination, Rabies Vaccination Canine 1 Yr, Credelio Quattro Chew Ta…" at bounding box center [328, 118] width 276 height 12
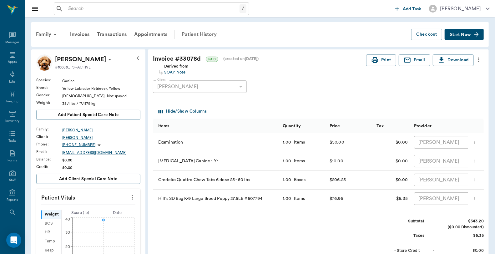
click at [192, 32] on div "Patient History" at bounding box center [199, 34] width 42 height 15
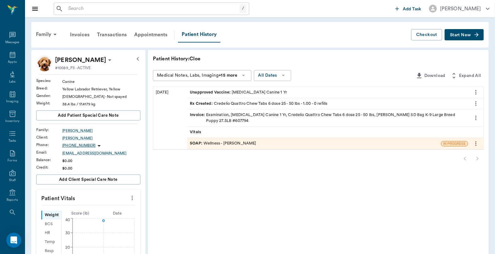
click at [235, 140] on div "SOAP : Wellness - Dr. Bert Ellsworth" at bounding box center [223, 143] width 66 height 6
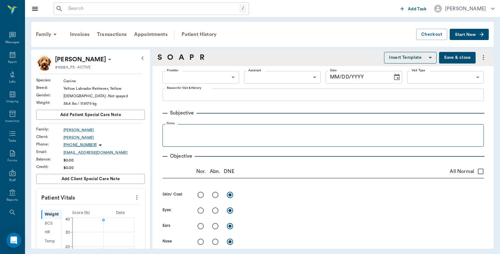
type input "63ec2f075fda476ae8351a4d"
type input "642ef10e332a41444de2bad1"
type input "65d2be4f46e3a538d89b8c14"
type textarea "WELLNESS EXAM AND RV -LORY WILL BRING RECORDS"
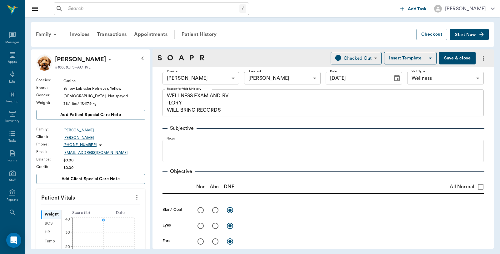
type input "[DATE]"
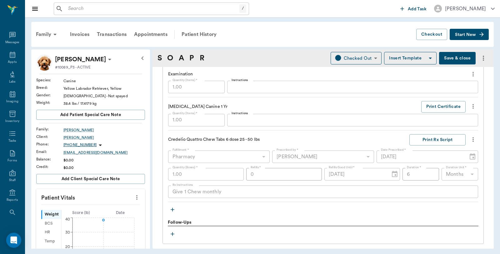
scroll to position [486, 0]
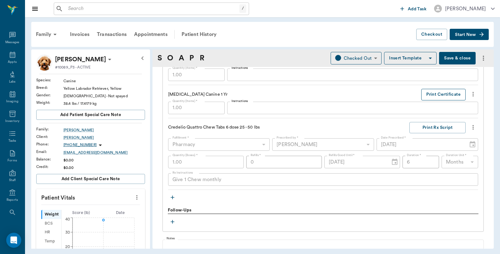
click at [453, 95] on button "Print Certificate" at bounding box center [443, 95] width 44 height 12
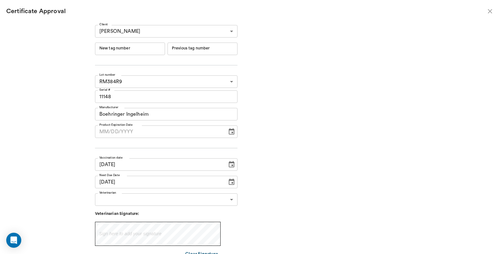
type input "09/23/2026"
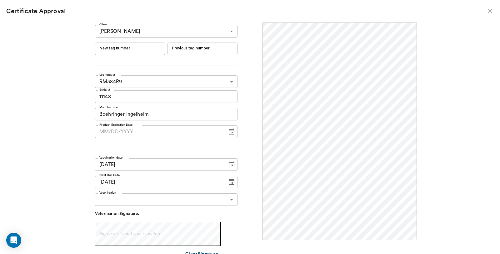
scroll to position [0, 0]
click at [157, 44] on input "New tag number" at bounding box center [130, 48] width 70 height 12
type input "254529"
click at [116, 132] on input "MM/DD/YYYY" at bounding box center [159, 131] width 128 height 12
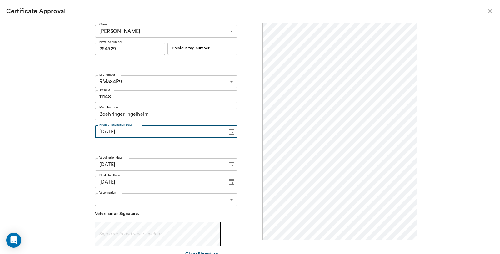
type input "09/16/2026"
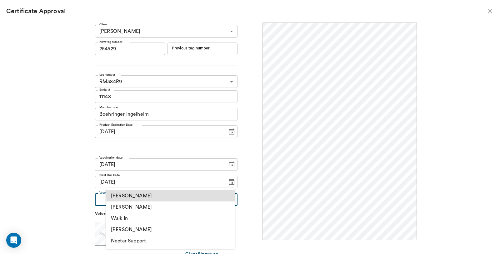
click at [131, 195] on body "/ ​ Add Task Dr. Bert Ellsworth Nectar Messages Appts Labs Imaging Inventory Ta…" at bounding box center [250, 127] width 500 height 254
click at [132, 205] on li "[PERSON_NAME]" at bounding box center [170, 206] width 129 height 11
type input "63ec2f075fda476ae8351a4d"
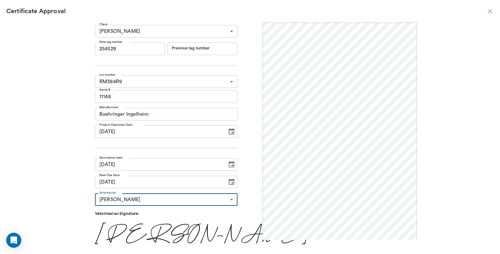
scroll to position [13, 0]
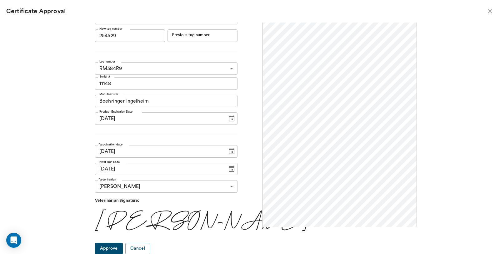
click at [123, 246] on button "Approve" at bounding box center [109, 248] width 28 height 12
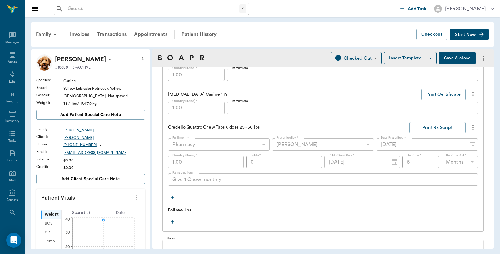
click at [459, 59] on button "Save & close" at bounding box center [457, 58] width 37 height 12
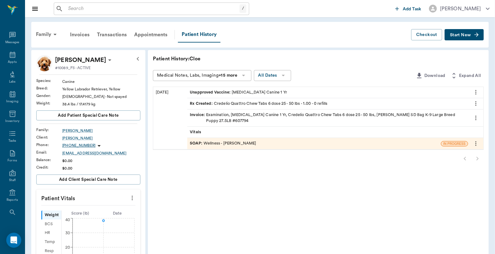
click at [100, 8] on input "text" at bounding box center [153, 8] width 174 height 9
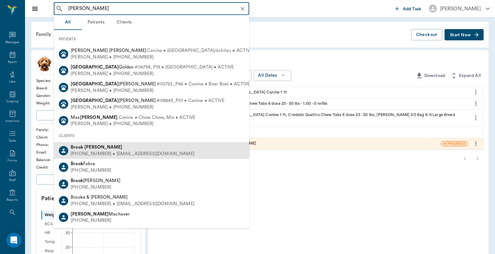
click at [93, 148] on b "Calhoun" at bounding box center [103, 147] width 38 height 5
type input "Brook Calhoon"
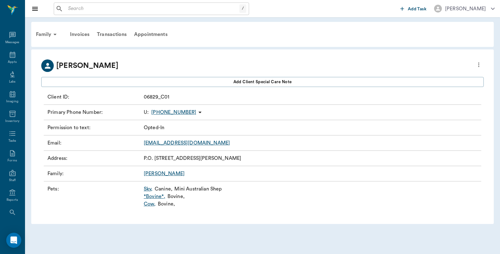
click at [158, 196] on link "*Bovine* ," at bounding box center [155, 195] width 22 height 7
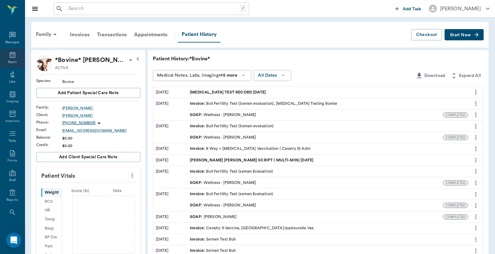
click at [11, 55] on icon at bounding box center [12, 54] width 7 height 7
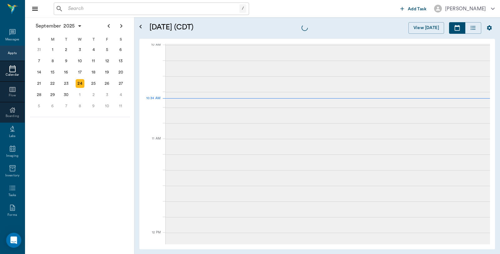
scroll to position [188, 0]
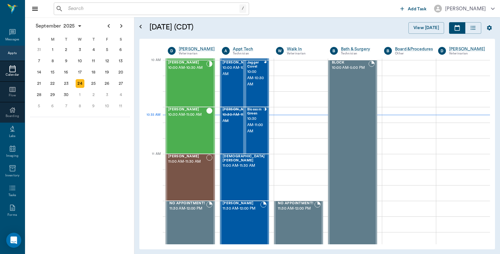
click at [97, 7] on input "text" at bounding box center [153, 8] width 174 height 9
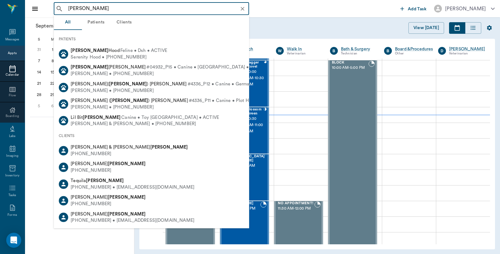
click at [68, 7] on input "[PERSON_NAME]" at bounding box center [157, 8] width 182 height 9
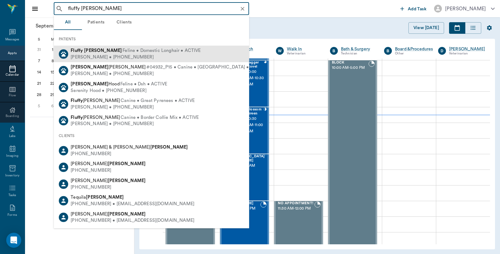
click at [83, 55] on div "Jean Foster • (253) 219-3769" at bounding box center [136, 57] width 130 height 7
type input "fluffy Foster"
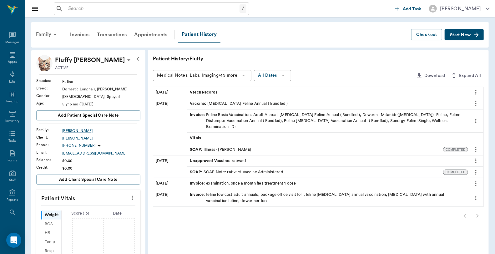
click at [44, 34] on div "Family" at bounding box center [47, 34] width 30 height 15
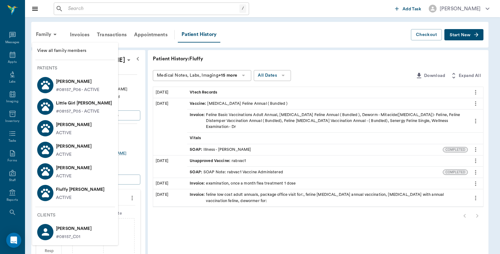
click at [462, 35] on div at bounding box center [250, 127] width 500 height 254
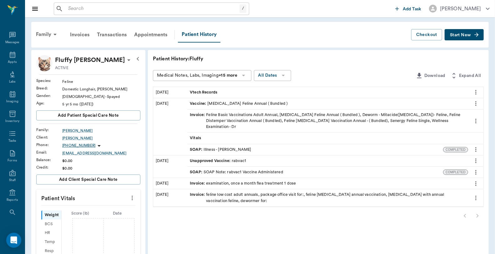
click at [460, 35] on span "Start New" at bounding box center [460, 35] width 21 height 0
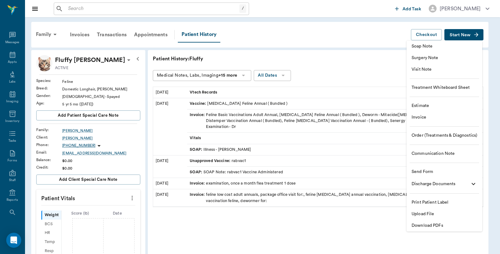
click at [412, 119] on span "Invoice" at bounding box center [445, 117] width 66 height 7
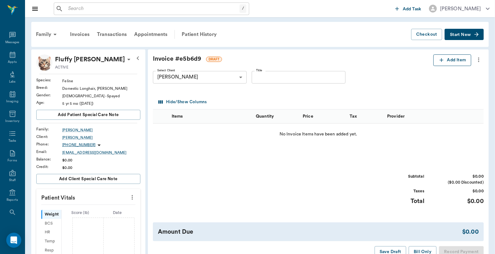
click at [439, 58] on icon "button" at bounding box center [441, 60] width 6 height 6
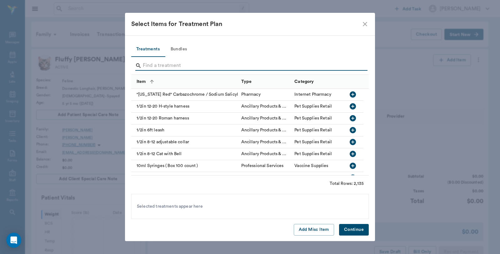
click at [166, 63] on input "Search" at bounding box center [250, 66] width 215 height 10
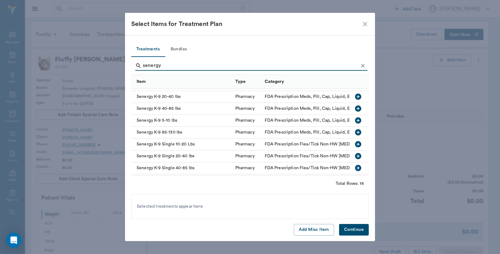
scroll to position [69, 0]
type input "senergy"
click at [355, 109] on icon "button" at bounding box center [358, 108] width 6 height 6
click at [358, 230] on button "Continue" at bounding box center [354, 230] width 30 height 12
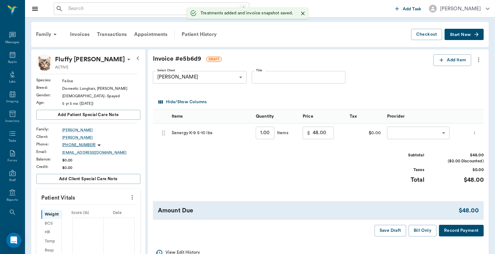
click at [261, 132] on input "1.00" at bounding box center [265, 133] width 19 height 12
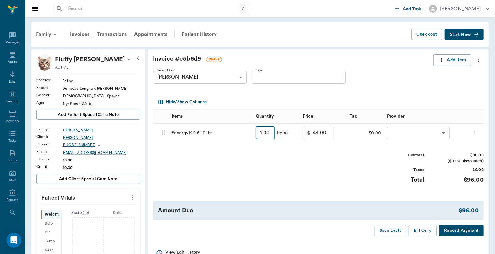
type input "2"
type input "96.00"
type input "2"
click at [404, 133] on body "/ ​ Add Task Dr. Bert Ellsworth Nectar Messages Appts Labs Imaging Inventory Ta…" at bounding box center [247, 229] width 495 height 458
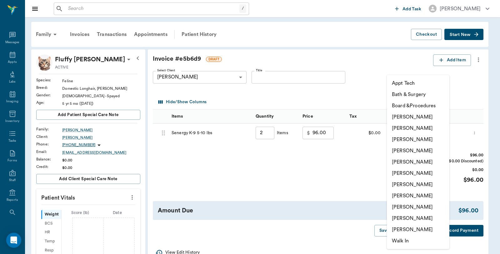
click at [411, 114] on li "[PERSON_NAME]" at bounding box center [418, 116] width 62 height 11
type input "none-6899ea08ed37b777db10de45"
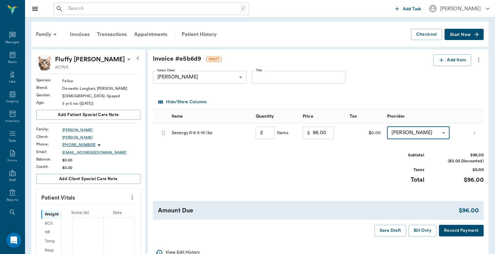
click at [461, 230] on button "Record Payment" at bounding box center [461, 231] width 45 height 12
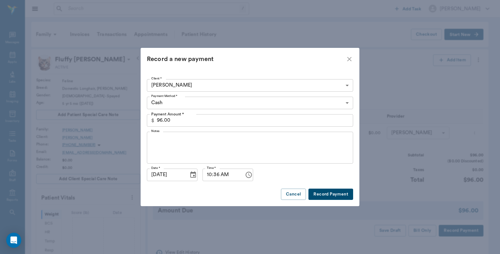
click at [192, 104] on body "/ ​ Add Task Dr. Bert Ellsworth Nectar Messages Appts Labs Imaging Inventory Ta…" at bounding box center [250, 229] width 500 height 458
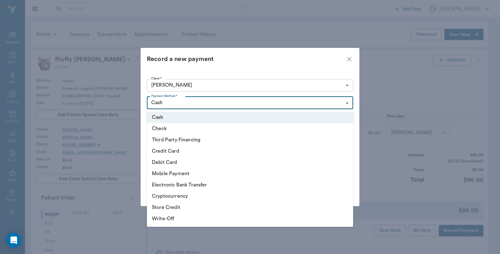
click at [172, 162] on li "Debit Card" at bounding box center [250, 162] width 206 height 11
type input "DEBIT_CARD"
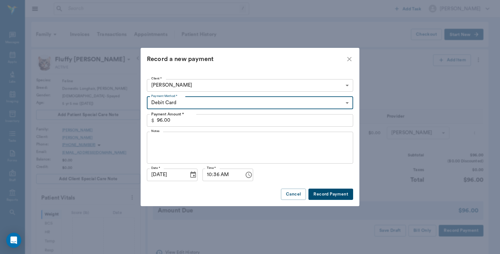
drag, startPoint x: 335, startPoint y: 191, endPoint x: 336, endPoint y: 188, distance: 3.2
click at [335, 191] on button "Record Payment" at bounding box center [330, 194] width 45 height 12
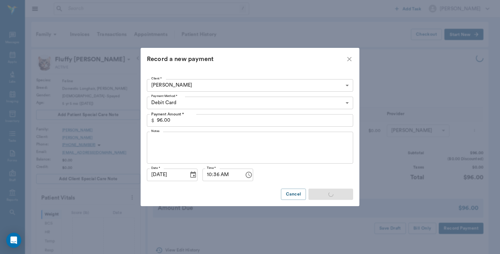
type input "2.00"
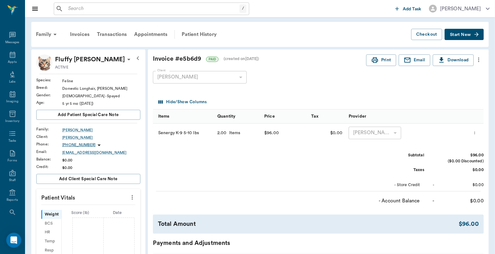
click at [377, 68] on div "Client Jean Foster 63ec2ec352e12b0ba117c912 Client" at bounding box center [313, 77] width 321 height 22
click at [382, 59] on button "Print" at bounding box center [381, 60] width 30 height 12
click at [13, 58] on icon at bounding box center [12, 54] width 7 height 7
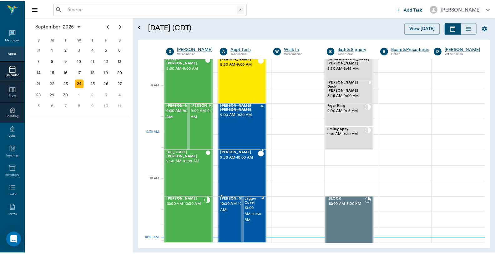
scroll to position [48, 0]
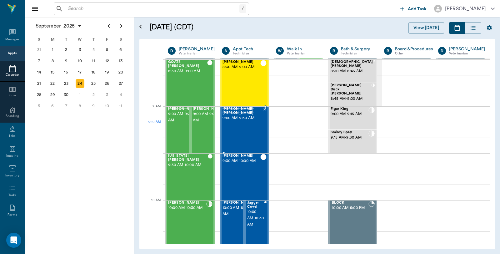
click at [252, 135] on div "Ellie Mae Scott 9:00 AM - 9:30 AM" at bounding box center [242, 130] width 40 height 46
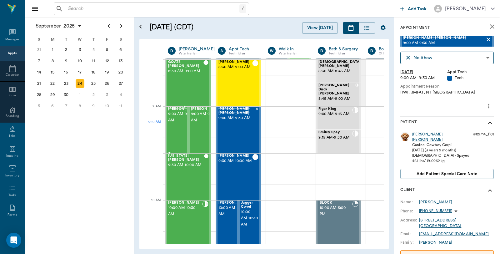
click at [176, 123] on span "9:00 AM - 9:30 AM" at bounding box center [183, 117] width 31 height 12
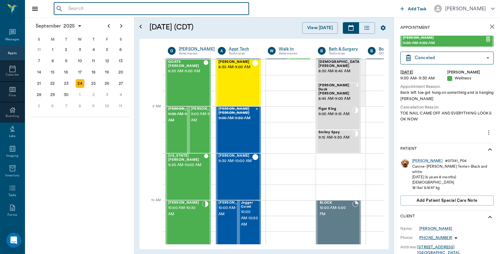
click at [94, 9] on input "text" at bounding box center [156, 8] width 181 height 9
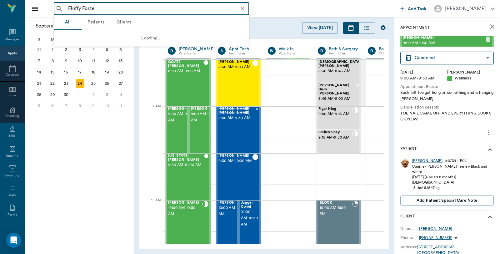
type input "Fluffy [PERSON_NAME]"
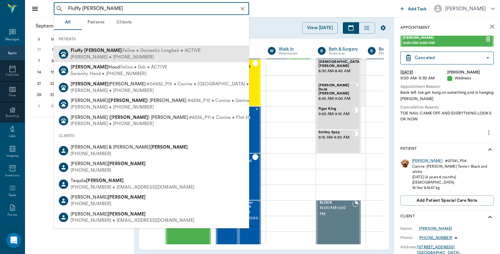
click at [87, 49] on b "[PERSON_NAME]" at bounding box center [103, 50] width 38 height 5
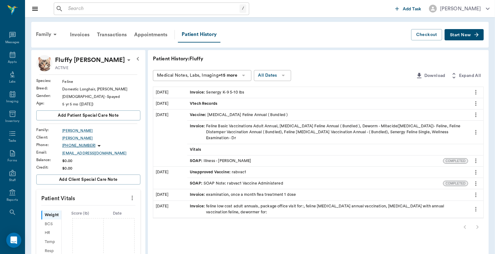
click at [273, 90] on div "Invoice : Senergy K-9 5-10 lbs" at bounding box center [327, 92] width 281 height 11
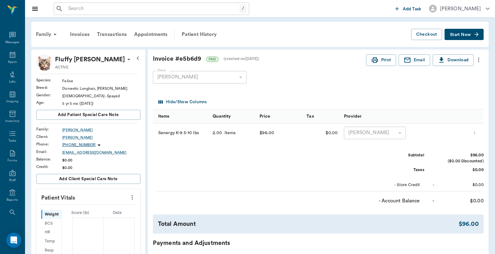
click at [475, 133] on icon "more" at bounding box center [474, 132] width 4 height 7
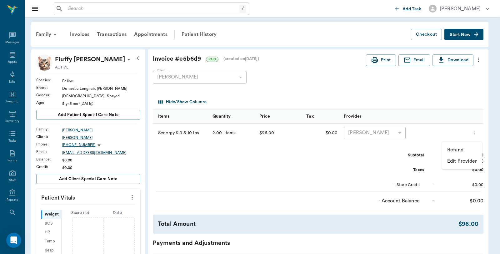
click at [462, 148] on p "Refund" at bounding box center [455, 149] width 16 height 7
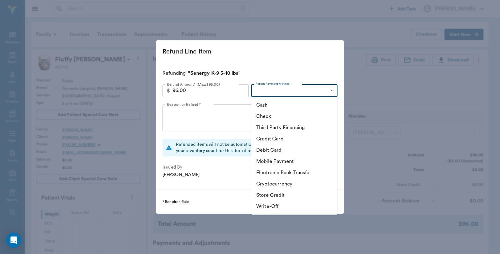
click at [272, 90] on body "/ ​ Add Task Dr. Bert Ellsworth Nectar Messages Appts Labs Imaging Inventory Ta…" at bounding box center [250, 229] width 500 height 458
click at [271, 192] on li "Store Credit" at bounding box center [294, 194] width 86 height 11
type input "STORE_CREDIT"
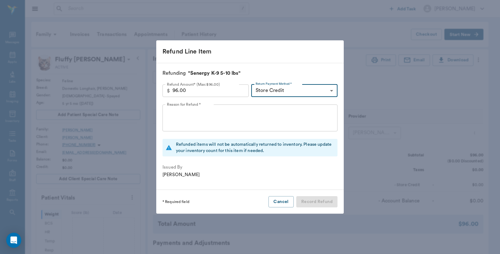
click at [217, 123] on textarea "Reason for Refund *" at bounding box center [250, 118] width 166 height 22
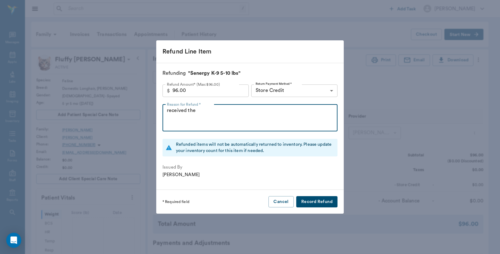
click at [200, 110] on textarea "received the" at bounding box center [250, 118] width 166 height 22
type textarea "received the dog senergy instead of the cat"
click at [312, 201] on button "Record Refund" at bounding box center [316, 202] width 41 height 12
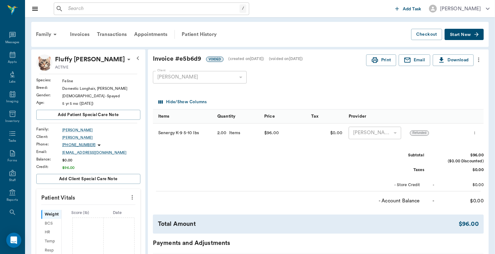
click at [454, 35] on span "Start New" at bounding box center [460, 35] width 21 height 0
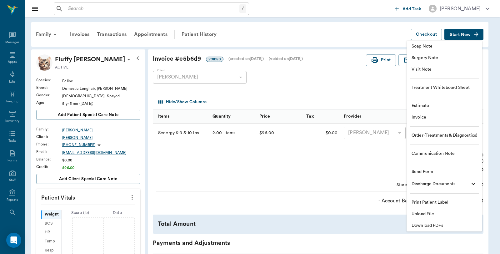
click at [426, 119] on span "Invoice" at bounding box center [445, 117] width 66 height 7
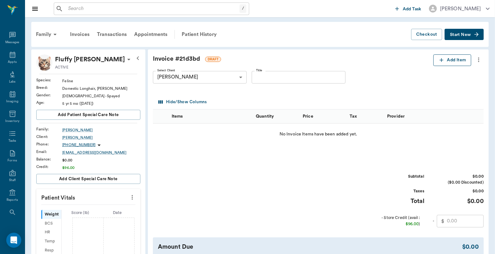
click at [446, 62] on button "Add Item" at bounding box center [452, 60] width 38 height 12
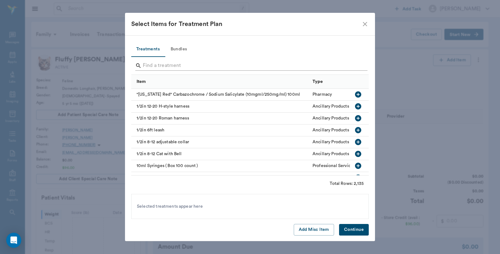
click at [224, 66] on input "Search" at bounding box center [250, 66] width 215 height 10
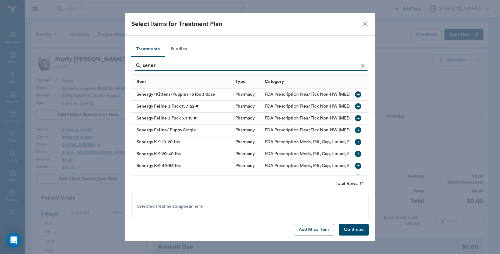
type input "sener"
click at [355, 117] on icon "button" at bounding box center [358, 118] width 6 height 6
click at [355, 229] on button "Continue" at bounding box center [354, 230] width 30 height 12
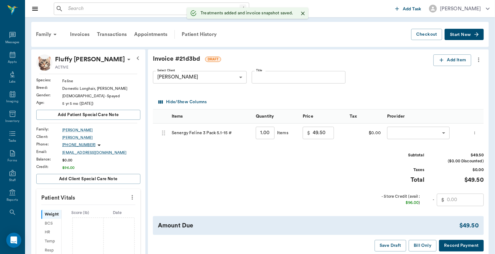
click at [266, 130] on input "1.00" at bounding box center [265, 133] width 19 height 12
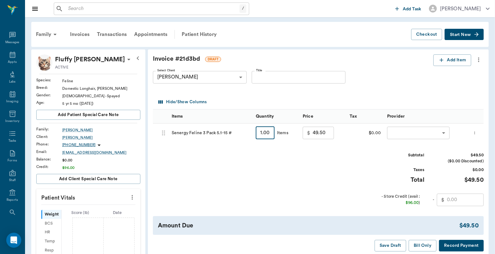
type input "2"
type input "99.00"
type input "2"
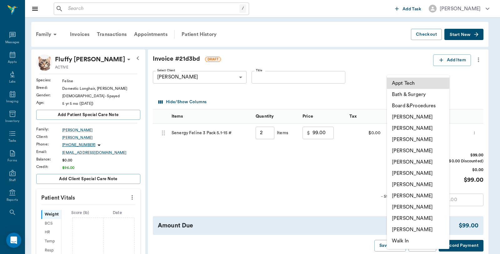
click at [399, 135] on body "/ ​ Add Task [PERSON_NAME] Nectar Messages Appts Labs Imaging Inventory Tasks F…" at bounding box center [250, 229] width 500 height 458
click at [406, 218] on li "[PERSON_NAME]" at bounding box center [418, 217] width 62 height 11
type input "none-63ec2ece52e12b0ba117cc90"
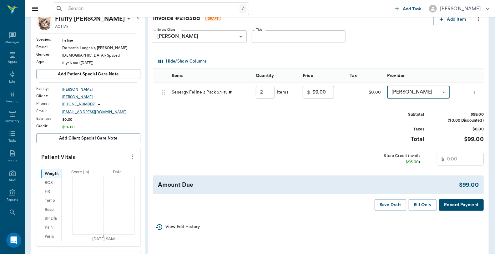
scroll to position [69, 0]
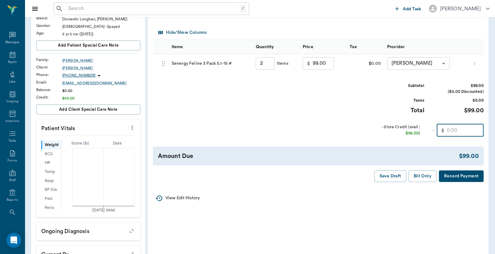
click at [452, 132] on input "text" at bounding box center [465, 130] width 37 height 12
type input "96.00"
click at [464, 176] on button "Record Payment" at bounding box center [461, 176] width 45 height 12
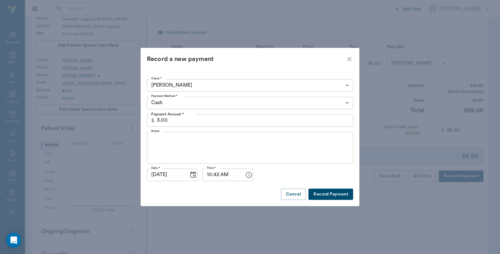
click at [329, 195] on button "Record Payment" at bounding box center [330, 194] width 45 height 12
type input "2.00"
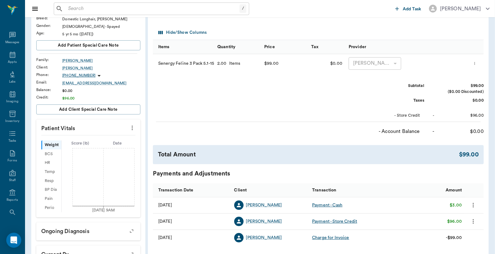
scroll to position [0, 0]
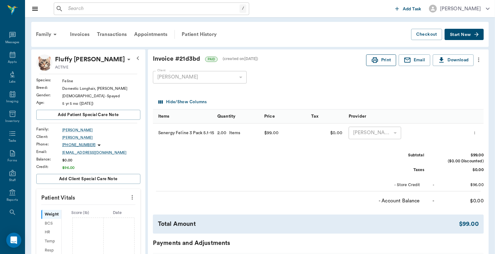
click at [386, 59] on button "Print" at bounding box center [381, 60] width 30 height 12
click at [10, 57] on icon at bounding box center [13, 55] width 6 height 6
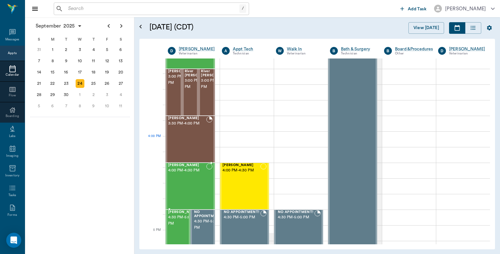
scroll to position [675, 0]
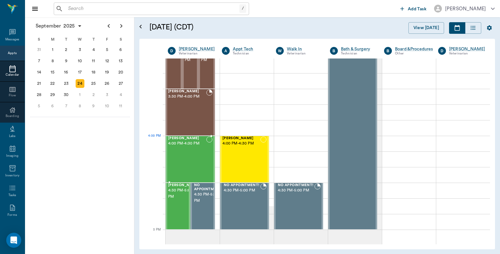
click at [183, 147] on div "[PERSON_NAME] 4:00 PM - 4:30 PM" at bounding box center [187, 159] width 38 height 46
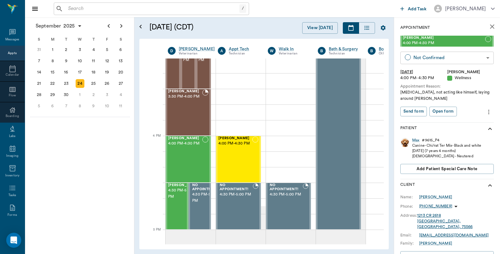
click at [458, 57] on body "/ ​ Add Task [PERSON_NAME] Nectar Messages Appts Calendar Flow Boarding Labs Im…" at bounding box center [250, 127] width 500 height 254
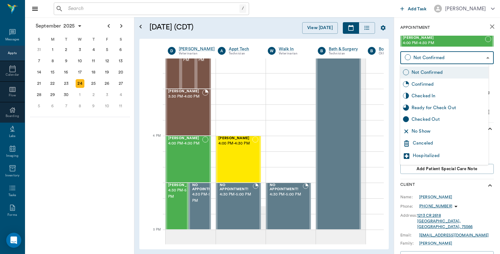
click at [429, 142] on div "Canceled" at bounding box center [449, 143] width 73 height 7
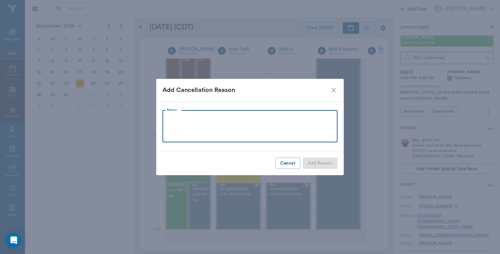
click at [220, 123] on textarea "Reason" at bounding box center [250, 126] width 166 height 22
type textarea "Is doing much better [GEOGRAPHIC_DATA]"
click at [327, 161] on button "Add Reason" at bounding box center [320, 163] width 35 height 12
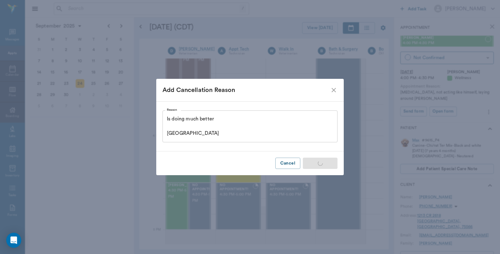
type input "CANCELED"
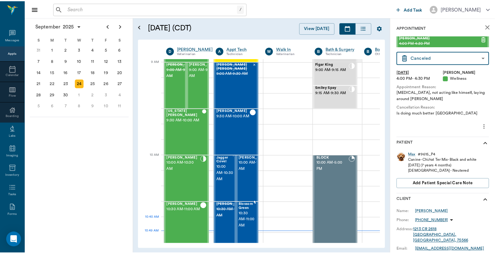
scroll to position [85, 0]
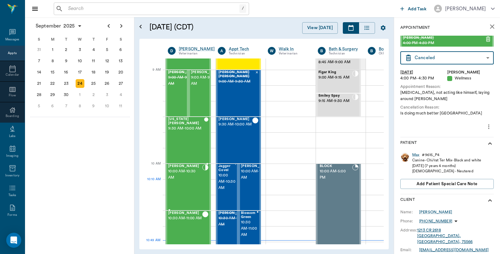
click at [202, 182] on div "[PERSON_NAME] 10:00 AM - 10:30 AM" at bounding box center [185, 187] width 34 height 46
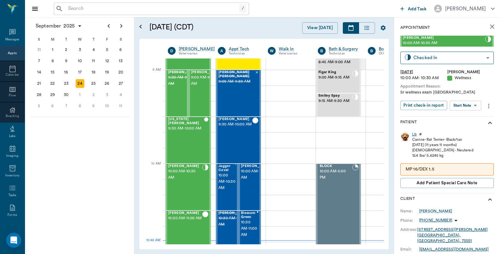
click at [414, 136] on div "Lb" at bounding box center [414, 134] width 4 height 5
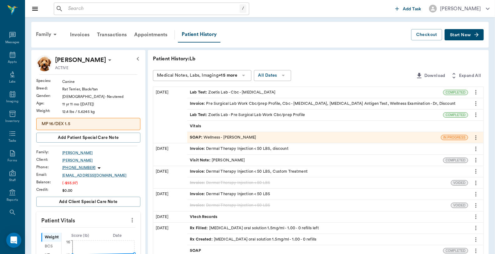
click at [387, 102] on div "Invoice : Pre Surgical Lab Work Cbc/prep Profile, Cbc - [MEDICAL_DATA], [MEDICA…" at bounding box center [323, 104] width 266 height 6
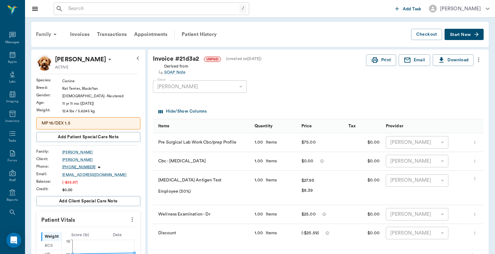
click at [38, 37] on div "Family" at bounding box center [47, 34] width 30 height 15
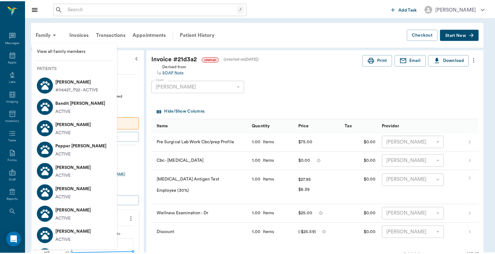
scroll to position [35, 0]
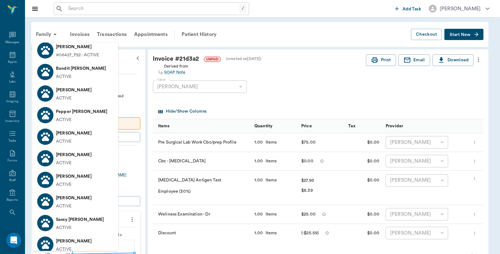
click at [70, 223] on p "Sassy [PERSON_NAME]" at bounding box center [80, 219] width 48 height 10
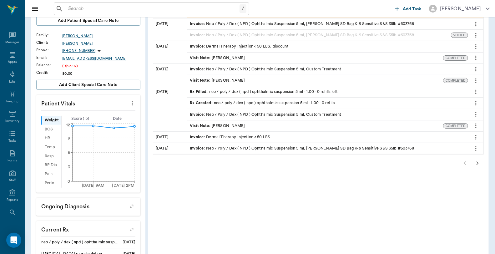
scroll to position [104, 0]
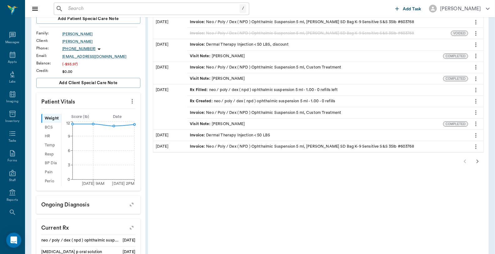
click at [476, 161] on icon "button" at bounding box center [476, 160] width 7 height 7
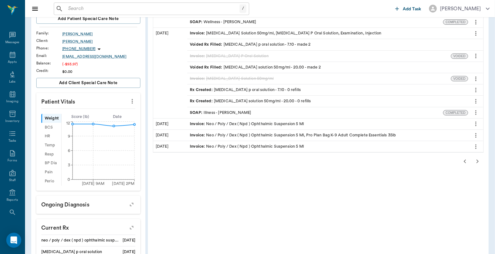
scroll to position [35, 0]
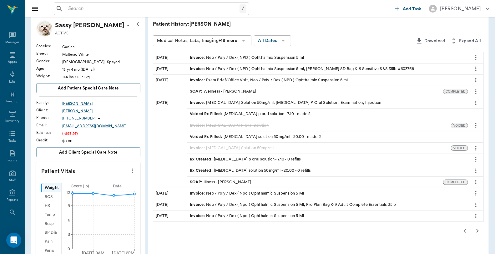
click at [464, 230] on icon "button" at bounding box center [464, 231] width 2 height 4
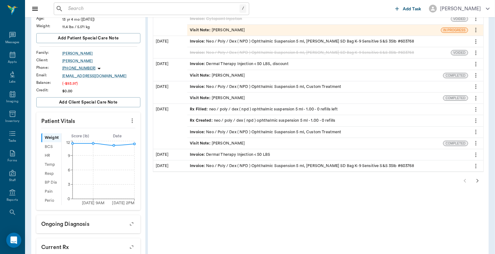
scroll to position [69, 0]
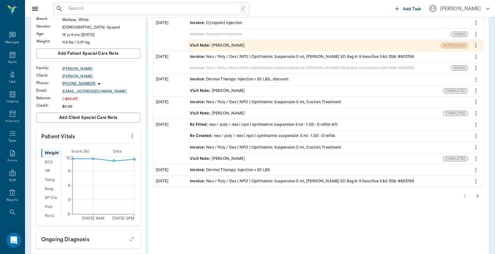
click at [473, 124] on icon "more" at bounding box center [475, 124] width 7 height 7
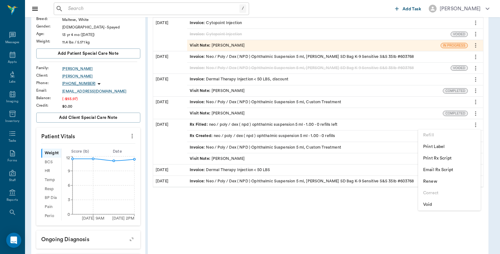
click at [434, 156] on span "Print Rx Script" at bounding box center [449, 158] width 52 height 7
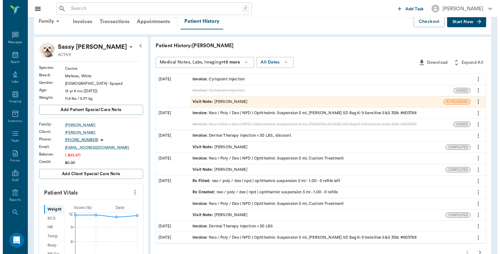
scroll to position [0, 0]
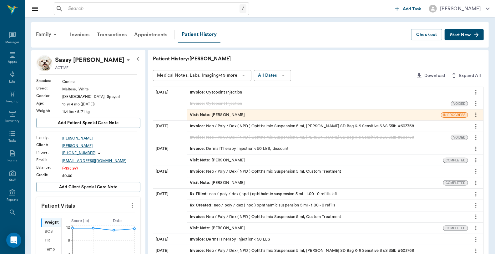
click at [463, 35] on span "Start New" at bounding box center [460, 35] width 21 height 0
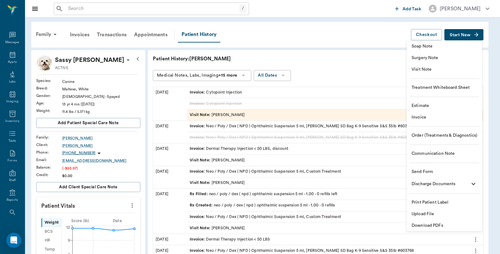
click at [432, 69] on span "Visit Note" at bounding box center [445, 69] width 66 height 7
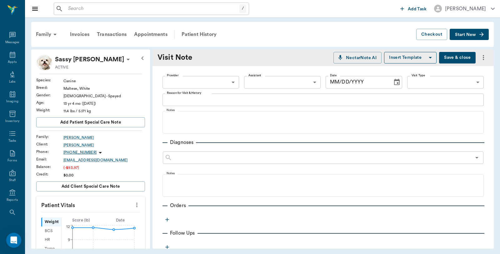
type input "[DATE]"
click at [267, 80] on body "/ ​ Add Task [PERSON_NAME] Nectar Messages Appts Labs Imaging Inventory Tasks F…" at bounding box center [250, 127] width 500 height 254
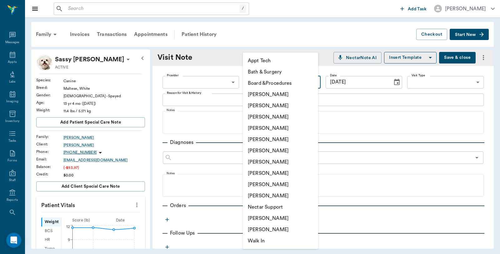
click at [266, 95] on li "[PERSON_NAME]" at bounding box center [280, 94] width 75 height 11
type input "6899ea08ed37b777db10de45"
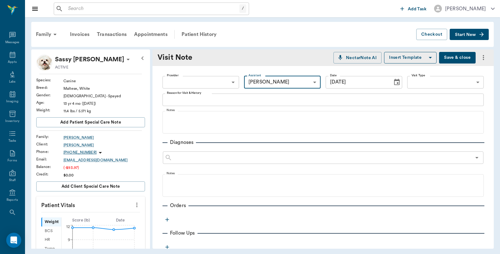
click at [223, 99] on textarea "Reason for Visit & History" at bounding box center [323, 99] width 312 height 7
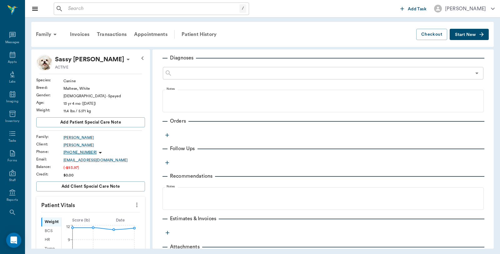
scroll to position [113, 0]
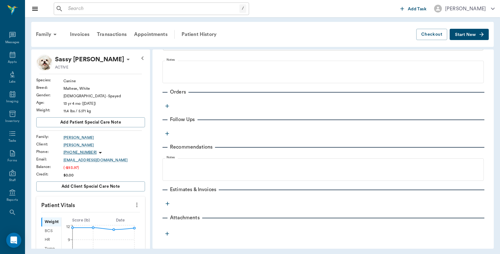
type textarea "Med Refill"
click at [167, 105] on icon "button" at bounding box center [167, 106] width 4 height 4
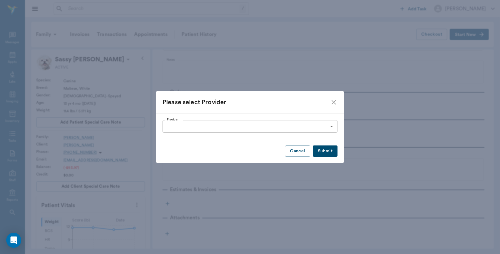
click at [301, 126] on body "/ ​ Add Task [PERSON_NAME] Nectar Messages Appts Labs Imaging Inventory Tasks F…" at bounding box center [250, 127] width 500 height 254
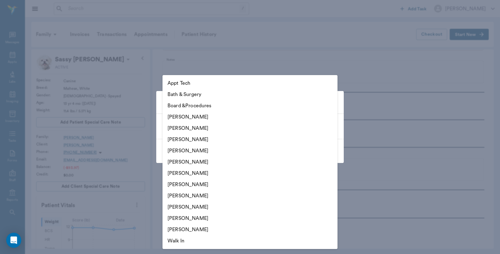
click at [201, 149] on li "[PERSON_NAME]" at bounding box center [249, 150] width 175 height 11
type input "63ec2f075fda476ae8351a4d"
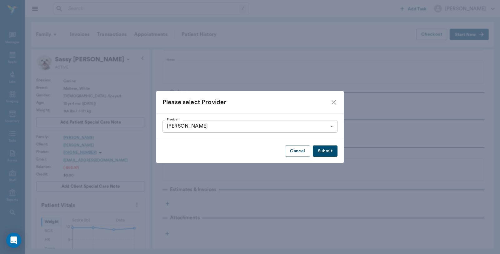
click at [327, 147] on button "Submit" at bounding box center [325, 151] width 25 height 12
type input "63ec2f075fda476ae8351a4d"
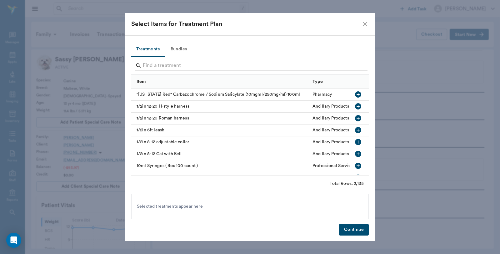
click at [367, 21] on icon "close" at bounding box center [364, 23] width 7 height 7
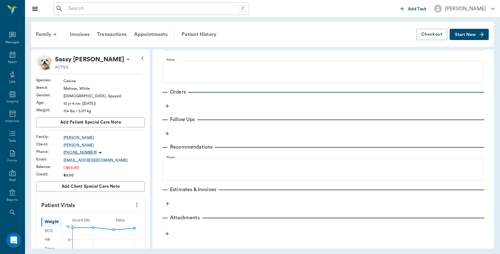
click at [167, 106] on icon "button" at bounding box center [167, 106] width 6 height 6
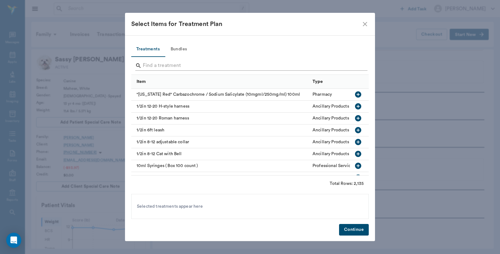
click at [142, 63] on div "Search" at bounding box center [251, 66] width 232 height 10
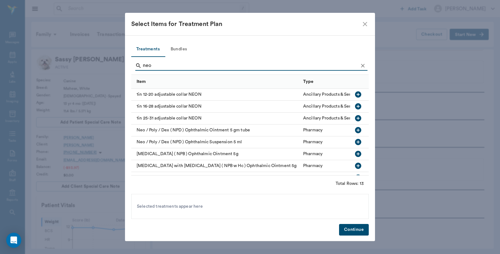
type input "neo"
click at [354, 143] on icon "button" at bounding box center [357, 141] width 7 height 7
click at [353, 226] on button "Continue" at bounding box center [354, 230] width 30 height 12
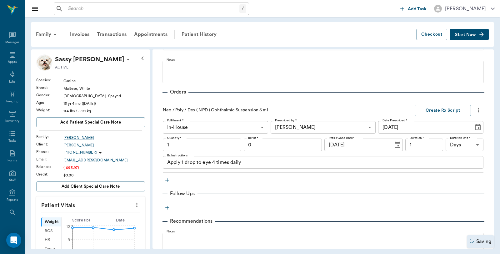
type input "1.00"
click at [264, 144] on input "0" at bounding box center [283, 144] width 78 height 12
type input "6"
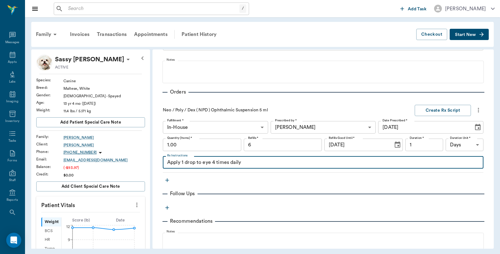
click at [214, 161] on textarea "Apply 1 drop to eye 4 times daily" at bounding box center [323, 162] width 312 height 7
type textarea "Apply 1 drop to eye 3 times daily"
click at [452, 110] on button "Create Rx Script" at bounding box center [443, 111] width 56 height 12
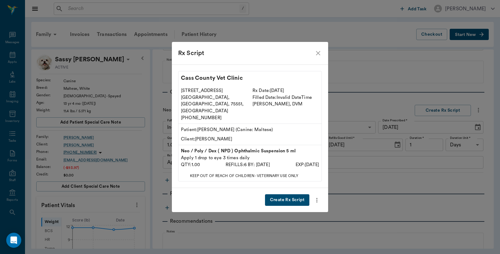
click at [294, 194] on button "Create Rx Script" at bounding box center [287, 200] width 44 height 12
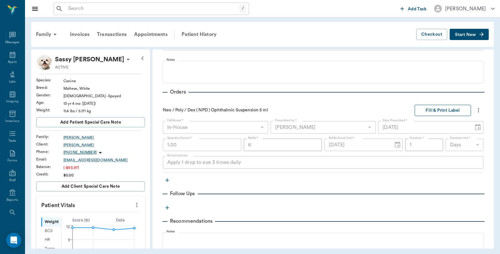
click at [437, 110] on button "Fill & Print Label" at bounding box center [443, 111] width 56 height 12
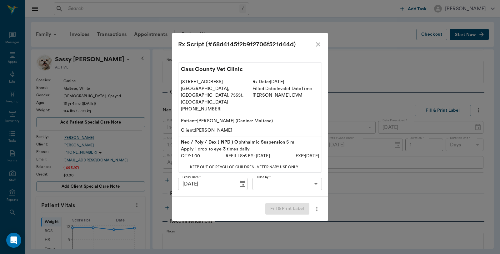
click at [263, 178] on body "/ ​ Add Task [PERSON_NAME] Nectar Messages Appts Labs Imaging Inventory Tasks F…" at bounding box center [250, 127] width 500 height 254
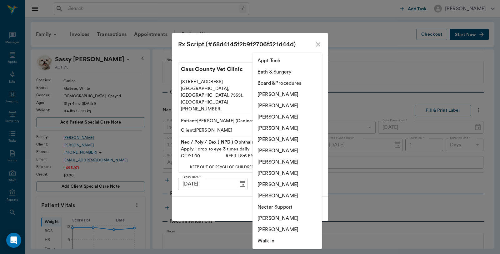
click at [274, 93] on li "[PERSON_NAME]" at bounding box center [286, 94] width 69 height 11
type input "6899ea08ed37b777db10de45"
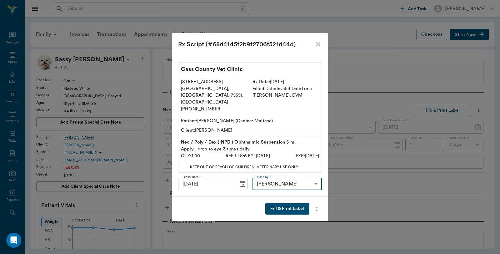
click at [290, 203] on button "Fill & Print Label" at bounding box center [287, 209] width 44 height 12
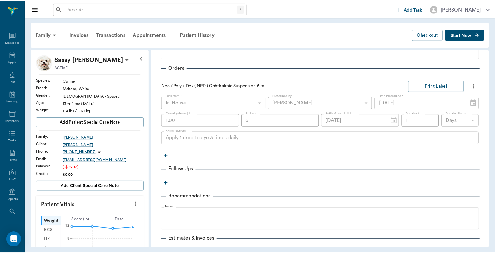
scroll to position [195, 0]
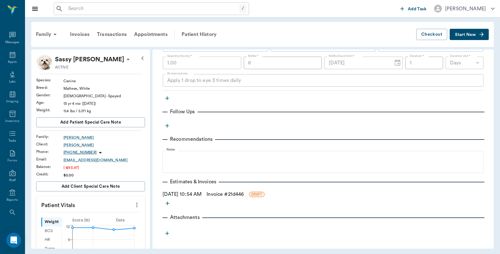
click at [243, 194] on link "Invoice # 21d446" at bounding box center [225, 193] width 37 height 7
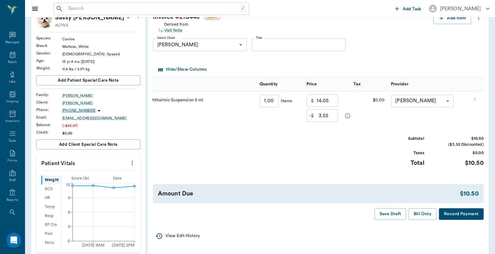
scroll to position [139, 0]
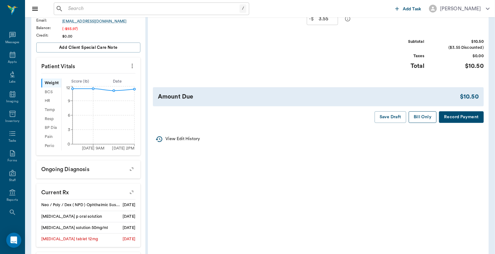
click at [414, 120] on button "Bill Only" at bounding box center [422, 117] width 28 height 12
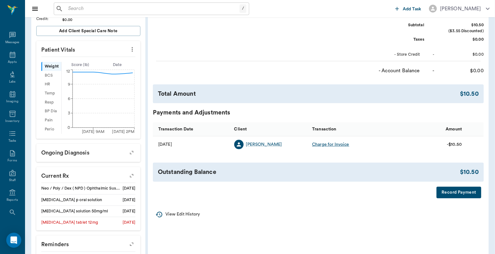
scroll to position [173, 0]
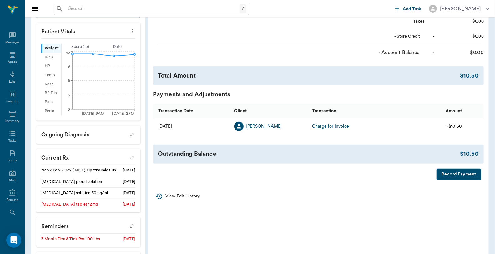
click at [451, 176] on button "Record Payment" at bounding box center [458, 174] width 45 height 12
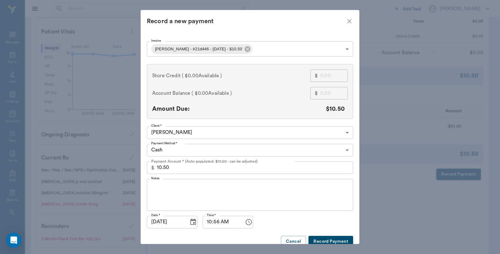
click at [269, 49] on body "/ ​ Add Task [PERSON_NAME] Nectar Messages Appts Labs Imaging Inventory Tasks F…" at bounding box center [250, 65] width 500 height 477
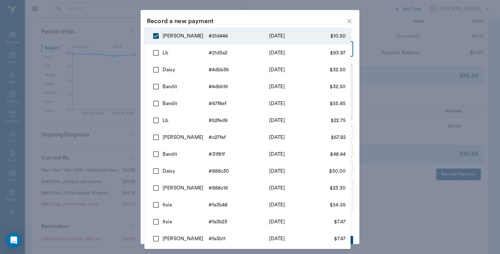
click at [153, 51] on input "checkbox" at bounding box center [155, 52] width 13 height 13
checkbox input "true"
type input "68d4144e2b9f2706f521d446,68d40d522b9f2706f521d3a2"
type input "104.47"
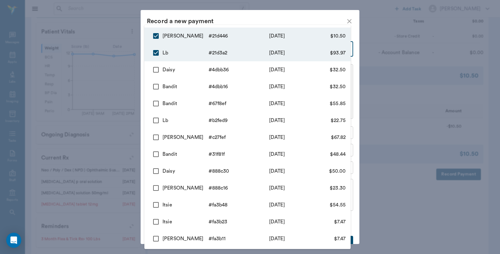
click at [289, 14] on div at bounding box center [250, 127] width 500 height 254
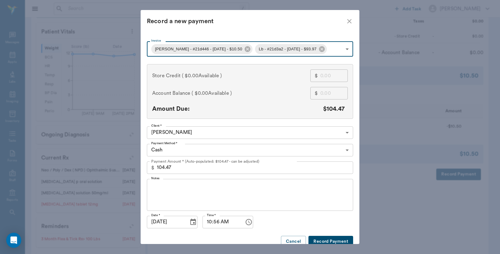
type input "68d4144e2b9f2706f521d446"
type input "10.50"
click at [252, 45] on body "/ ​ Add Task [PERSON_NAME] Nectar Messages Appts Labs Imaging Inventory Tasks F…" at bounding box center [250, 65] width 500 height 477
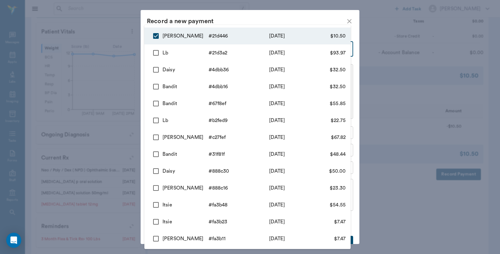
click at [156, 52] on input "checkbox" at bounding box center [155, 52] width 13 height 13
checkbox input "true"
type input "68d4144e2b9f2706f521d446,68d40d522b9f2706f521d3a2"
type input "104.47"
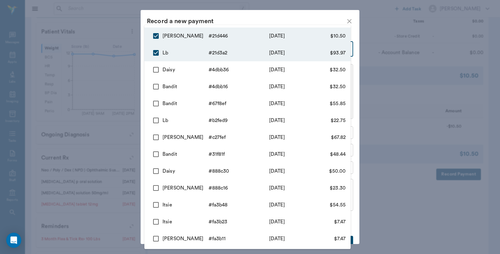
click at [238, 16] on div at bounding box center [250, 127] width 500 height 254
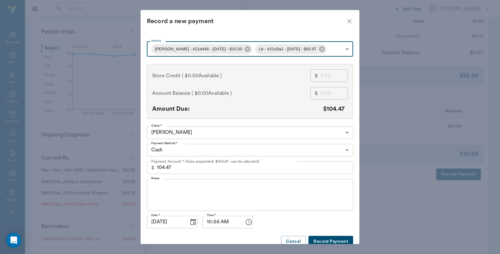
click at [169, 148] on body "/ ​ Add Task Dr. Bert Ellsworth Nectar Messages Appts Labs Imaging Inventory Ta…" at bounding box center [250, 65] width 500 height 477
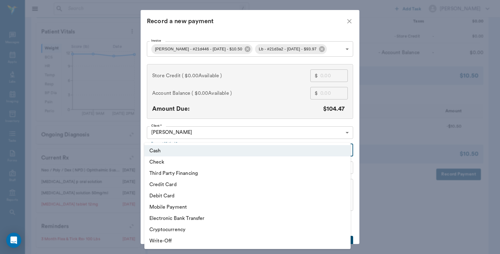
click at [170, 197] on li "Debit Card" at bounding box center [247, 195] width 206 height 11
type input "DEBIT_CARD"
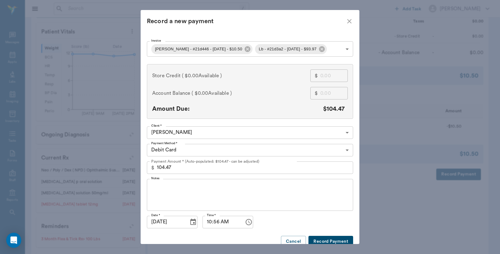
click at [331, 238] on button "Record Payment" at bounding box center [330, 242] width 45 height 12
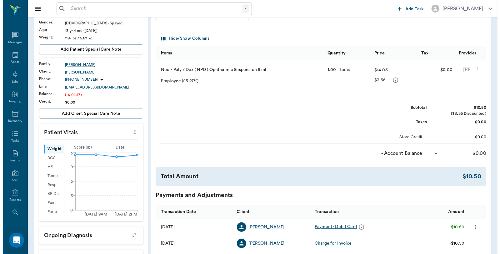
scroll to position [0, 0]
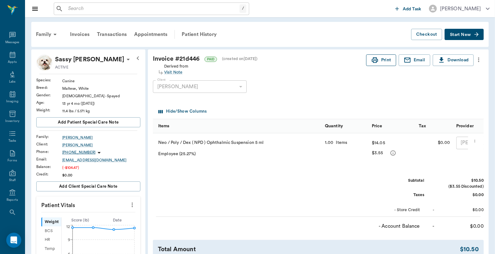
click at [382, 59] on button "Print" at bounding box center [381, 60] width 30 height 12
click at [39, 32] on div "Family" at bounding box center [47, 34] width 30 height 15
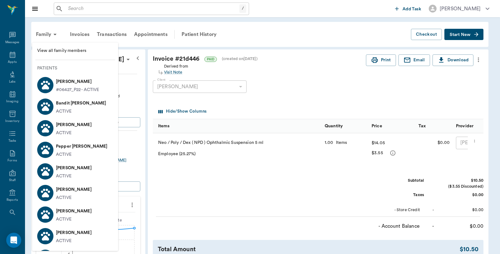
click at [58, 236] on p "[PERSON_NAME]" at bounding box center [74, 232] width 36 height 10
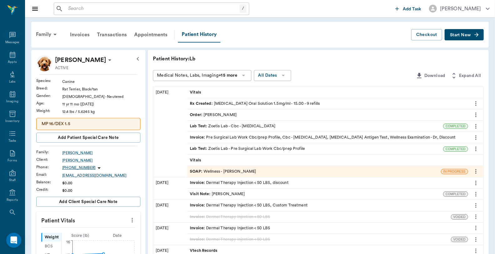
click at [228, 136] on div "Invoice : Pre Surgical Lab Work Cbc/prep Profile, Cbc - Complete Blood Count, H…" at bounding box center [323, 137] width 266 height 6
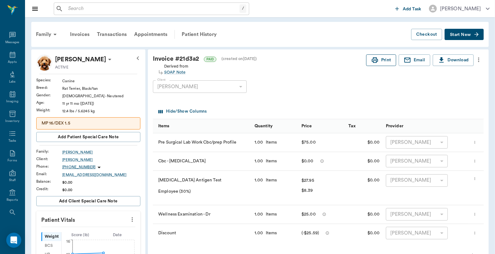
click at [376, 61] on icon "button" at bounding box center [374, 59] width 7 height 7
click at [10, 55] on icon at bounding box center [12, 54] width 7 height 7
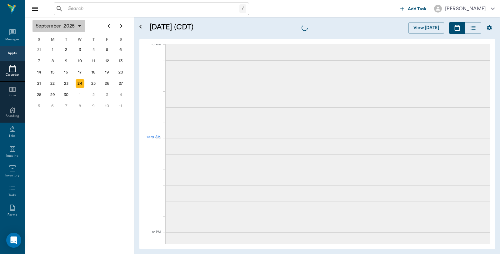
scroll to position [189, 0]
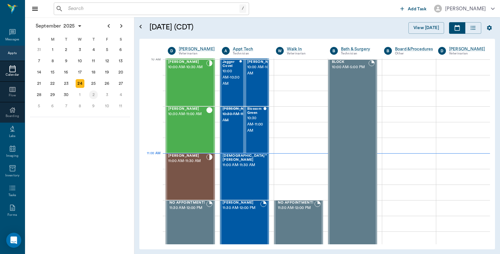
click at [92, 79] on div "25" at bounding box center [93, 83] width 9 height 9
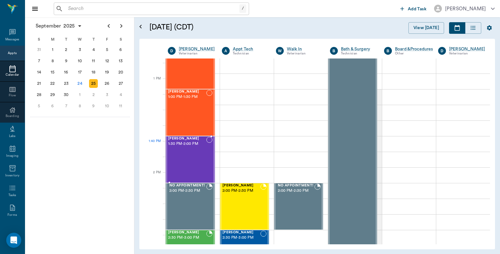
scroll to position [451, 0]
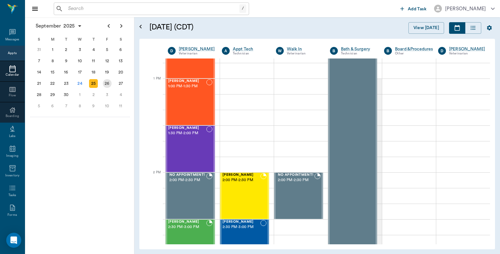
click at [106, 80] on div "26" at bounding box center [107, 83] width 9 height 9
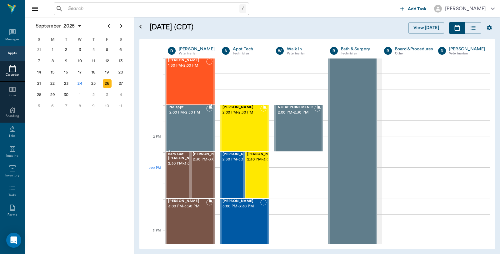
scroll to position [521, 0]
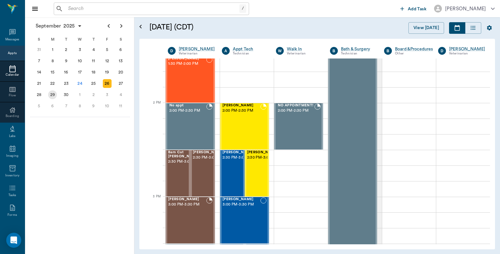
click at [53, 92] on div "29" at bounding box center [52, 94] width 9 height 9
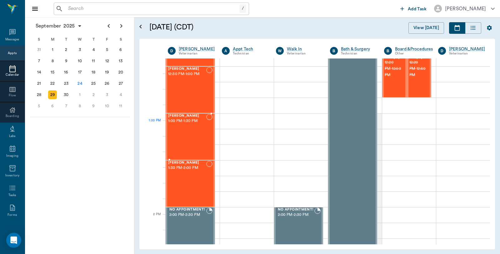
scroll to position [347, 0]
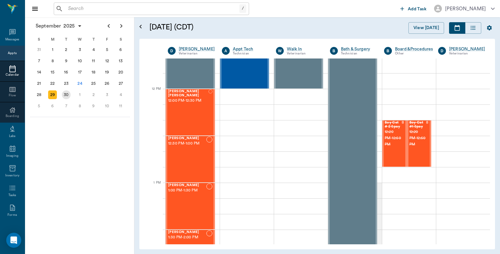
click at [70, 94] on div "30" at bounding box center [66, 94] width 14 height 11
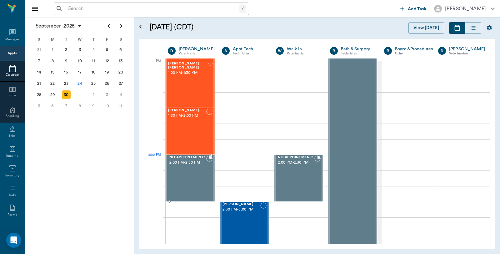
scroll to position [417, 0]
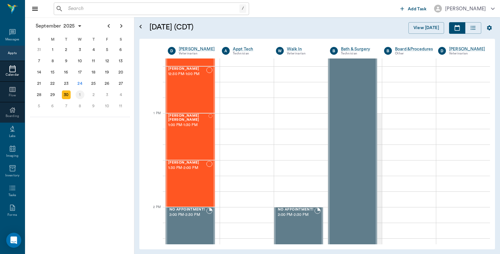
click at [85, 92] on div "Oct 1" at bounding box center [80, 94] width 14 height 11
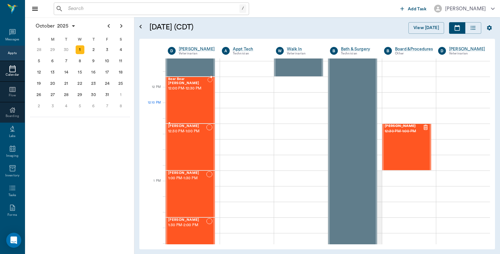
scroll to position [347, 0]
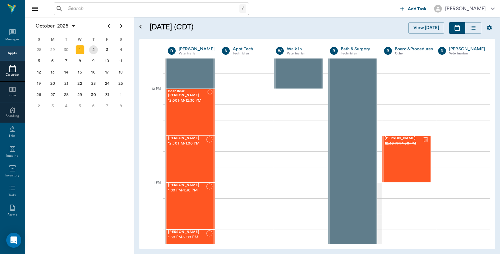
click at [93, 48] on div "2" at bounding box center [93, 49] width 9 height 9
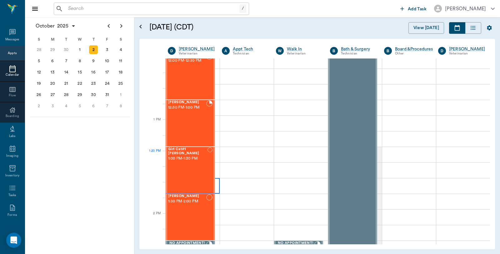
scroll to position [382, 0]
click at [103, 45] on div "3" at bounding box center [107, 49] width 14 height 11
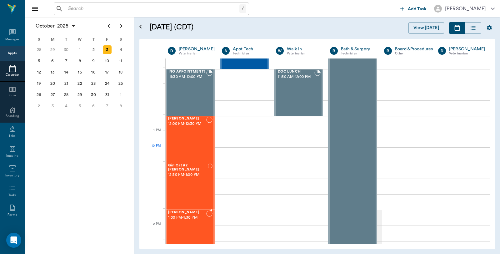
scroll to position [417, 0]
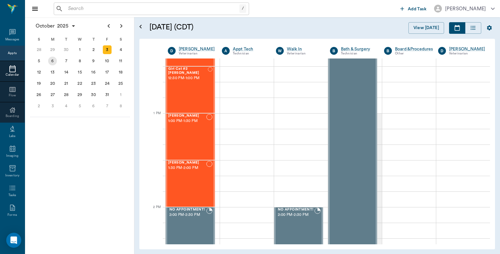
click at [55, 58] on div "6" at bounding box center [52, 61] width 9 height 9
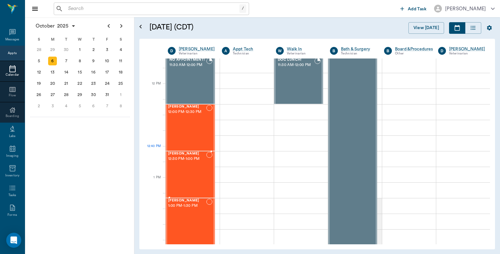
scroll to position [312, 0]
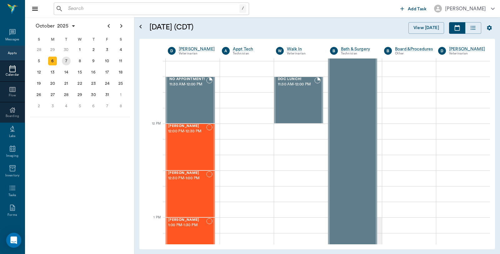
click at [66, 60] on div "7" at bounding box center [66, 61] width 9 height 9
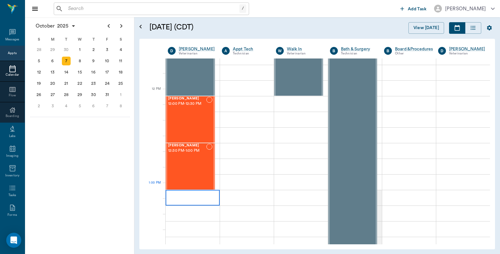
scroll to position [347, 0]
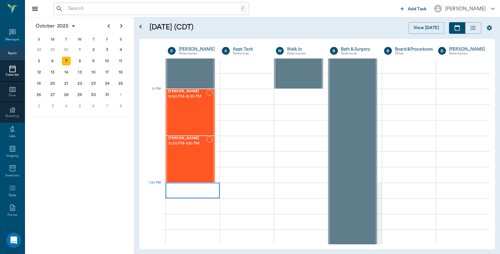
click at [205, 185] on div at bounding box center [193, 190] width 54 height 16
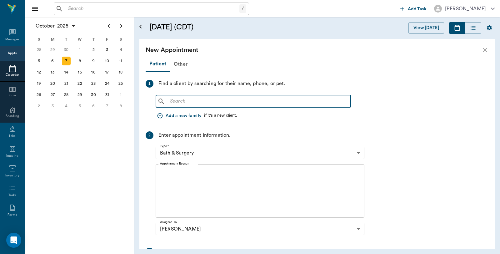
click at [204, 102] on input "text" at bounding box center [257, 101] width 181 height 9
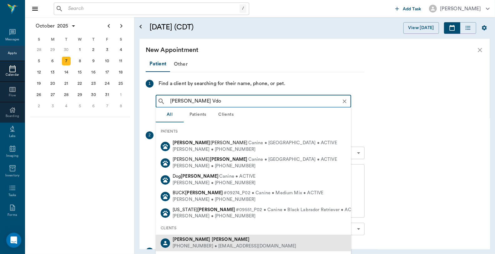
click at [203, 243] on div "(903) 413-7118 • NINNYSIX@yahoo.com" at bounding box center [234, 246] width 124 height 7
type input "Walace Vdo"
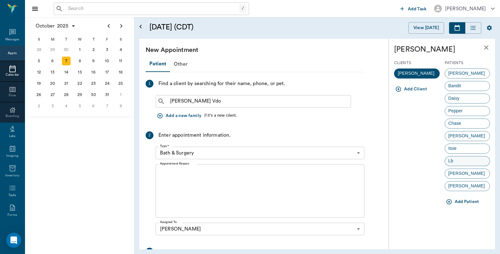
click at [460, 161] on div "Lb" at bounding box center [468, 161] width 46 height 10
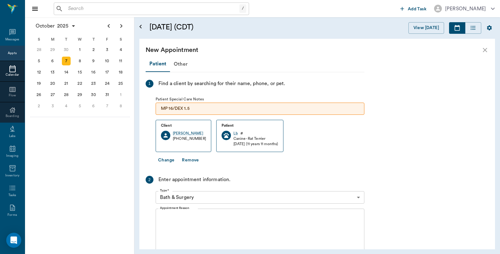
click at [190, 192] on body "/ ​ Add Task Dr. Bert Ellsworth Nectar Messages Appts Calendar Flow Boarding La…" at bounding box center [250, 127] width 500 height 254
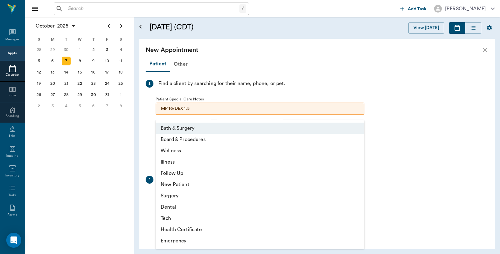
click at [169, 199] on li "Surgery" at bounding box center [260, 195] width 209 height 11
type input "65d2be4f46e3a538d89b8c18"
type input "01:30 PM"
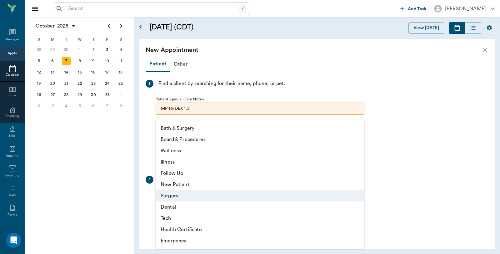
click at [176, 197] on body "/ ​ Add Task Dr. Bert Ellsworth Nectar Messages Appts Calendar Flow Boarding La…" at bounding box center [250, 127] width 500 height 254
click at [170, 209] on li "Dental" at bounding box center [260, 206] width 209 height 11
type input "65d2be4f46e3a538d89b8c19"
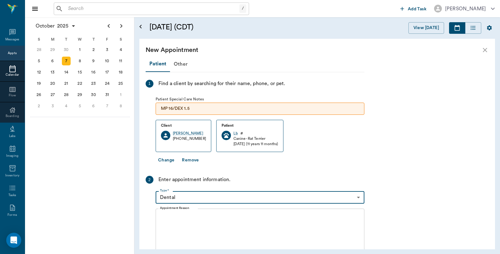
click at [172, 212] on div "x Appointment Reason" at bounding box center [260, 234] width 209 height 53
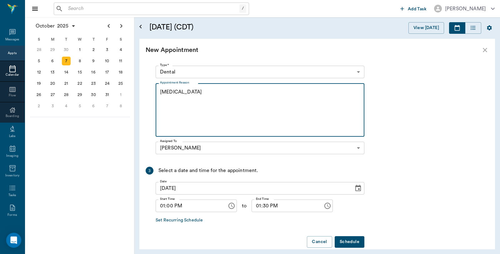
scroll to position [135, 0]
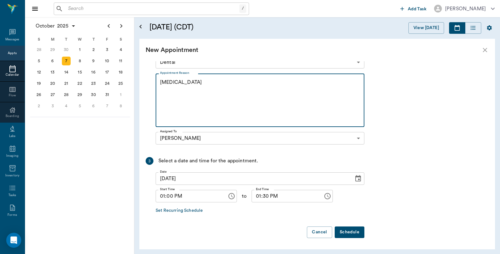
type textarea "Teeth Cleaning"
click at [345, 229] on button "Schedule" at bounding box center [350, 232] width 30 height 12
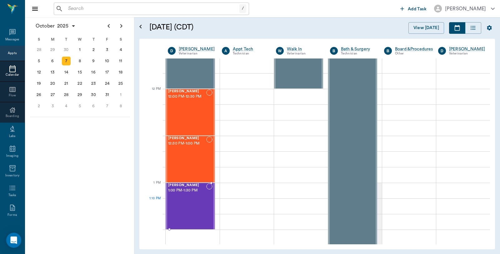
click at [182, 201] on div "Lb Vloedman 1:00 PM - 1:30 PM" at bounding box center [187, 206] width 38 height 46
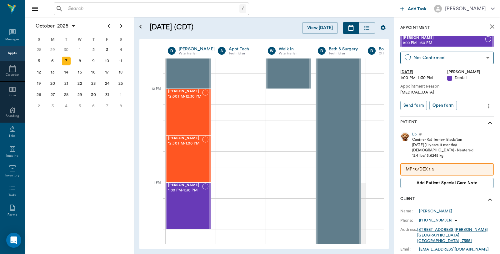
click at [485, 105] on icon "more" at bounding box center [488, 105] width 7 height 7
click at [460, 117] on span "Edit appointment" at bounding box center [457, 116] width 52 height 7
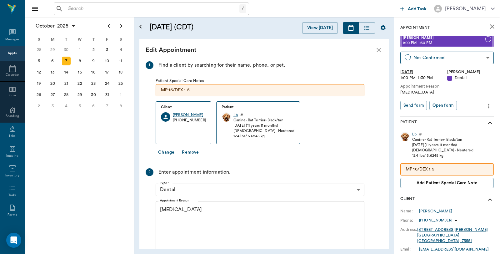
click at [208, 208] on textarea "Teeth Cleaning" at bounding box center [260, 227] width 200 height 43
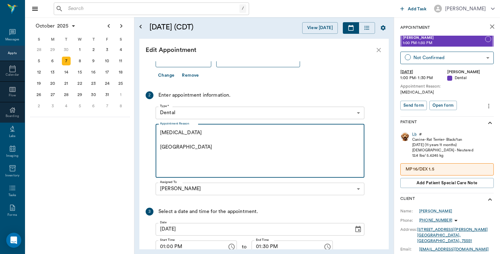
scroll to position [116, 0]
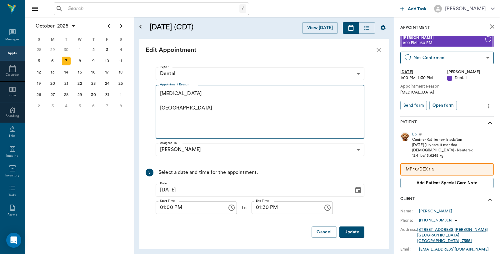
type textarea "Teeth Cleaning Caryn"
click at [352, 233] on button "Update" at bounding box center [351, 232] width 25 height 12
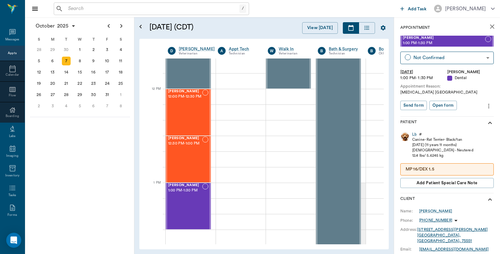
click at [490, 28] on icon "close" at bounding box center [491, 26] width 7 height 7
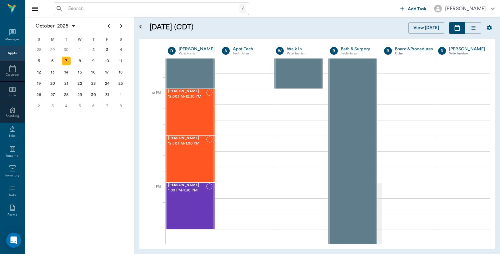
scroll to position [343, 0]
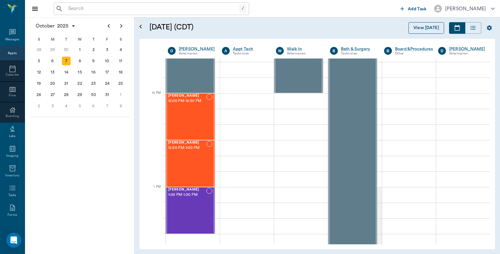
click at [424, 29] on button "View [DATE]" at bounding box center [426, 28] width 36 height 12
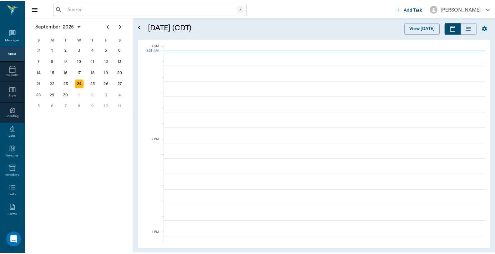
scroll to position [282, 0]
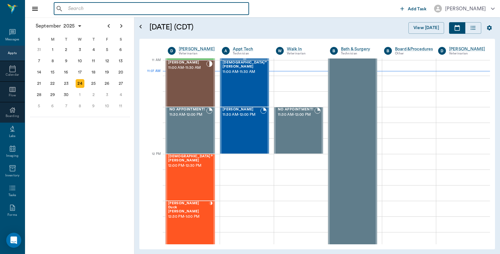
click at [108, 13] on input "text" at bounding box center [156, 8] width 181 height 9
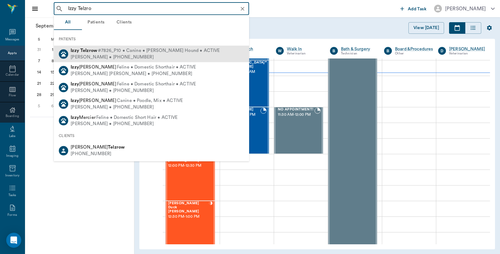
click at [91, 59] on div "Jennifer Telzrow • (210) 789-0426" at bounding box center [145, 57] width 149 height 7
type input "Izzy Telzro"
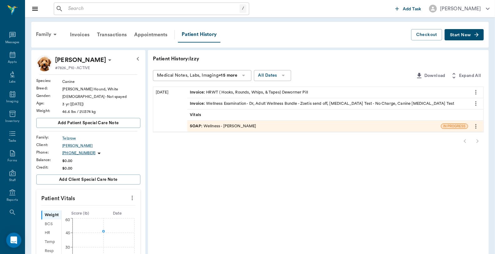
click at [233, 102] on div "Invoice : Wellness Examination - Dr, Adult Wellness Bundle - Zoetis send off, H…" at bounding box center [322, 104] width 264 height 6
click at [469, 35] on span "Start New" at bounding box center [460, 35] width 21 height 0
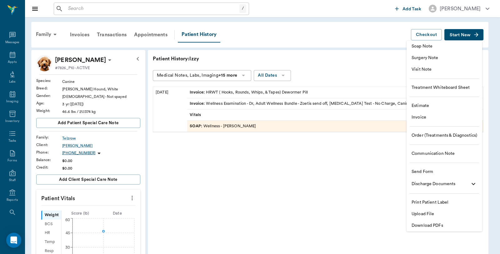
click at [433, 212] on span "Upload File" at bounding box center [445, 214] width 66 height 7
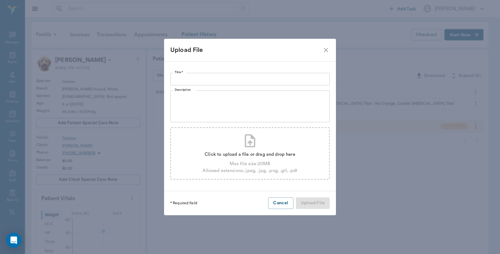
click at [233, 164] on div "Max file size: 20 MB" at bounding box center [249, 163] width 95 height 7
type input "C:\fakepath\H3153189_4749245 ZRL Result Report (1).pdf"
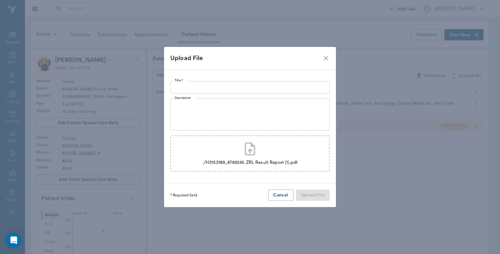
click at [207, 82] on input "Title *" at bounding box center [249, 87] width 159 height 12
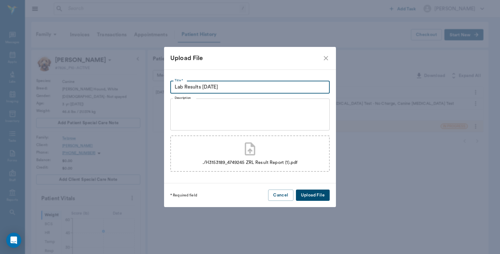
type input "Lab Results 9.24.25"
click at [305, 194] on button "Upload File" at bounding box center [313, 195] width 34 height 12
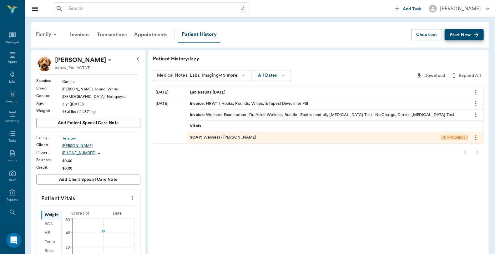
click at [41, 36] on div "Family" at bounding box center [47, 34] width 30 height 15
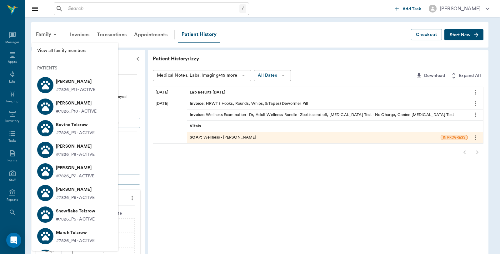
click at [61, 79] on p "Birdie Telzrow" at bounding box center [75, 82] width 39 height 10
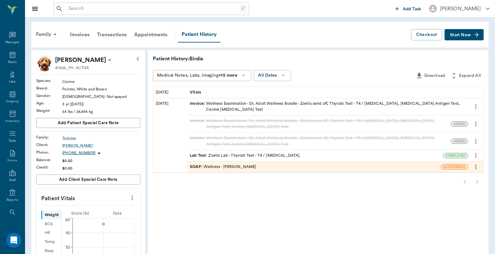
click at [455, 35] on span "Start New" at bounding box center [460, 35] width 21 height 0
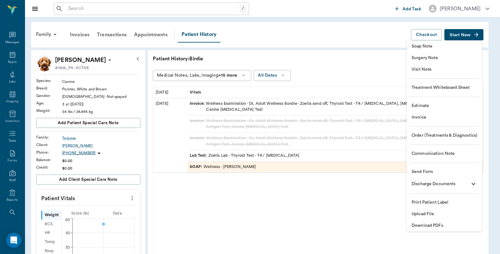
click at [430, 212] on span "Upload File" at bounding box center [445, 214] width 66 height 7
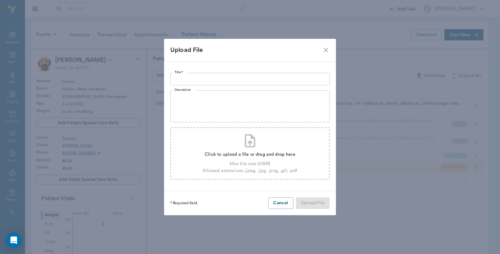
click at [243, 146] on icon at bounding box center [250, 141] width 16 height 16
type input "C:\fakepath\H3153171_4749229 ZRL Result Report (1).pdf"
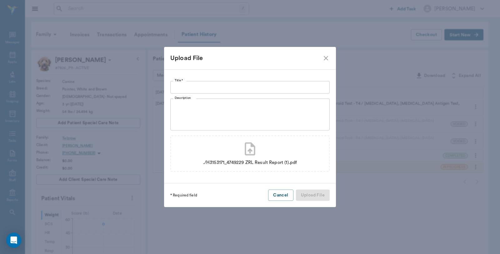
click at [197, 86] on input "Title *" at bounding box center [249, 87] width 159 height 12
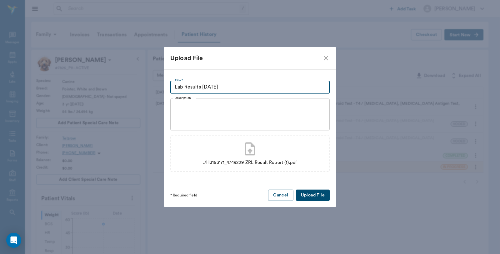
type input "Lab Results 9.24.25"
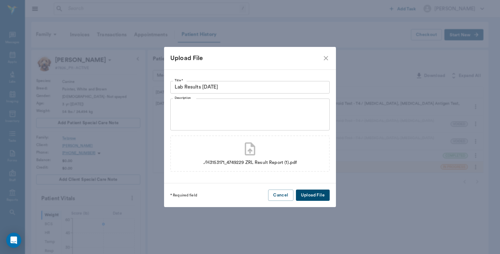
click at [321, 192] on button "Upload File" at bounding box center [313, 195] width 34 height 12
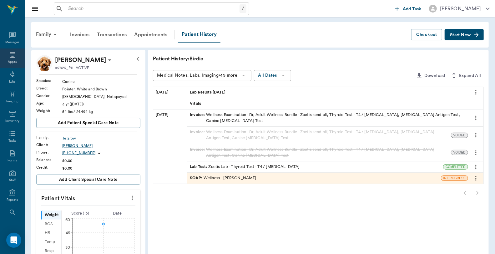
click at [12, 57] on icon at bounding box center [13, 55] width 6 height 6
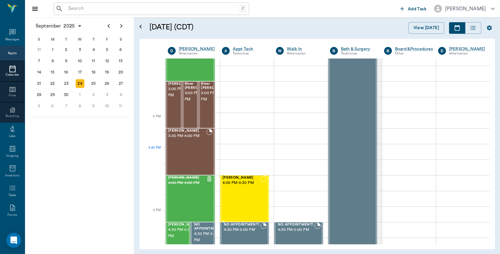
scroll to position [629, 0]
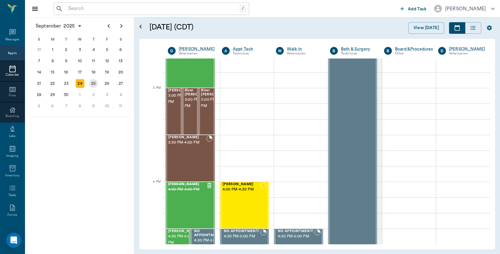
click at [95, 82] on div "25" at bounding box center [93, 83] width 9 height 9
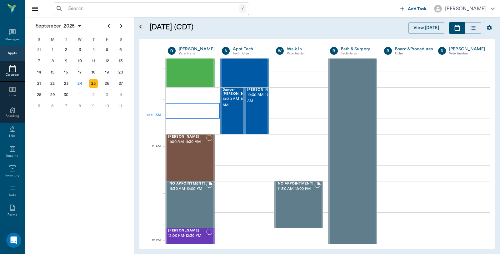
scroll to position [173, 0]
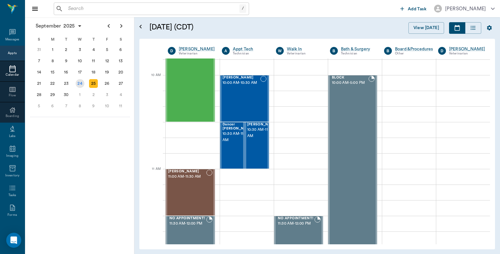
click at [83, 79] on div "24" at bounding box center [80, 83] width 9 height 9
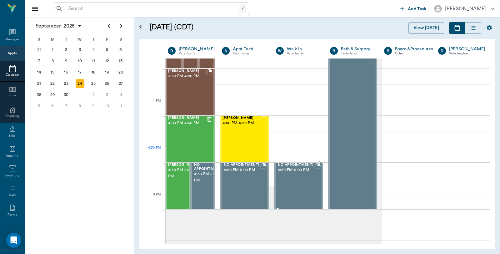
scroll to position [694, 0]
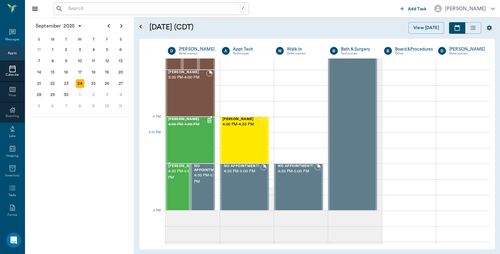
click at [185, 136] on div "Max Jones 4:00 PM - 4:30 PM" at bounding box center [187, 140] width 38 height 46
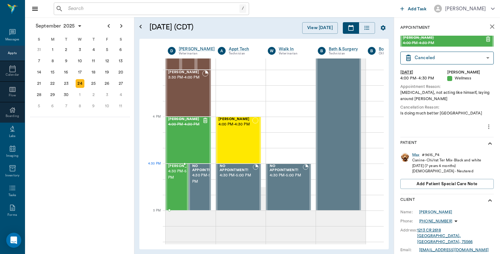
click at [174, 179] on span "4:30 PM - 5:00 PM" at bounding box center [183, 174] width 31 height 12
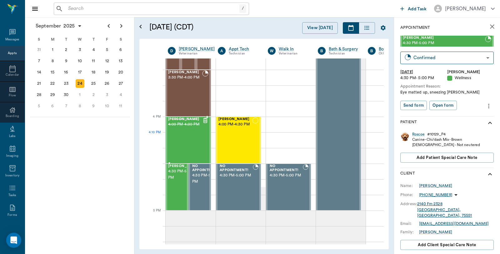
click at [194, 139] on div "Max Jones 4:00 PM - 4:30 PM" at bounding box center [185, 140] width 34 height 46
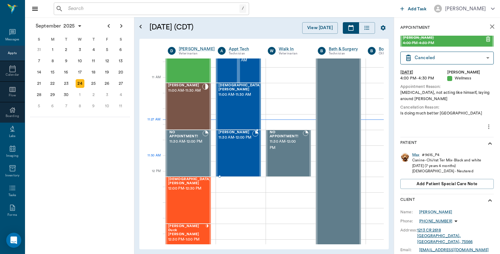
scroll to position [277, 0]
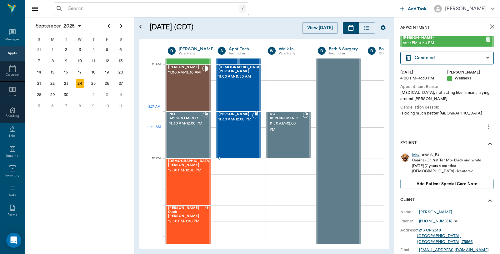
click at [233, 131] on div "Rowdy Brown 11:30 AM - 12:00 PM" at bounding box center [235, 135] width 34 height 46
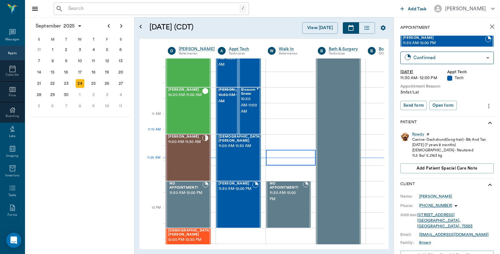
scroll to position [277, 0]
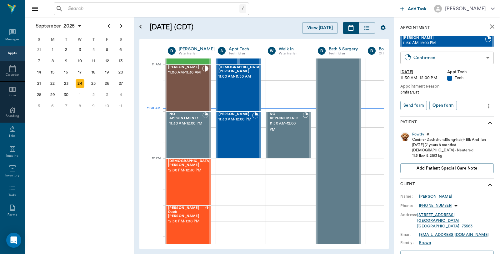
click at [447, 56] on body "/ ​ Add Task Dr. Bert Ellsworth Nectar Messages Appts Calendar Flow Boarding La…" at bounding box center [250, 127] width 500 height 254
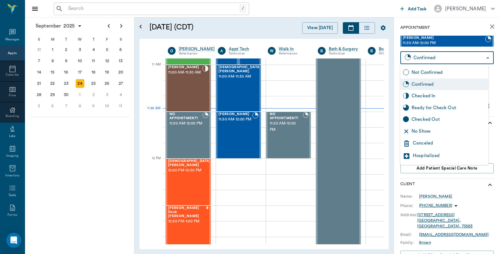
click at [430, 96] on div "Checked In" at bounding box center [449, 95] width 74 height 7
type input "CHECKED_IN"
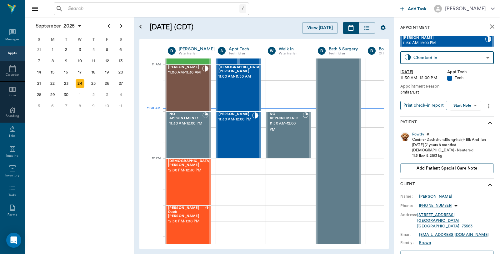
click at [429, 106] on button "Print check-in report" at bounding box center [423, 106] width 47 height 10
click at [263, 116] on div at bounding box center [241, 120] width 50 height 16
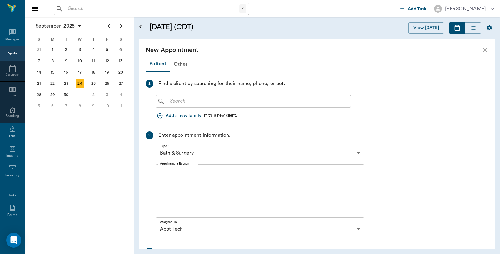
click at [191, 97] on input "text" at bounding box center [257, 101] width 181 height 9
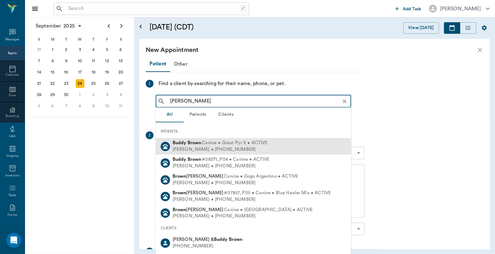
click at [203, 145] on span "Canine • Great Pyr X • ACTIVE" at bounding box center [235, 143] width 66 height 7
type input "Buddy Brown"
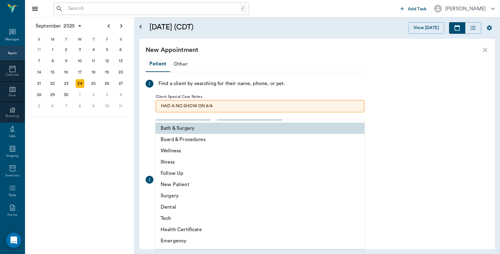
click at [213, 198] on body "/ ​ Add Task Dr. Bert Ellsworth Nectar Messages Appts Calendar Flow Boarding La…" at bounding box center [250, 127] width 500 height 254
click at [174, 219] on li "Tech" at bounding box center [260, 217] width 209 height 11
type input "65d2be4f46e3a538d89b8c1a"
type input "12:00 PM"
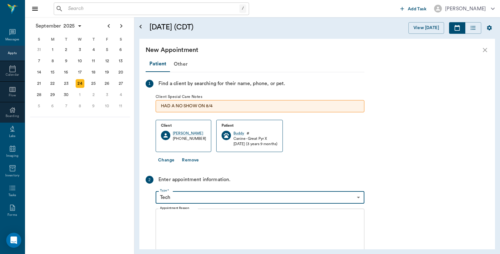
click at [206, 217] on textarea "Appointment Reason" at bounding box center [260, 235] width 200 height 43
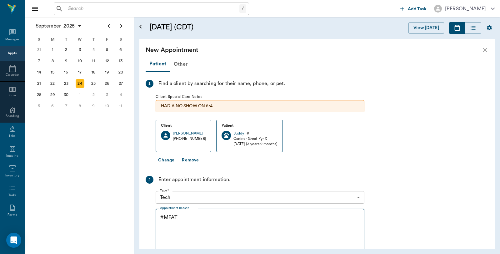
click at [162, 216] on textarea "#MFAT" at bounding box center [260, 235] width 200 height 43
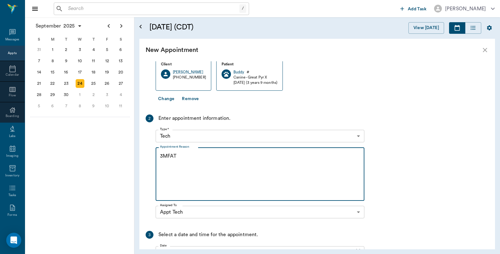
scroll to position [135, 0]
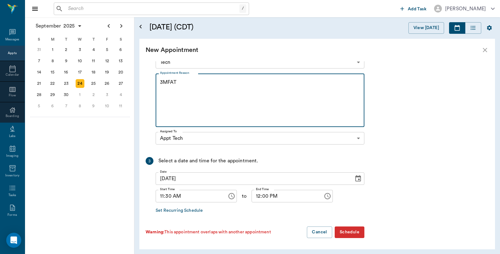
type textarea "3MFAT"
click at [354, 227] on button "Schedule" at bounding box center [350, 232] width 30 height 12
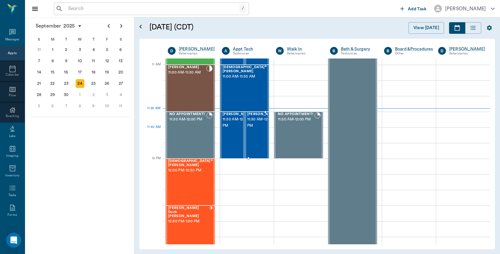
drag, startPoint x: 259, startPoint y: 130, endPoint x: 268, endPoint y: 120, distance: 13.1
click at [259, 129] on span "11:30 AM - 12:00 PM" at bounding box center [262, 122] width 31 height 12
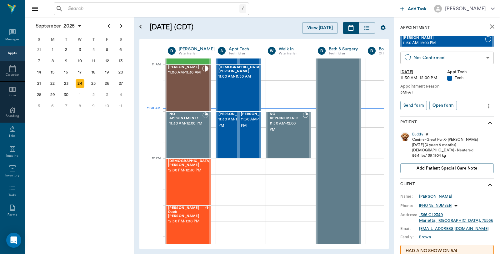
click at [434, 61] on body "/ ​ Add Task Dr. Bert Ellsworth Nectar Messages Appts Calendar Flow Boarding La…" at bounding box center [250, 127] width 500 height 254
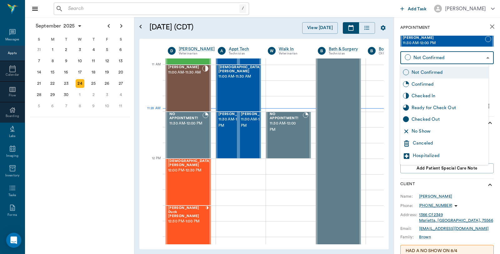
click at [429, 95] on div "Checked In" at bounding box center [449, 95] width 74 height 7
type input "CHECKED_IN"
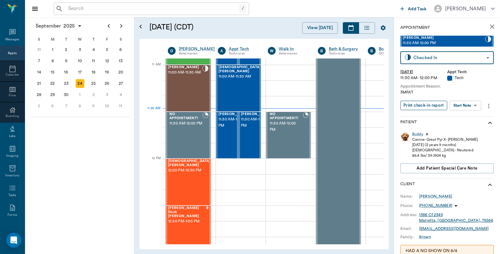
click at [429, 107] on button "Print check-in report" at bounding box center [423, 106] width 47 height 10
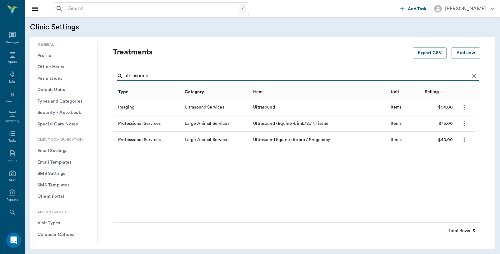
scroll to position [139, 0]
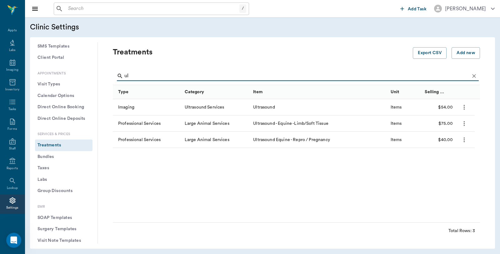
type input "u"
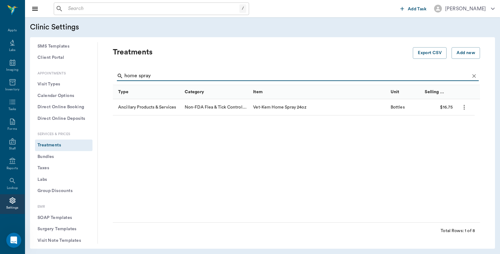
type input "home spray"
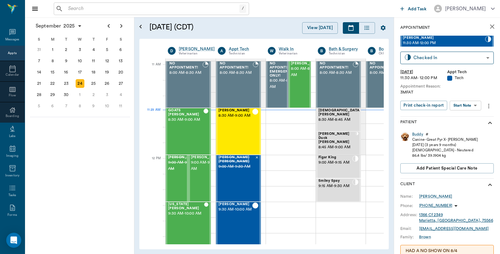
scroll to position [277, 0]
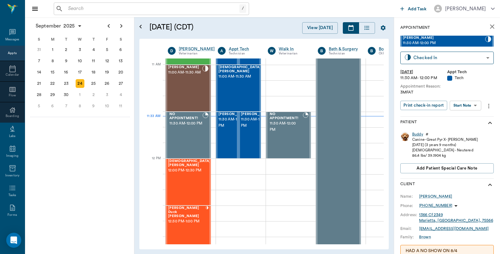
click at [419, 133] on div "Buddy" at bounding box center [417, 134] width 11 height 5
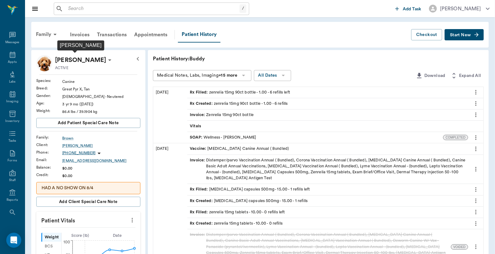
click at [78, 61] on p "[PERSON_NAME]" at bounding box center [80, 60] width 51 height 10
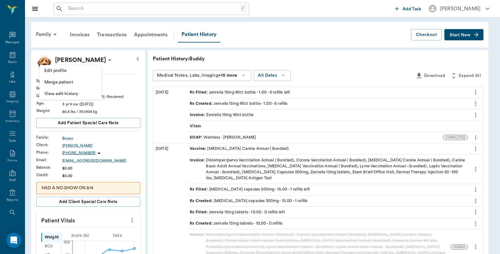
click at [55, 69] on span "Edit profile" at bounding box center [70, 70] width 52 height 7
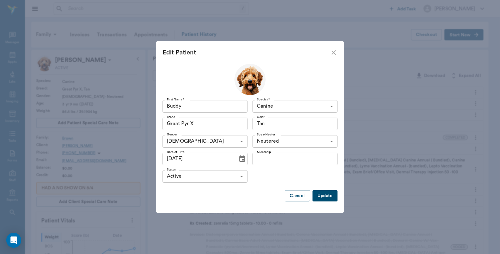
click at [202, 122] on input "Great Pyr X" at bounding box center [195, 123] width 63 height 9
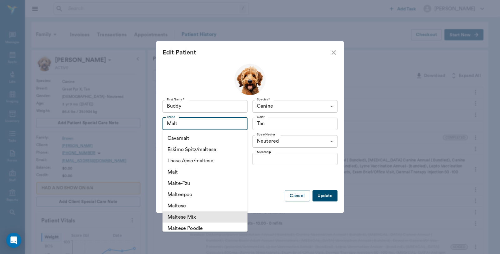
click at [202, 217] on li "Maltese Mix" at bounding box center [204, 216] width 85 height 11
type input "Maltese Mix"
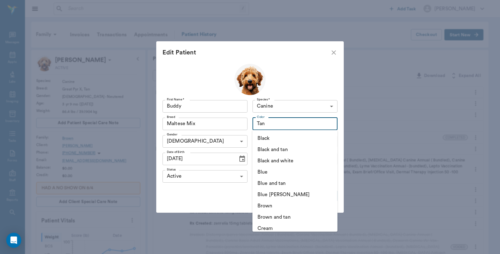
click at [275, 120] on input "Tan" at bounding box center [285, 123] width 63 height 9
click at [298, 160] on li "Black and white" at bounding box center [294, 160] width 85 height 11
type input "Black and white"
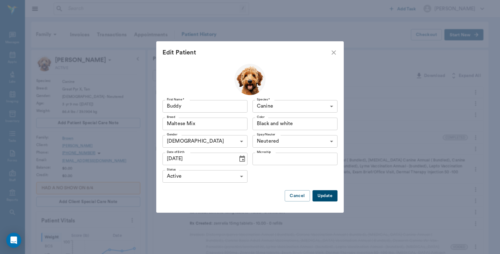
click at [330, 199] on button "Update" at bounding box center [324, 196] width 25 height 12
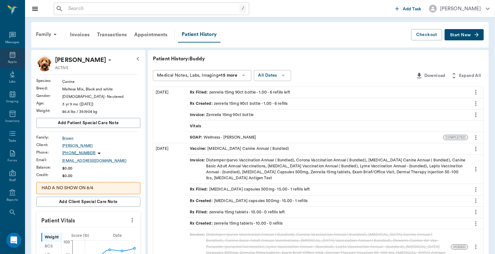
click at [7, 59] on div "Appts" at bounding box center [12, 58] width 25 height 20
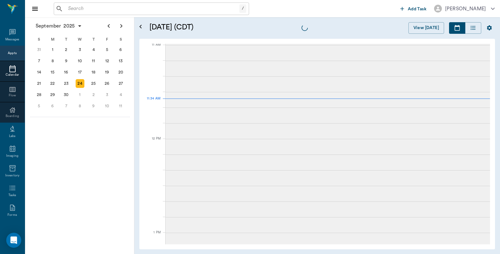
scroll to position [282, 0]
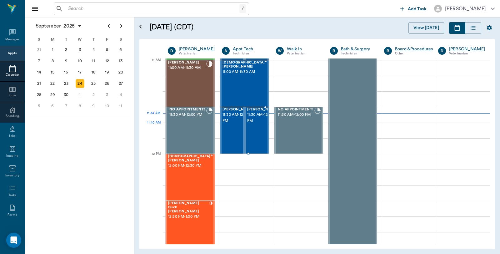
click at [252, 124] on span "11:30 AM - 12:00 PM" at bounding box center [262, 118] width 31 height 12
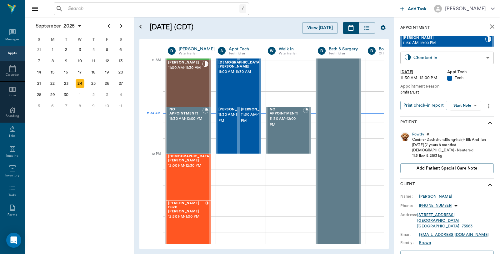
click at [478, 58] on body "/ ​ Add Task Dr. Bert Ellsworth Nectar Messages Appts Calendar Flow Boarding La…" at bounding box center [250, 127] width 500 height 254
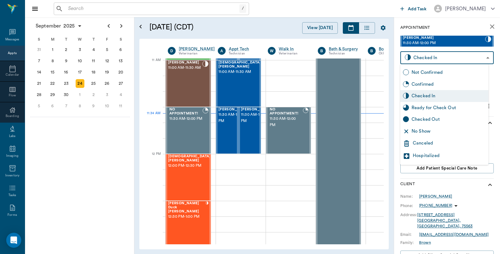
click at [430, 120] on div "Checked Out" at bounding box center [449, 119] width 74 height 7
type input "CHECKED_OUT"
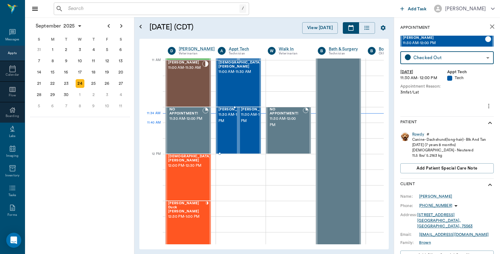
click at [228, 124] on span "11:30 AM - 12:00 PM" at bounding box center [233, 118] width 31 height 12
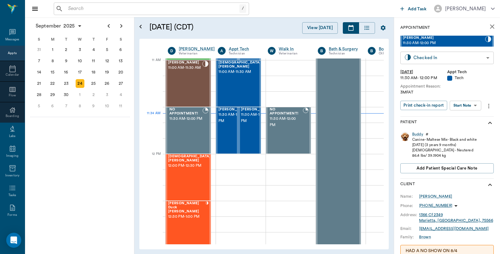
click at [454, 57] on body "/ ​ Add Task Dr. Bert Ellsworth Nectar Messages Appts Calendar Flow Boarding La…" at bounding box center [250, 127] width 500 height 254
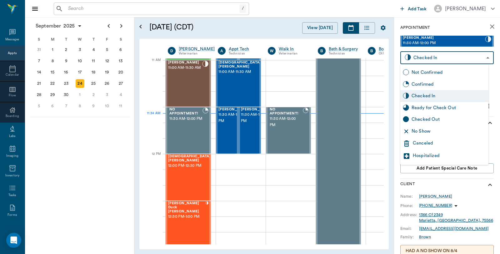
click at [430, 118] on div "Checked Out" at bounding box center [449, 119] width 74 height 7
type input "CHECKED_OUT"
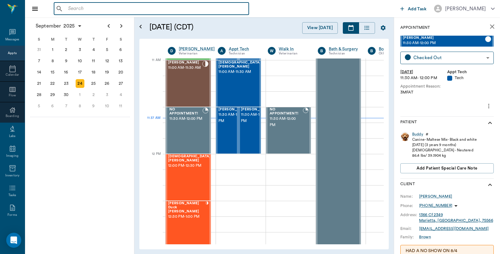
click at [97, 11] on input "text" at bounding box center [156, 8] width 181 height 9
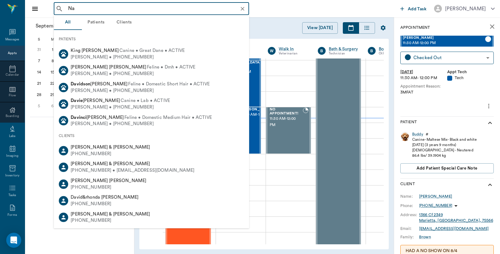
type input "N"
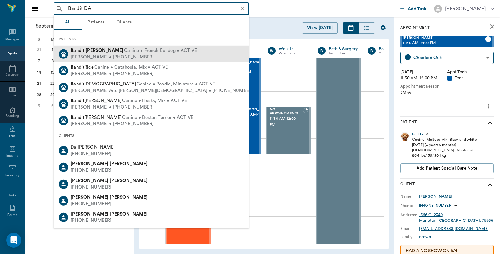
click at [91, 54] on div "Robert Davis • (318) 639-7810" at bounding box center [134, 57] width 126 height 7
type input "Bandit DA"
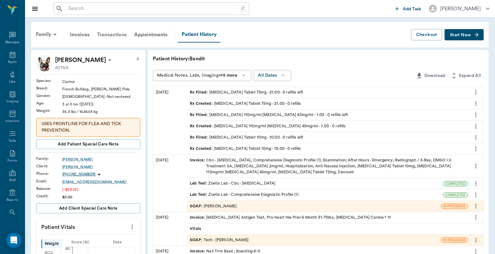
click at [115, 32] on div "Transactions" at bounding box center [111, 34] width 37 height 15
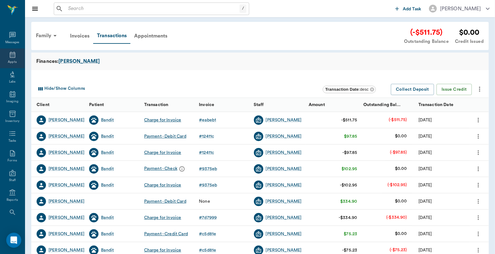
click at [9, 57] on icon at bounding box center [12, 54] width 7 height 7
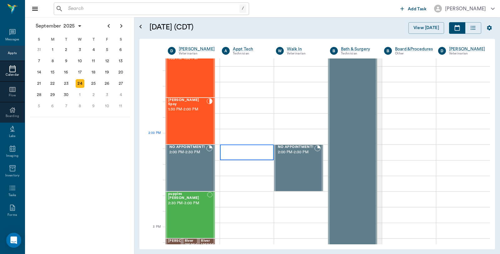
scroll to position [491, 0]
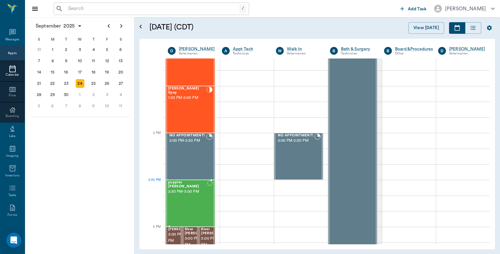
click at [189, 195] on div "puppies Robinson 2:30 PM - 3:00 PM" at bounding box center [187, 203] width 39 height 46
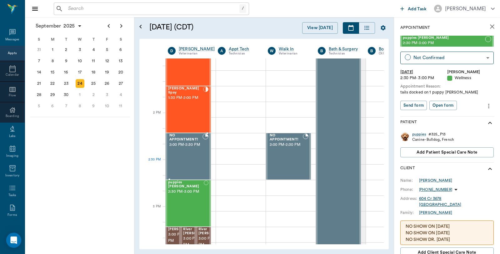
scroll to position [560, 0]
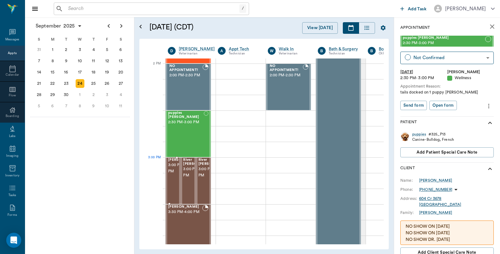
click at [170, 168] on span "3:00 PM - 3:30 PM" at bounding box center [183, 168] width 31 height 12
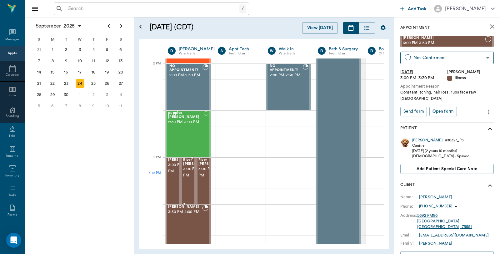
click at [187, 176] on span "3:00 PM - 3:30 PM" at bounding box center [198, 172] width 31 height 12
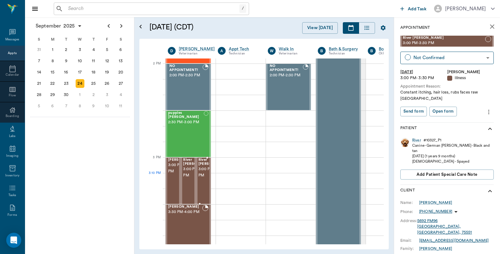
click at [203, 176] on span "3:00 PM - 3:30 PM" at bounding box center [213, 172] width 31 height 12
click at [186, 177] on span "3:00 PM - 3:30 PM" at bounding box center [198, 172] width 31 height 12
click at [199, 178] on span "3:00 PM - 3:30 PM" at bounding box center [213, 172] width 31 height 12
click at [95, 82] on div "25" at bounding box center [93, 83] width 9 height 9
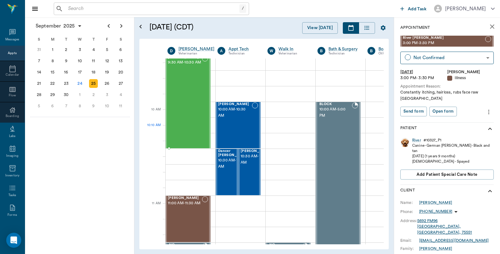
scroll to position [139, 0]
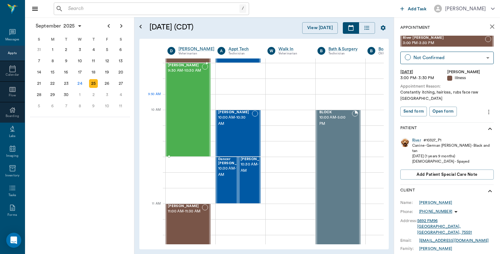
click at [179, 96] on div "Bovine Ferguson 9:30 AM - 10:30 AM" at bounding box center [185, 109] width 34 height 92
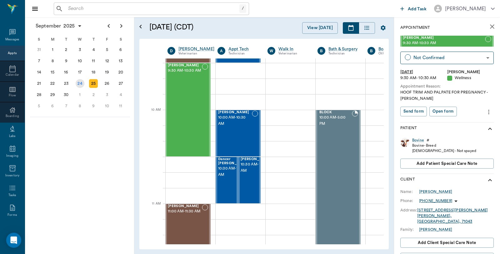
click at [81, 80] on div "24" at bounding box center [80, 83] width 9 height 9
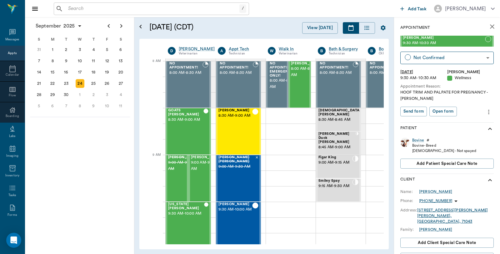
scroll to position [0, 0]
click at [490, 26] on icon "close" at bounding box center [492, 26] width 4 height 4
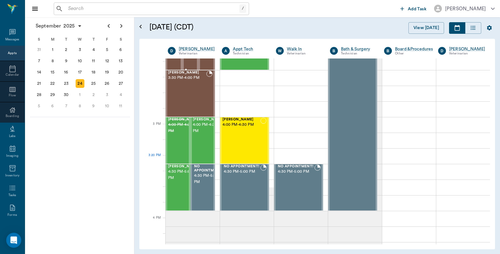
scroll to position [694, 0]
click at [248, 137] on div "Molly Adams 4:00 PM - 4:30 PM" at bounding box center [241, 140] width 38 height 46
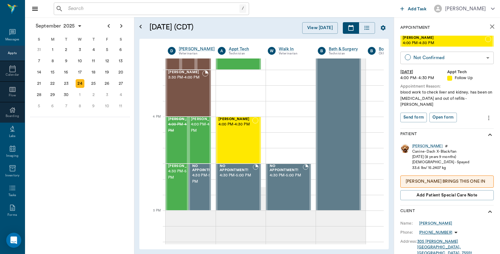
click at [483, 57] on body "/ ​ Add Task Dr. Bert Ellsworth Nectar Messages Appts Calendar Flow Boarding La…" at bounding box center [250, 127] width 500 height 254
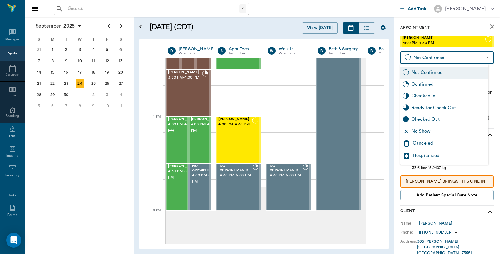
click at [437, 141] on div "Canceled" at bounding box center [449, 143] width 73 height 7
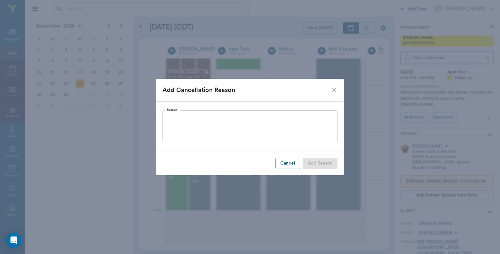
click at [189, 117] on textarea "Reason" at bounding box center [250, 126] width 166 height 22
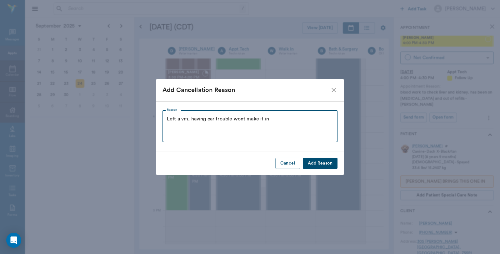
click at [243, 116] on textarea "Left a vm, having car trouble wont make it in" at bounding box center [250, 126] width 166 height 22
click at [280, 118] on textarea "Left a vm, having car trouble won't make it in" at bounding box center [250, 126] width 166 height 22
type textarea "Left a vm, having car trouble won't make it in Caryn"
click at [320, 162] on button "Add Reason" at bounding box center [320, 163] width 35 height 12
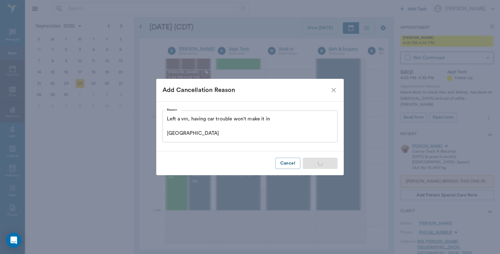
type input "CANCELED"
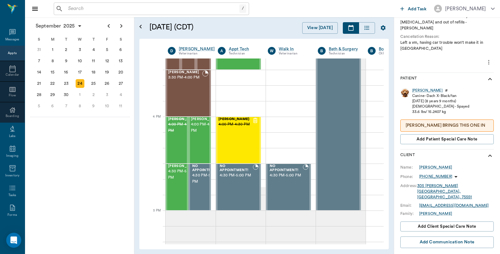
scroll to position [104, 0]
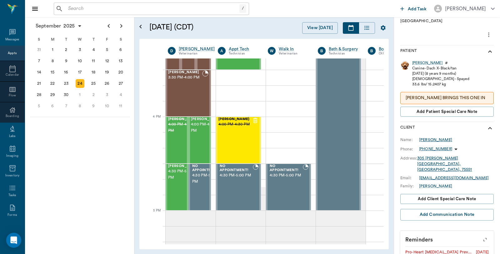
click at [431, 142] on div "Bob Adams" at bounding box center [435, 140] width 33 height 6
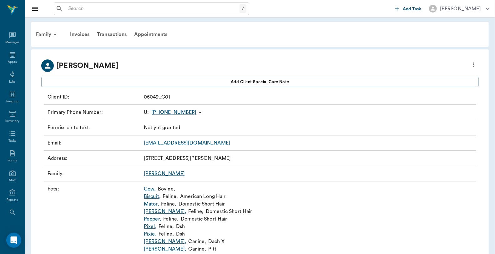
click at [473, 66] on icon "more" at bounding box center [473, 64] width 1 height 5
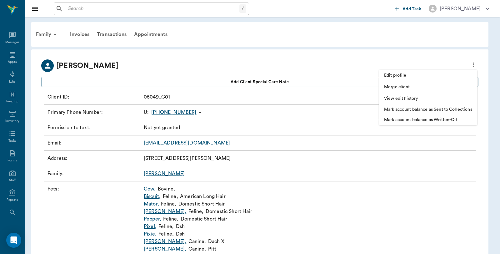
click at [392, 72] on span "Edit profile" at bounding box center [428, 75] width 88 height 7
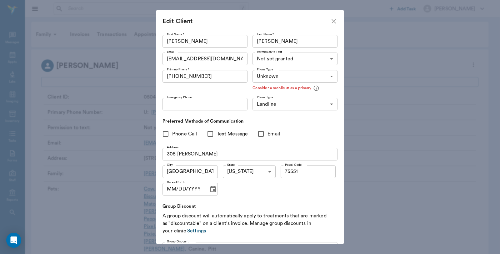
click at [192, 39] on input "Bob" at bounding box center [204, 41] width 85 height 12
type input "B"
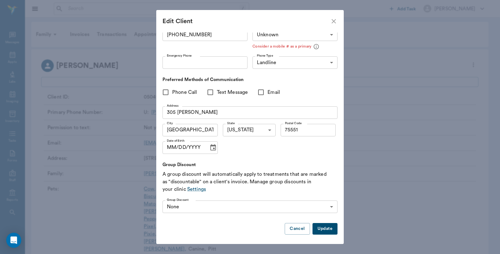
scroll to position [43, 0]
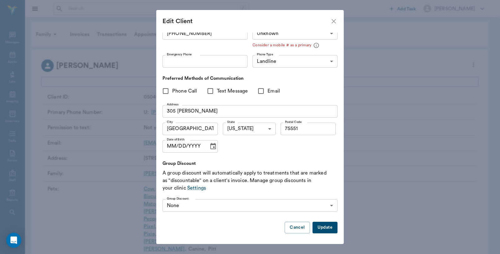
type input "Donna"
click at [317, 227] on button "Update" at bounding box center [324, 228] width 25 height 12
type input "MOBILE"
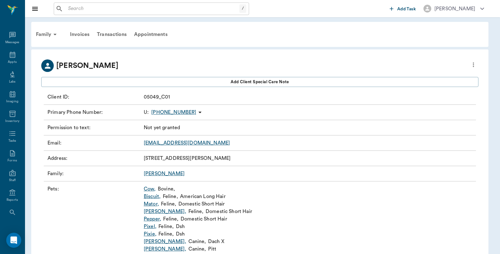
type input "UNKNOWN"
type input "75551"
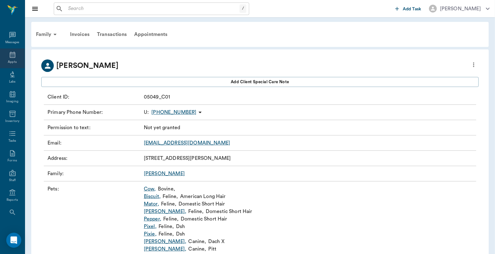
click at [10, 60] on div "Appts" at bounding box center [12, 62] width 9 height 5
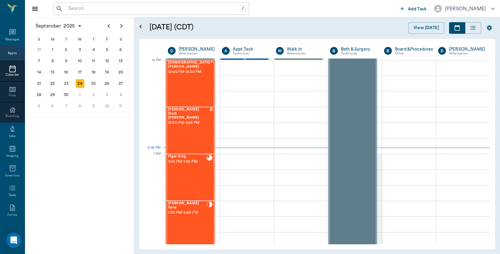
scroll to position [376, 0]
click at [191, 169] on div "Figar King 1:00 PM - 1:30 PM" at bounding box center [187, 177] width 38 height 46
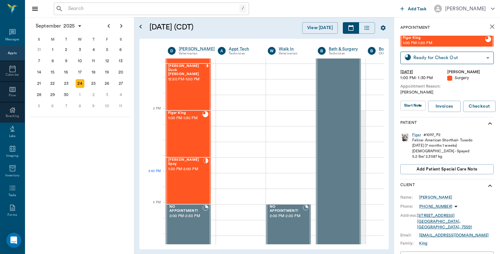
scroll to position [515, 0]
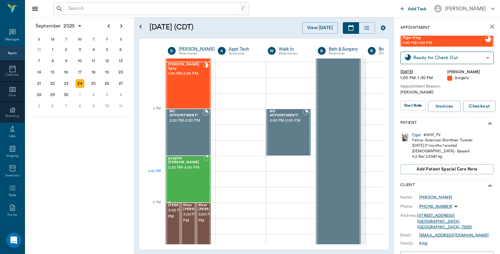
click at [194, 174] on div "puppies Robinson 2:30 PM - 3:00 PM" at bounding box center [186, 179] width 36 height 46
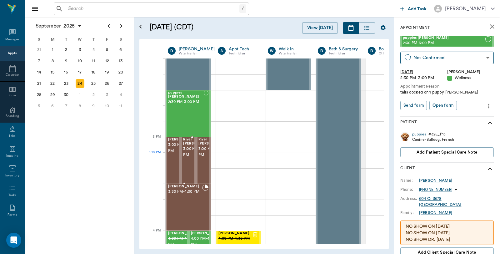
scroll to position [584, 0]
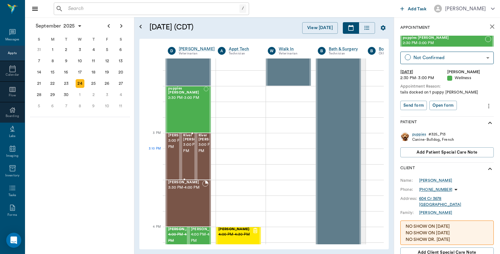
click at [185, 154] on span "3:00 PM - 3:30 PM" at bounding box center [198, 148] width 31 height 12
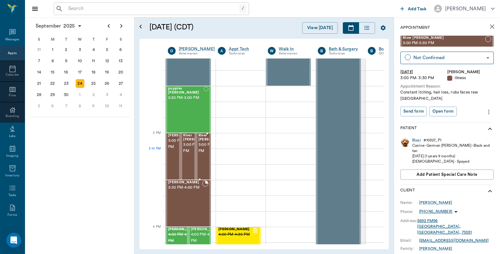
click at [201, 154] on span "3:00 PM - 3:30 PM" at bounding box center [213, 148] width 31 height 12
click at [189, 154] on span "3:00 PM - 3:30 PM" at bounding box center [198, 148] width 31 height 12
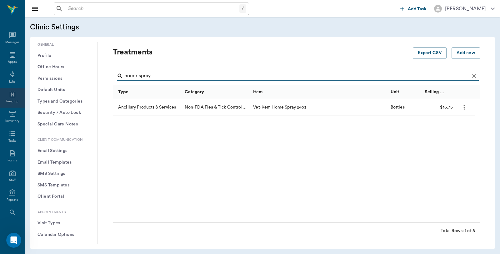
scroll to position [139, 0]
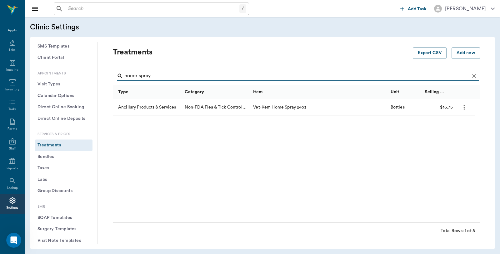
click at [62, 214] on button "SOAP Templates" at bounding box center [63, 218] width 57 height 12
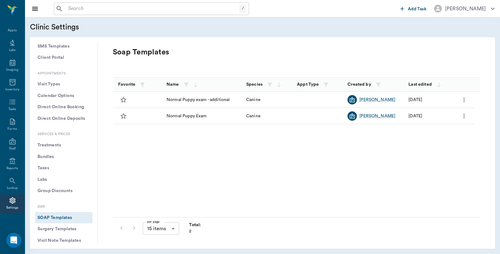
click at [60, 238] on button "Visit Note Templates" at bounding box center [63, 241] width 57 height 12
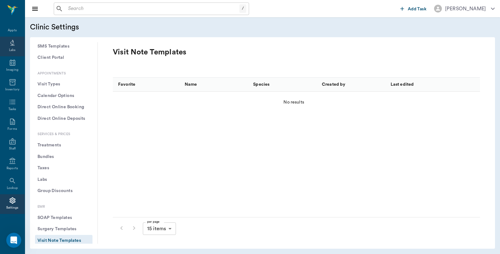
click at [10, 43] on icon at bounding box center [12, 42] width 7 height 7
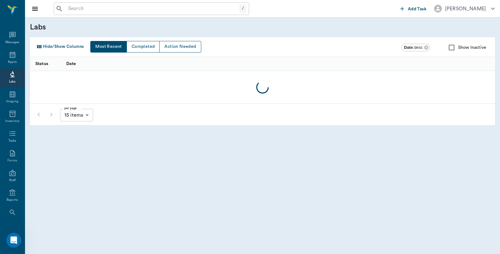
scroll to position [32, 0]
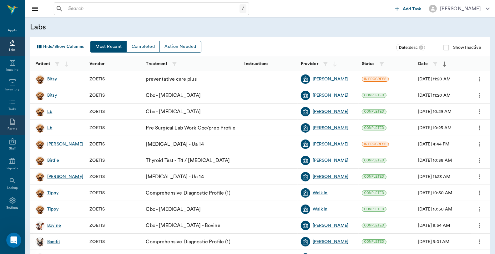
click at [15, 120] on div "Forms" at bounding box center [12, 125] width 25 height 20
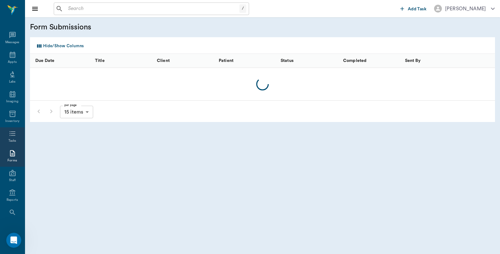
scroll to position [32, 0]
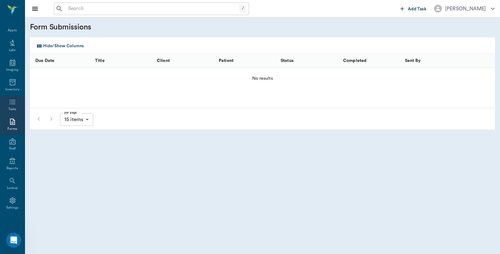
click at [17, 103] on div "Tasks" at bounding box center [12, 106] width 25 height 20
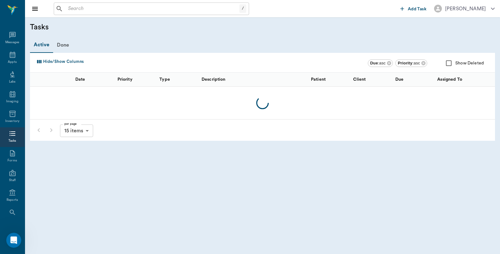
scroll to position [32, 0]
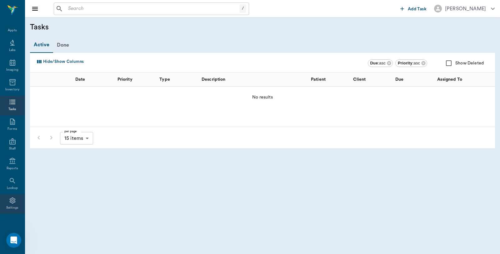
click at [3, 199] on div "Settings" at bounding box center [12, 204] width 25 height 20
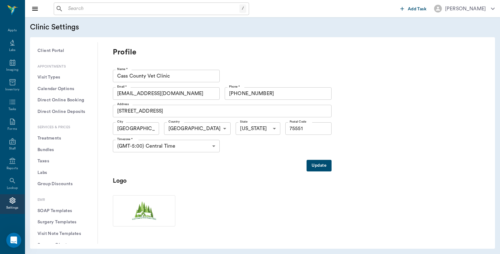
scroll to position [173, 0]
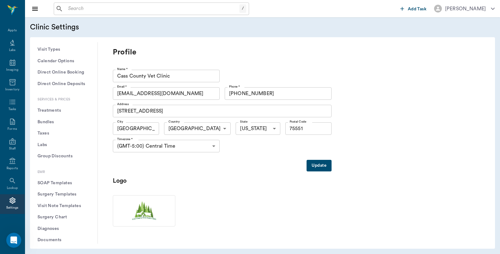
click at [58, 202] on button "Visit Note Templates" at bounding box center [63, 206] width 57 height 12
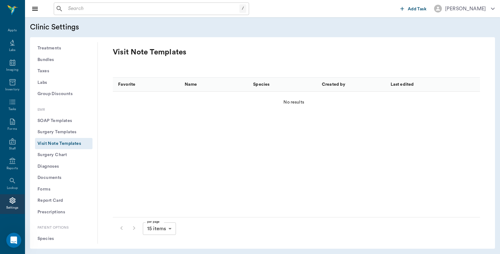
scroll to position [243, 0]
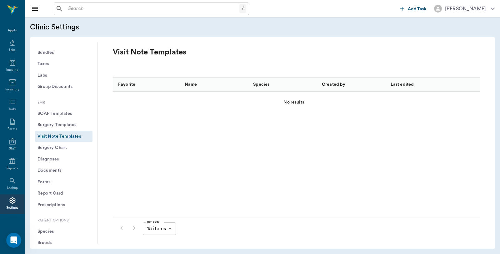
click at [44, 229] on button "Species" at bounding box center [63, 232] width 57 height 12
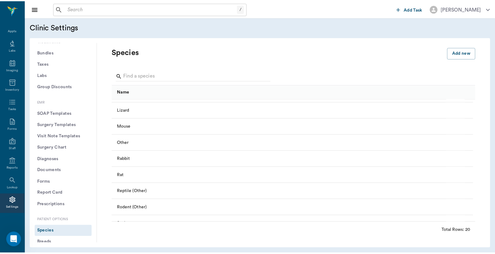
scroll to position [202, 0]
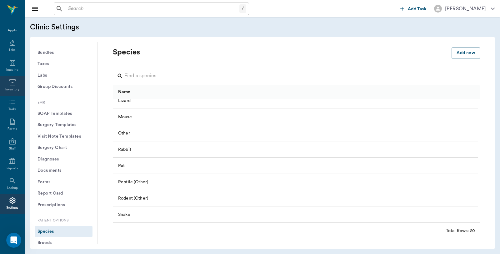
click at [4, 84] on div "Inventory" at bounding box center [12, 86] width 25 height 20
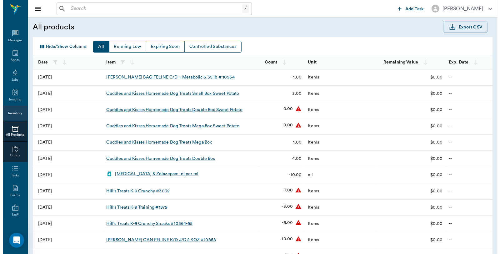
scroll to position [32, 0]
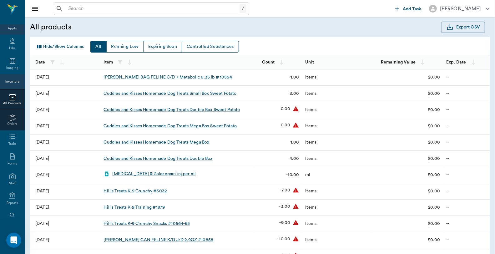
click at [10, 27] on div "Appts" at bounding box center [12, 28] width 9 height 5
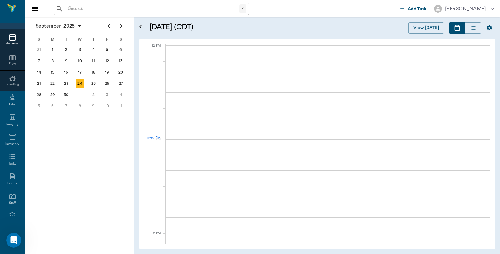
scroll to position [375, 0]
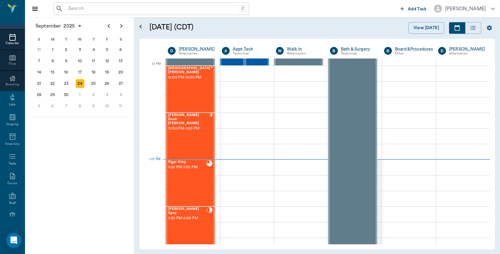
scroll to position [375, 0]
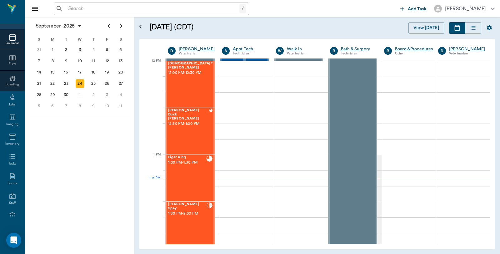
scroll to position [375, 0]
click at [96, 14] on div "/ ​" at bounding box center [151, 8] width 195 height 12
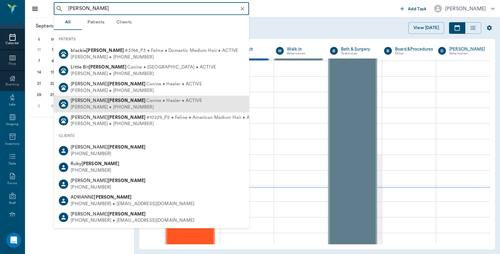
click at [74, 105] on div "[PERSON_NAME] • [PHONE_NUMBER]" at bounding box center [136, 107] width 131 height 7
type input "[PERSON_NAME]"
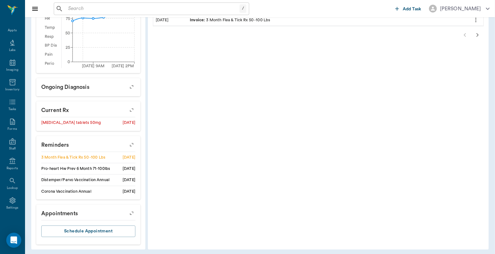
scroll to position [251, 0]
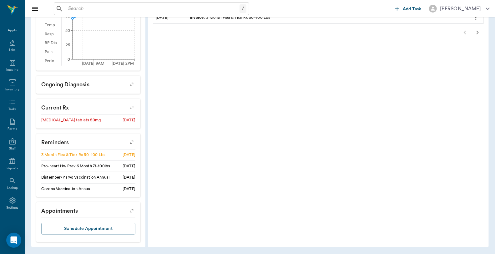
click at [131, 142] on icon "button" at bounding box center [131, 141] width 9 height 9
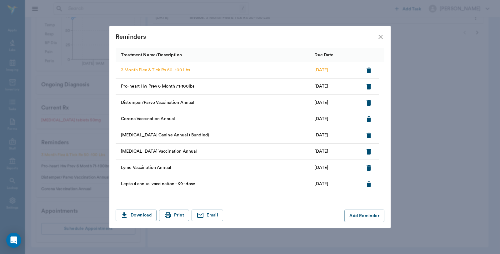
click at [382, 36] on icon "close" at bounding box center [380, 36] width 7 height 7
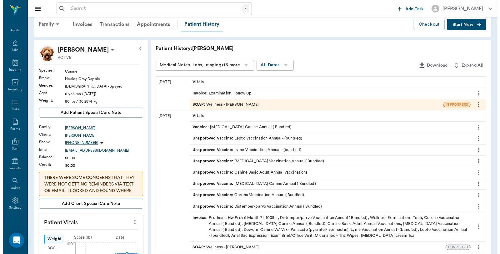
scroll to position [8, 0]
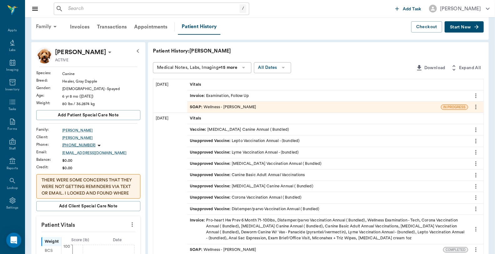
click at [47, 25] on div "Family" at bounding box center [47, 26] width 30 height 15
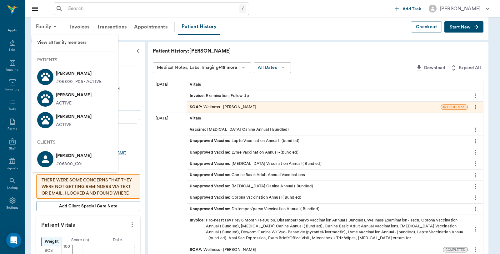
click at [63, 95] on p "[PERSON_NAME]" at bounding box center [74, 95] width 36 height 10
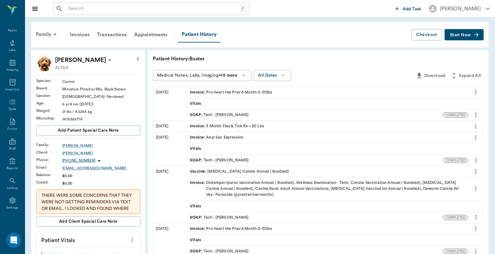
scroll to position [243, 0]
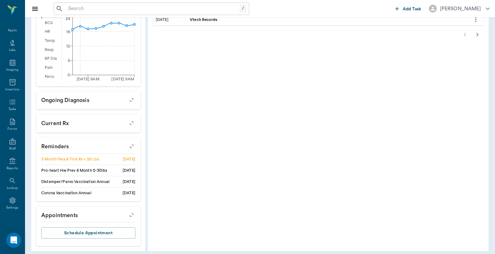
click at [132, 145] on icon "button" at bounding box center [131, 146] width 9 height 9
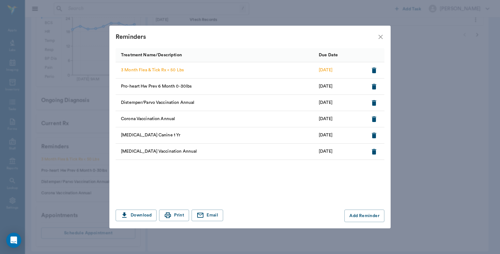
click at [380, 38] on icon "close" at bounding box center [380, 36] width 7 height 7
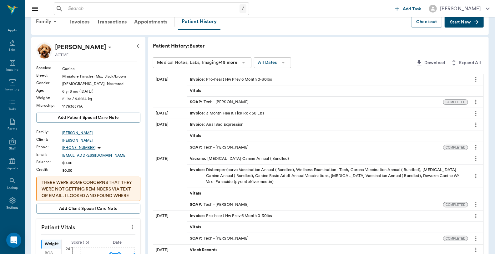
scroll to position [0, 0]
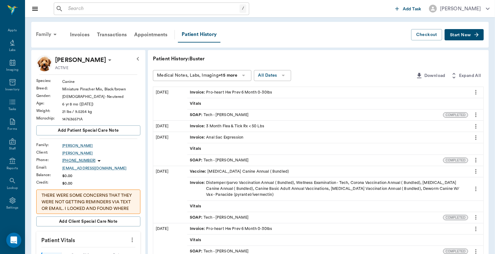
click at [45, 32] on div "Family" at bounding box center [47, 34] width 30 height 15
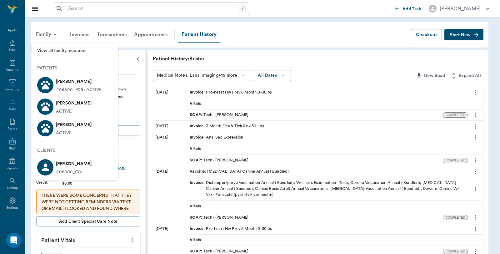
click at [49, 86] on icon at bounding box center [45, 84] width 11 height 11
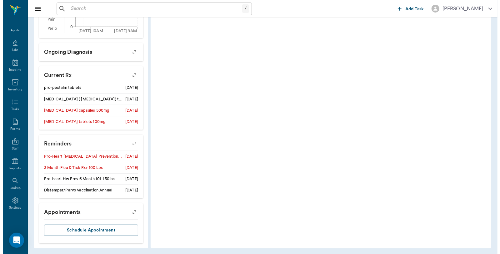
scroll to position [292, 0]
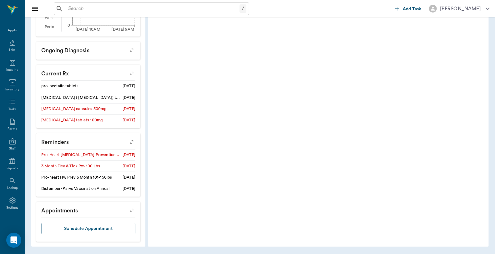
click at [130, 142] on icon "button" at bounding box center [131, 141] width 5 height 5
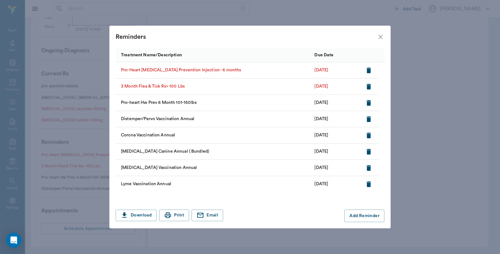
click at [371, 69] on icon "button" at bounding box center [368, 70] width 7 height 7
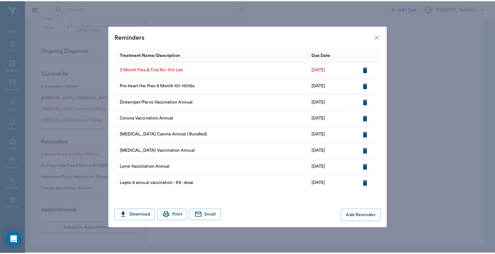
scroll to position [0, 0]
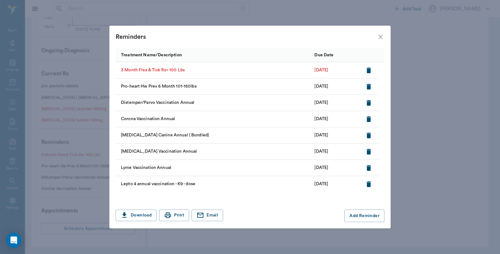
click at [379, 35] on icon "close" at bounding box center [380, 37] width 4 height 4
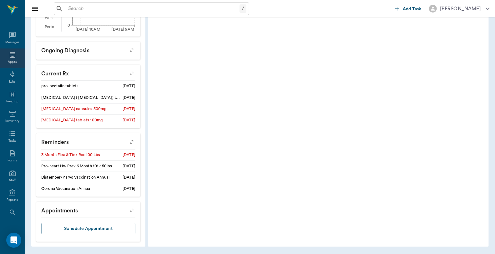
click at [16, 57] on div "Appts" at bounding box center [12, 58] width 25 height 20
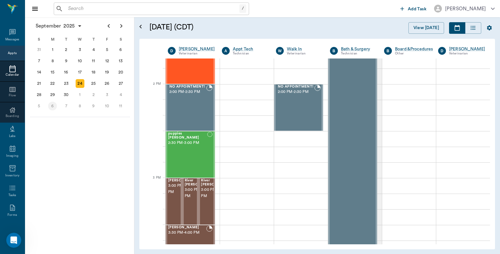
click at [54, 102] on div "6" at bounding box center [52, 106] width 9 height 9
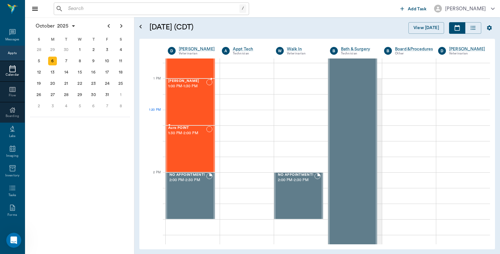
scroll to position [417, 0]
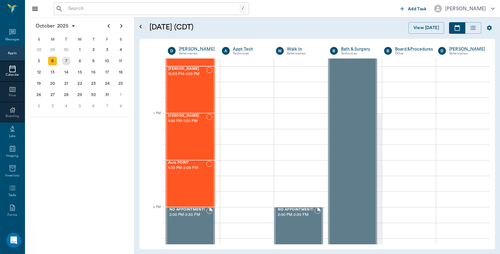
click at [66, 59] on div "7" at bounding box center [66, 61] width 9 height 9
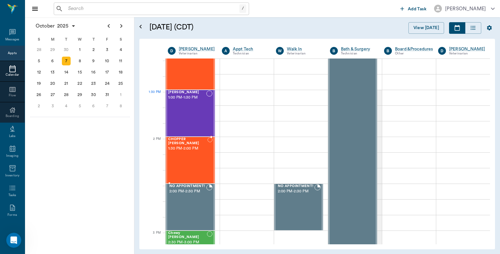
scroll to position [486, 0]
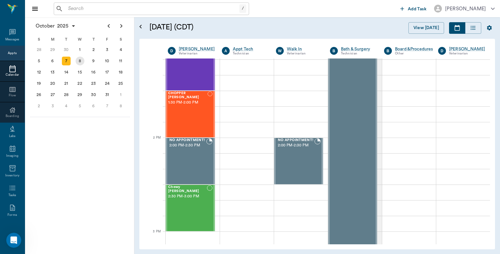
click at [78, 60] on div "8" at bounding box center [80, 61] width 9 height 9
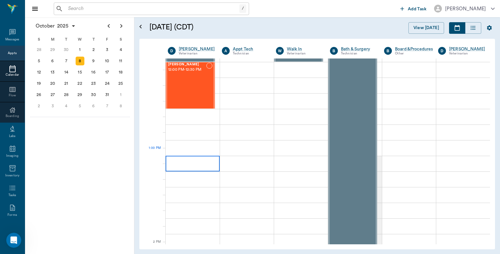
scroll to position [382, 0]
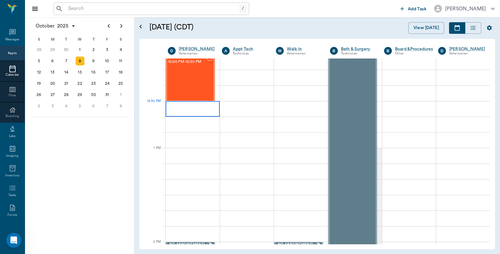
click at [195, 109] on div at bounding box center [193, 109] width 54 height 16
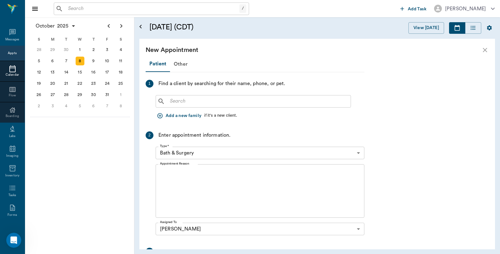
click at [484, 49] on icon "close" at bounding box center [484, 49] width 7 height 7
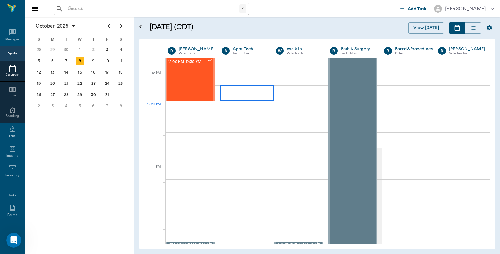
scroll to position [347, 0]
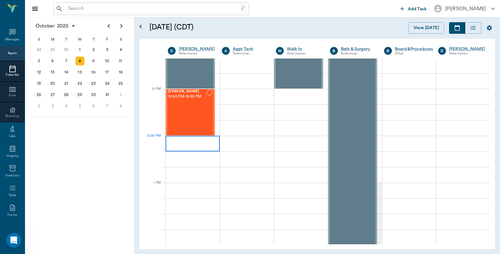
click at [204, 144] on div at bounding box center [193, 144] width 54 height 16
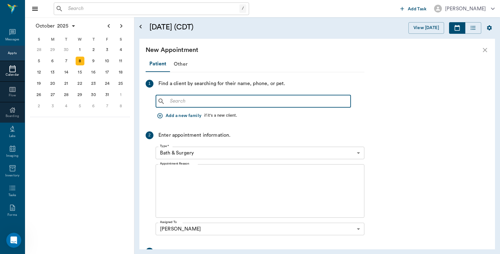
click at [187, 103] on input "text" at bounding box center [257, 101] width 181 height 9
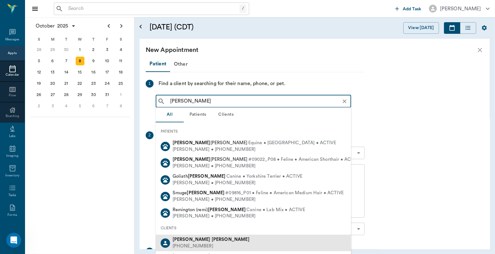
click at [188, 244] on div "(409) 926-4037" at bounding box center [210, 246] width 77 height 7
type input "Travis Caver"
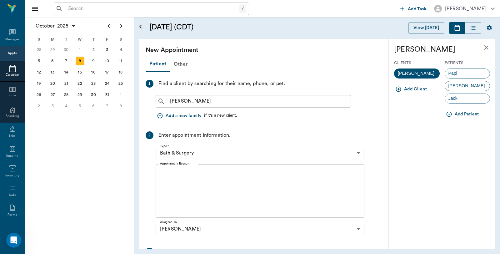
click at [216, 149] on body "/ ​ Add Task Dr. Bert Ellsworth Nectar Messages Appts Calendar Flow Boarding La…" at bounding box center [250, 127] width 500 height 254
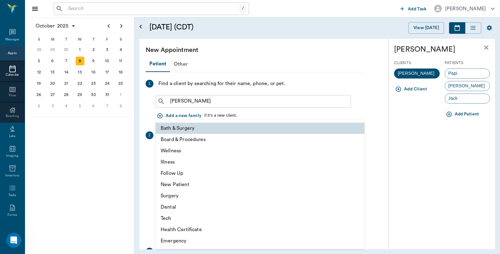
click at [177, 197] on li "Surgery" at bounding box center [260, 195] width 209 height 11
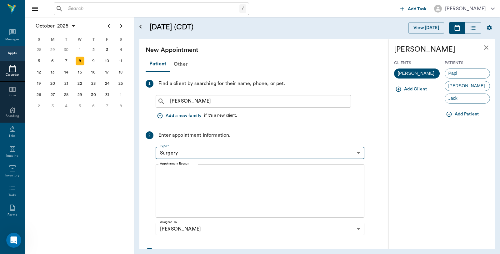
type input "65d2be4f46e3a538d89b8c18"
type input "01:00 PM"
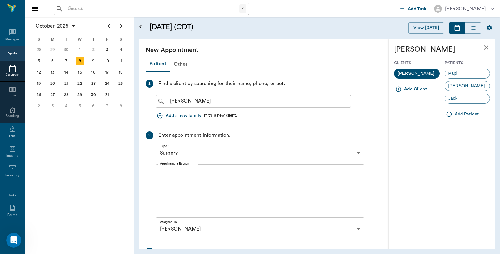
click at [463, 113] on button "Add Patient" at bounding box center [463, 114] width 37 height 12
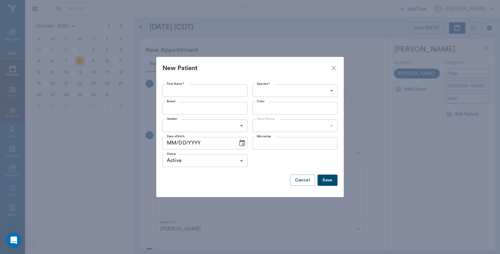
click at [201, 90] on input "First Name *" at bounding box center [204, 90] width 85 height 12
type input "KK"
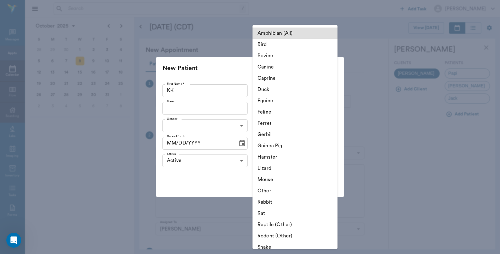
click at [292, 90] on body "/ ​ Add Task Dr. Bert Ellsworth Nectar Messages Appts Calendar Flow Boarding La…" at bounding box center [250, 127] width 500 height 254
click at [272, 67] on li "Canine" at bounding box center [294, 66] width 85 height 11
type input "Canine"
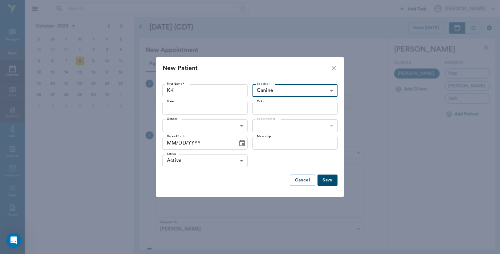
click at [196, 112] on input "Breed" at bounding box center [199, 108] width 71 height 9
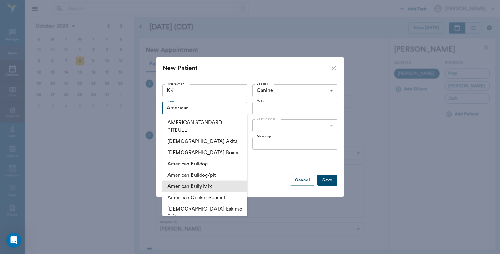
click at [195, 187] on li "American Bully Mix" at bounding box center [204, 186] width 85 height 11
type input "American Bully Mix"
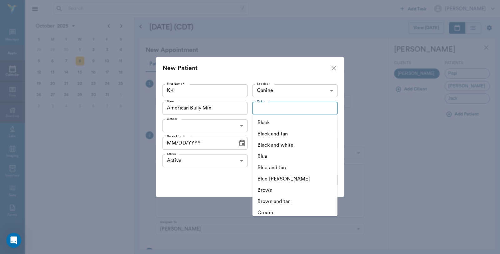
click at [274, 111] on input "Color" at bounding box center [289, 108] width 71 height 9
click at [280, 145] on li "Black and white" at bounding box center [294, 144] width 85 height 11
type input "Black and white"
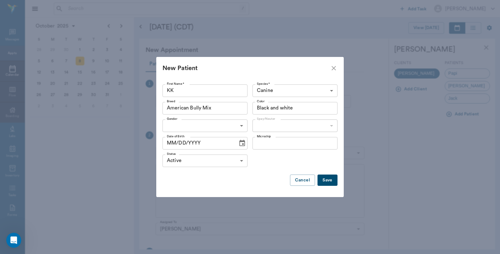
click at [212, 126] on body "/ ​ Add Task Dr. Bert Ellsworth Nectar Messages Appts Calendar Flow Boarding La…" at bounding box center [250, 127] width 500 height 254
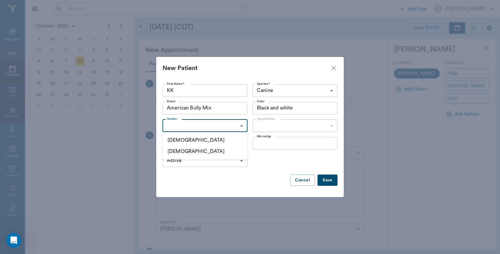
click at [186, 150] on li "Female" at bounding box center [204, 151] width 85 height 11
type input "FEMALE"
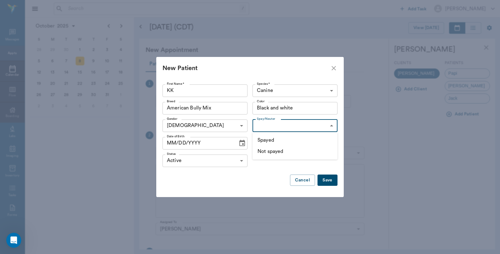
click at [277, 123] on body "/ ​ Add Task Dr. Bert Ellsworth Nectar Messages Appts Calendar Flow Boarding La…" at bounding box center [250, 127] width 500 height 254
click at [272, 146] on li "Not spayed" at bounding box center [294, 151] width 85 height 11
type input "false"
click at [239, 143] on icon "Choose date" at bounding box center [241, 142] width 7 height 7
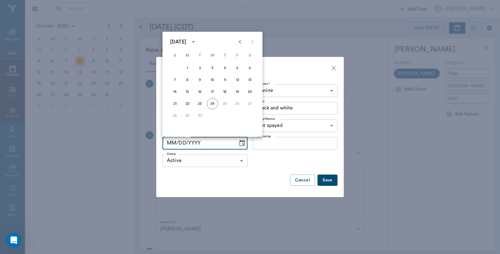
click at [239, 41] on icon "Previous month" at bounding box center [239, 41] width 7 height 7
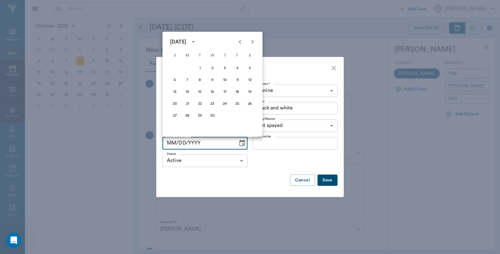
click at [239, 41] on icon "Previous month" at bounding box center [239, 41] width 7 height 7
click at [252, 42] on icon "Next month" at bounding box center [252, 41] width 7 height 7
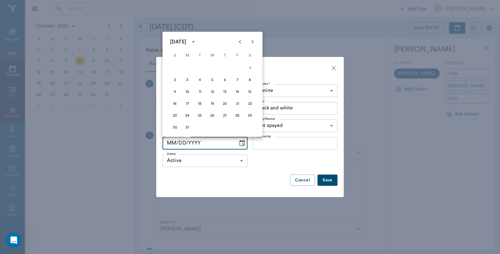
click at [252, 42] on icon "Next month" at bounding box center [252, 41] width 7 height 7
click at [200, 93] on button "15" at bounding box center [199, 91] width 11 height 11
type input "04/15/2025"
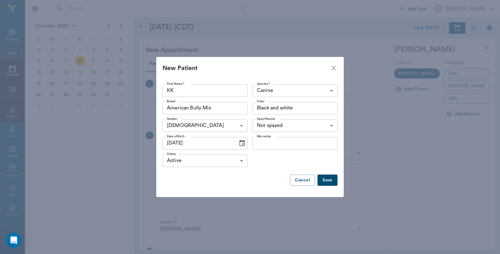
click at [324, 181] on button "Save" at bounding box center [327, 180] width 20 height 12
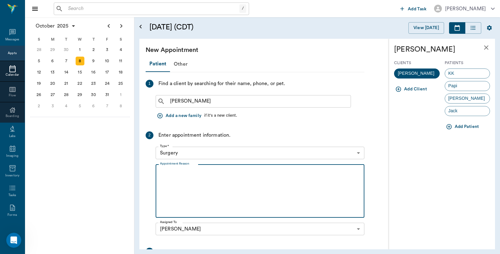
click at [198, 171] on textarea "Appointment Reason" at bounding box center [260, 190] width 200 height 43
click at [466, 71] on div "KK" at bounding box center [468, 73] width 46 height 10
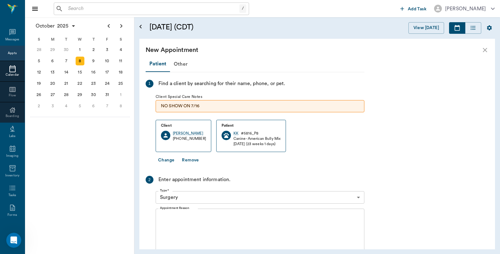
click at [261, 226] on textarea "Appointment Reason" at bounding box center [260, 235] width 200 height 43
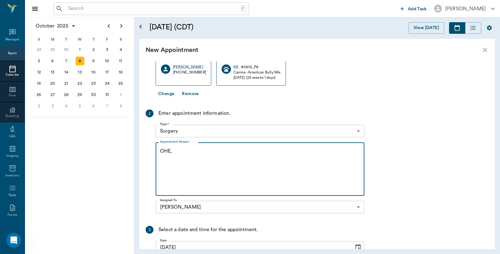
scroll to position [66, 0]
click at [180, 151] on textarea "OHE, Caryn" at bounding box center [260, 169] width 200 height 43
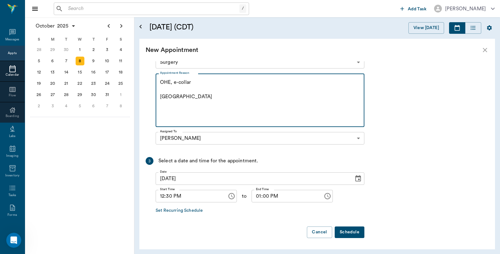
type textarea "OHE, e-collar Caryn"
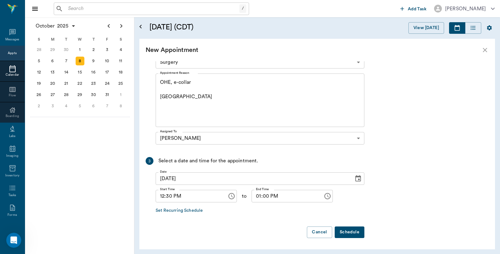
click at [346, 231] on button "Schedule" at bounding box center [350, 232] width 30 height 12
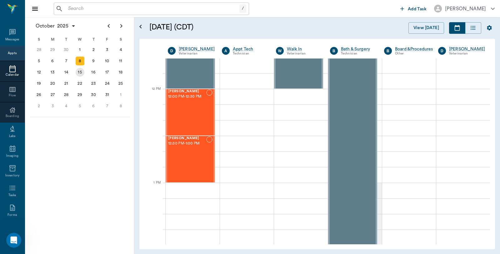
click at [77, 71] on div "15" at bounding box center [80, 72] width 9 height 9
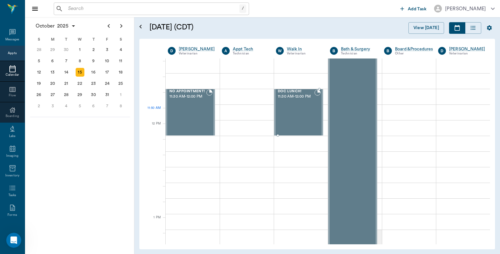
scroll to position [312, 0]
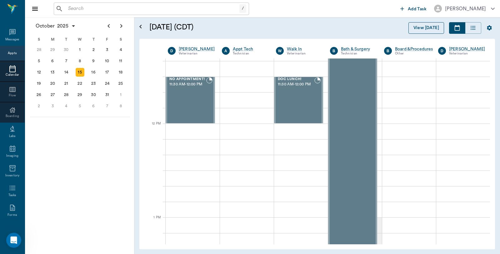
click at [426, 29] on button "View [DATE]" at bounding box center [426, 28] width 36 height 12
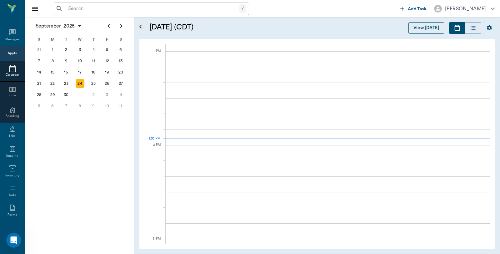
scroll to position [469, 0]
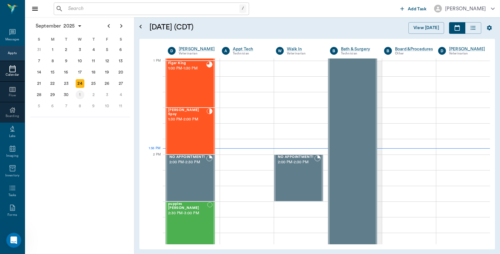
click at [79, 91] on div "1" at bounding box center [80, 94] width 9 height 9
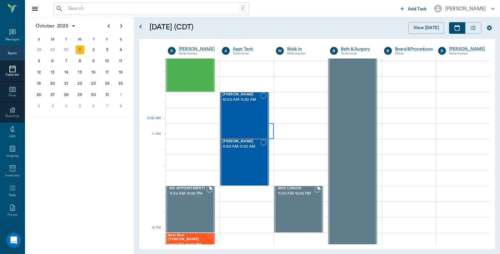
scroll to position [208, 0]
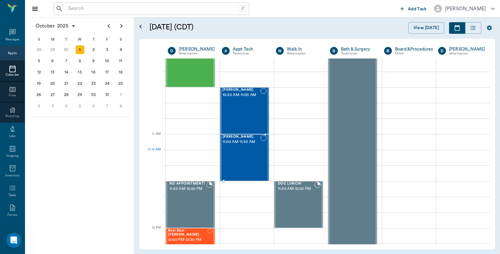
click at [252, 151] on div "Luna Fortner 11:00 AM - 11:30 AM" at bounding box center [241, 158] width 38 height 46
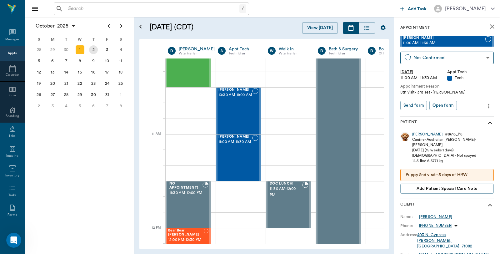
click at [92, 49] on div "2" at bounding box center [93, 49] width 9 height 9
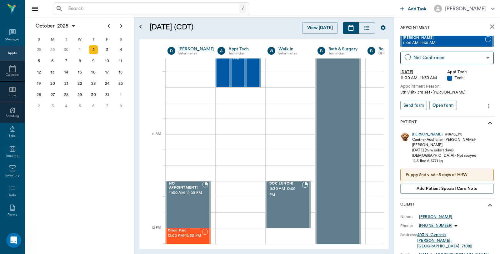
scroll to position [208, 2]
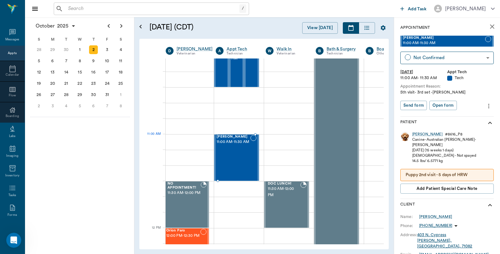
drag, startPoint x: 450, startPoint y: 44, endPoint x: 262, endPoint y: 146, distance: 213.9
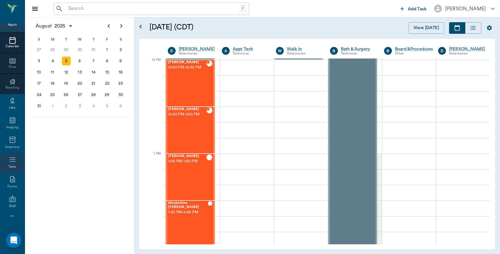
scroll to position [86, 0]
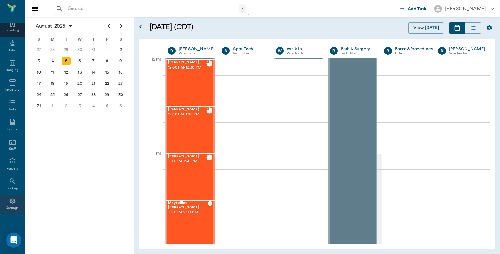
click at [2, 201] on div "Settings" at bounding box center [12, 204] width 25 height 20
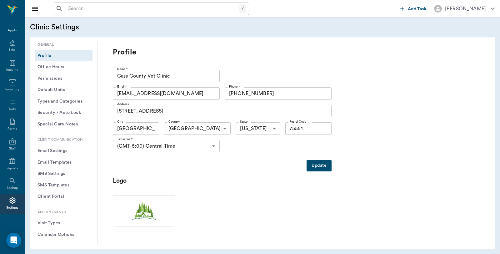
scroll to position [104, 0]
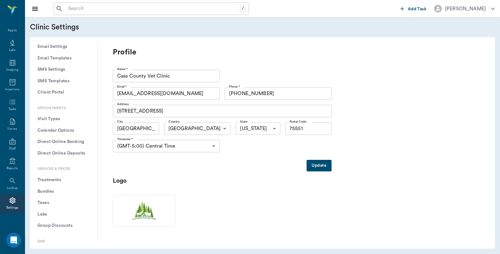
click at [52, 183] on button "Treatments" at bounding box center [63, 180] width 57 height 12
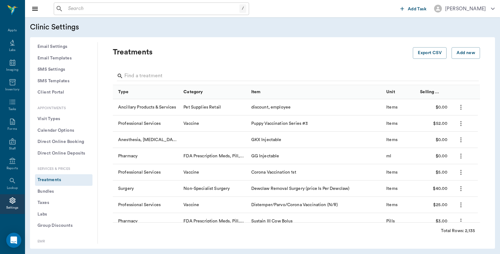
click at [58, 177] on button "Treatments" at bounding box center [63, 180] width 57 height 12
click at [149, 70] on div at bounding box center [298, 76] width 362 height 16
click at [152, 77] on input "Search" at bounding box center [296, 76] width 345 height 10
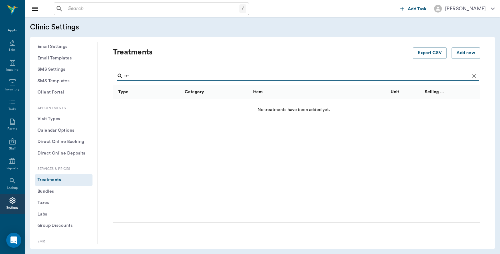
type input "e"
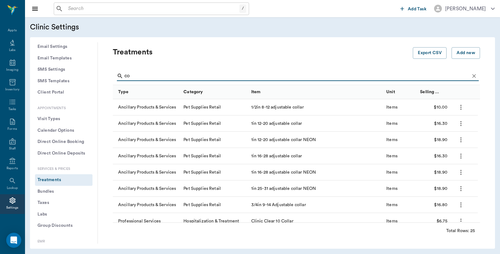
type input "c"
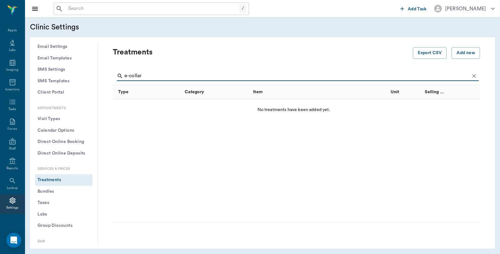
type input "e-collar"
